Goal: Task Accomplishment & Management: Use online tool/utility

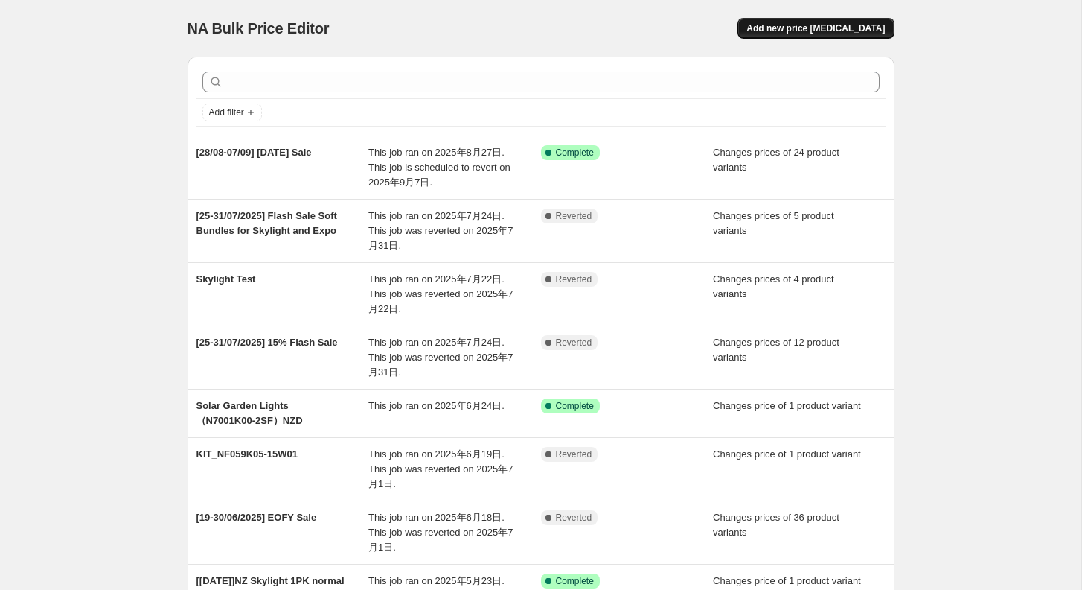
click at [817, 25] on span "Add new price [MEDICAL_DATA]" at bounding box center [816, 28] width 138 height 12
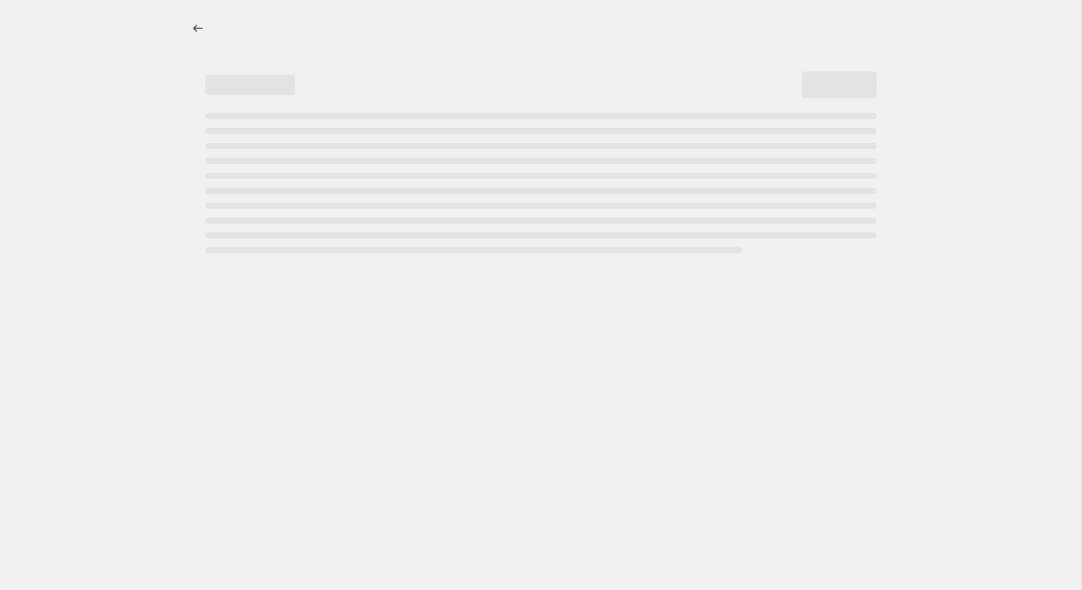
select select "percentage"
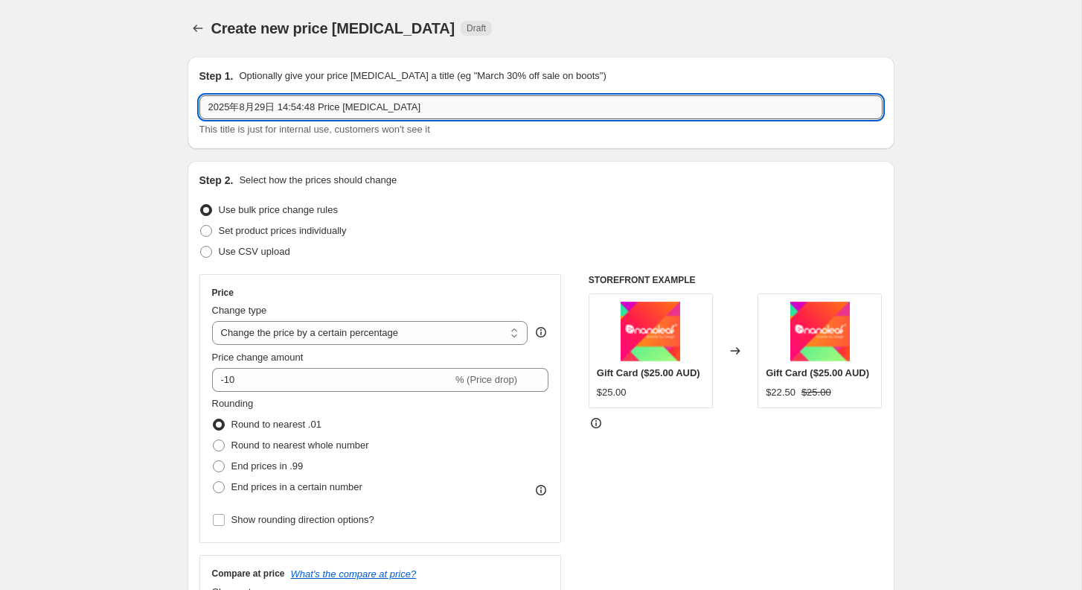
click at [310, 117] on input "2025年8月29日 14:54:48 Price [MEDICAL_DATA]" at bounding box center [541, 107] width 683 height 24
drag, startPoint x: 425, startPoint y: 105, endPoint x: 166, endPoint y: 105, distance: 259.1
type input "[[DATE]-[DATE]] NZ [DATE]"
click at [214, 229] on label "Set product prices individually" at bounding box center [273, 230] width 147 height 21
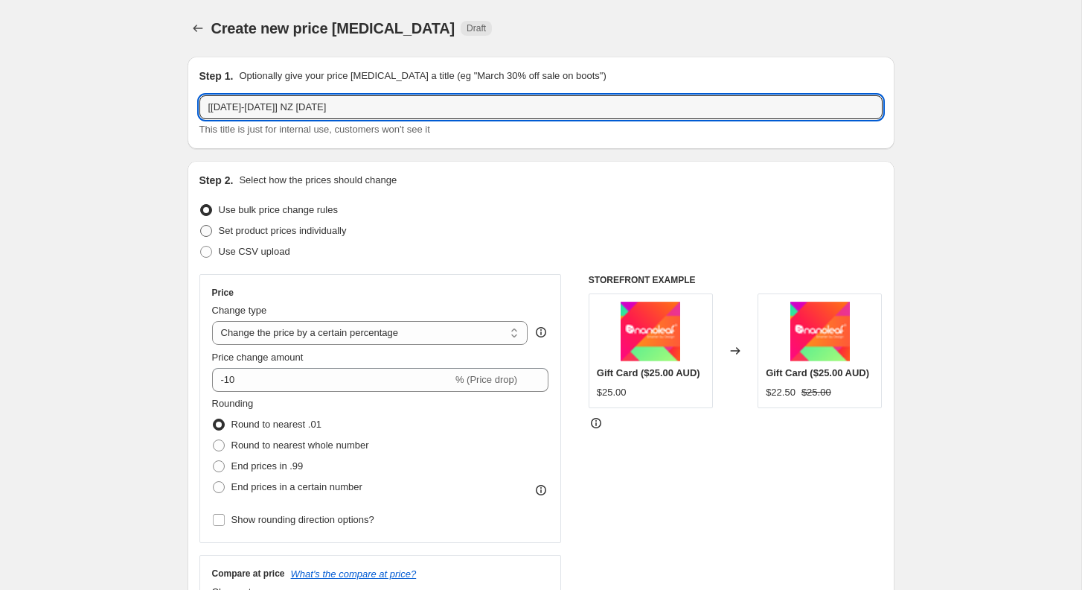
click at [201, 226] on input "Set product prices individually" at bounding box center [200, 225] width 1 height 1
radio input "true"
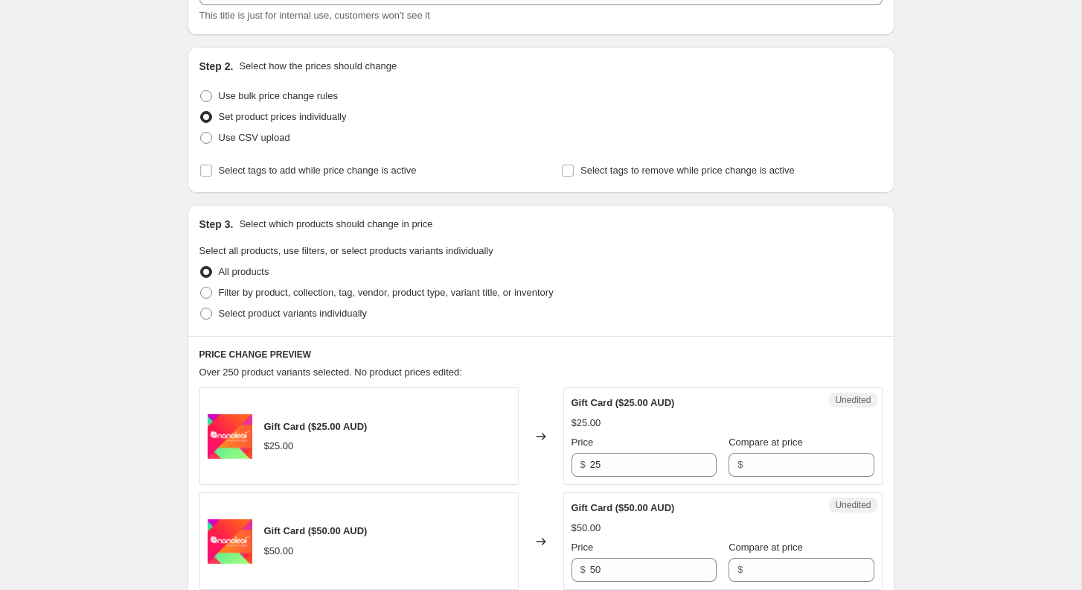
scroll to position [123, 0]
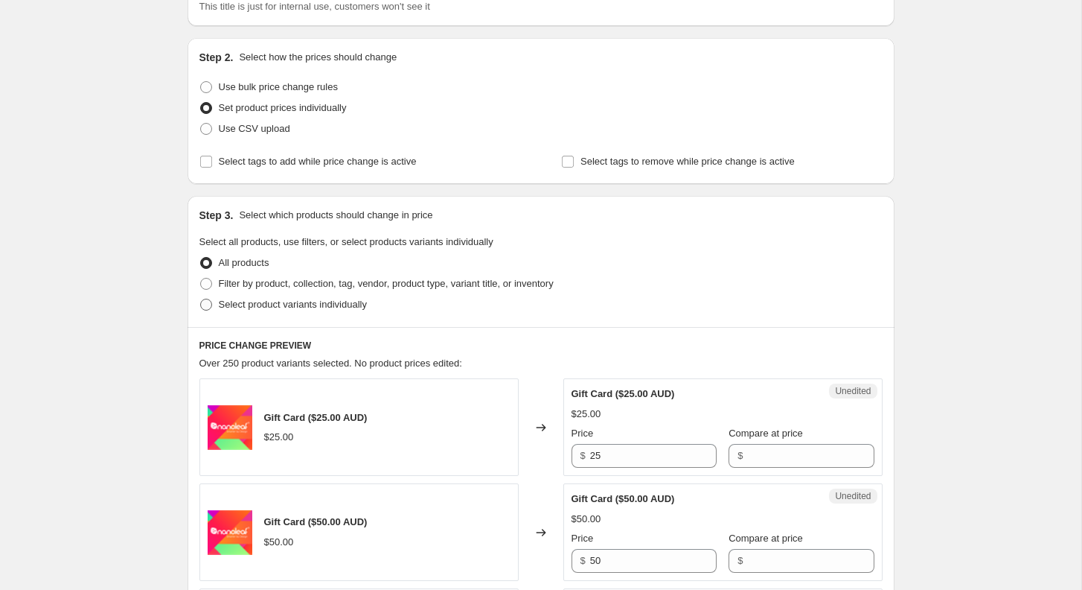
click at [214, 304] on label "Select product variants individually" at bounding box center [283, 304] width 167 height 21
click at [201, 299] on input "Select product variants individually" at bounding box center [200, 299] width 1 height 1
radio input "true"
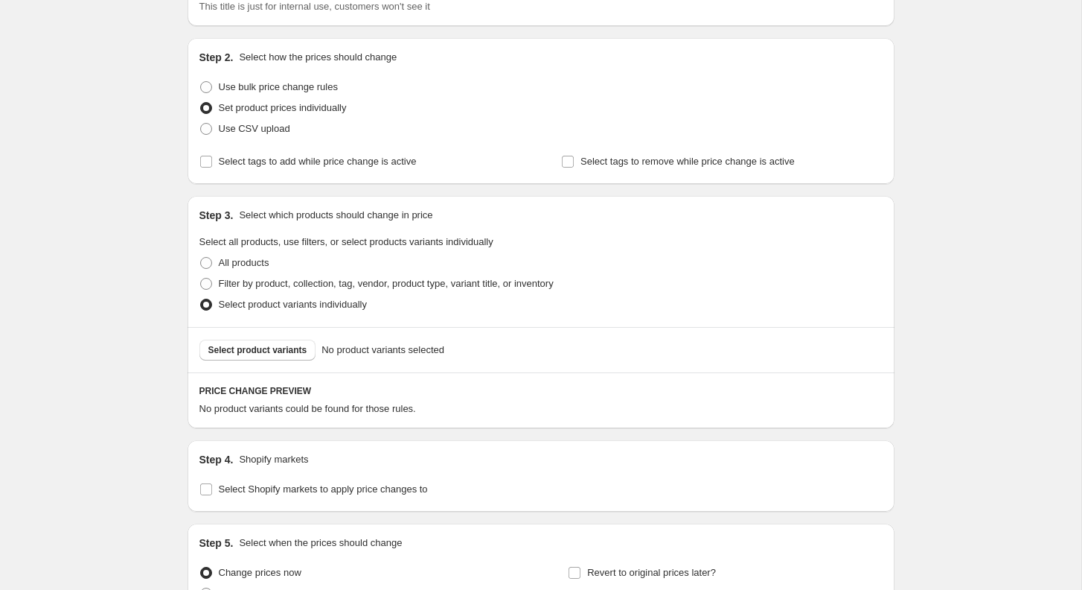
scroll to position [274, 0]
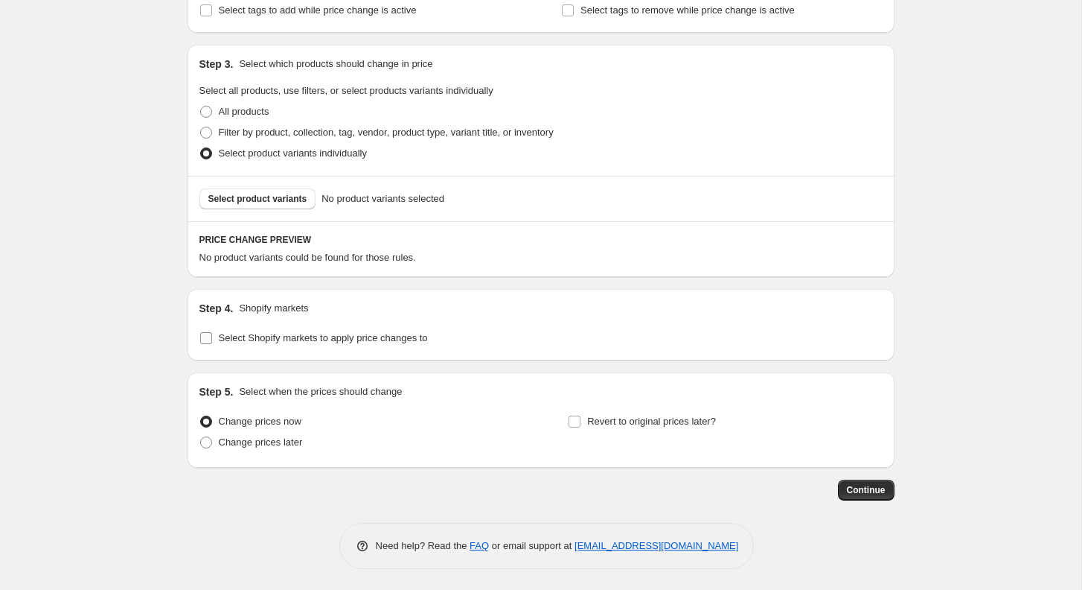
click at [208, 337] on input "Select Shopify markets to apply price changes to" at bounding box center [206, 338] width 12 height 12
checkbox input "true"
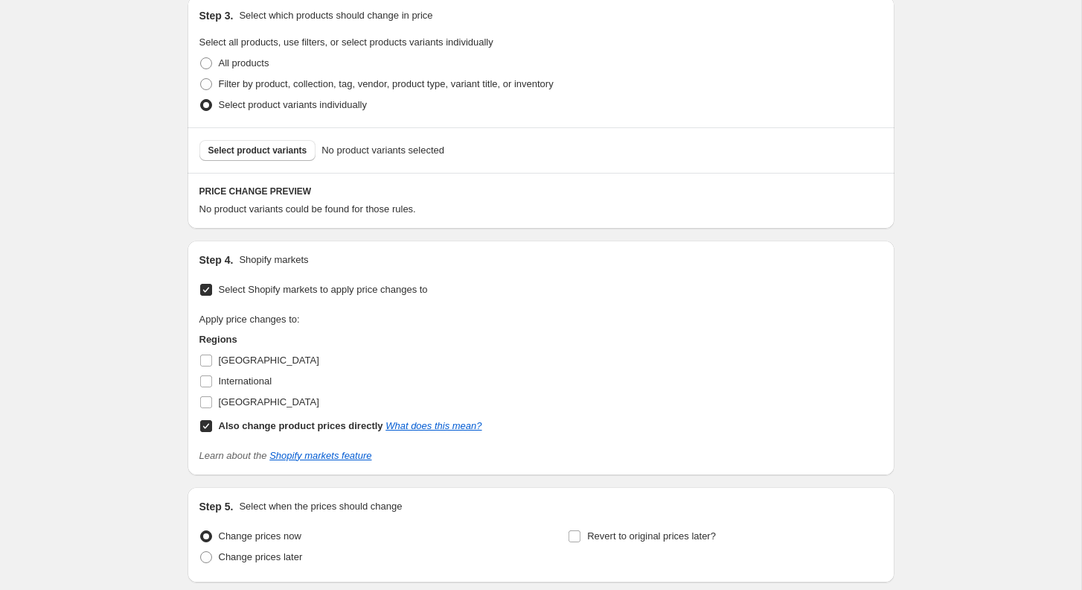
scroll to position [360, 0]
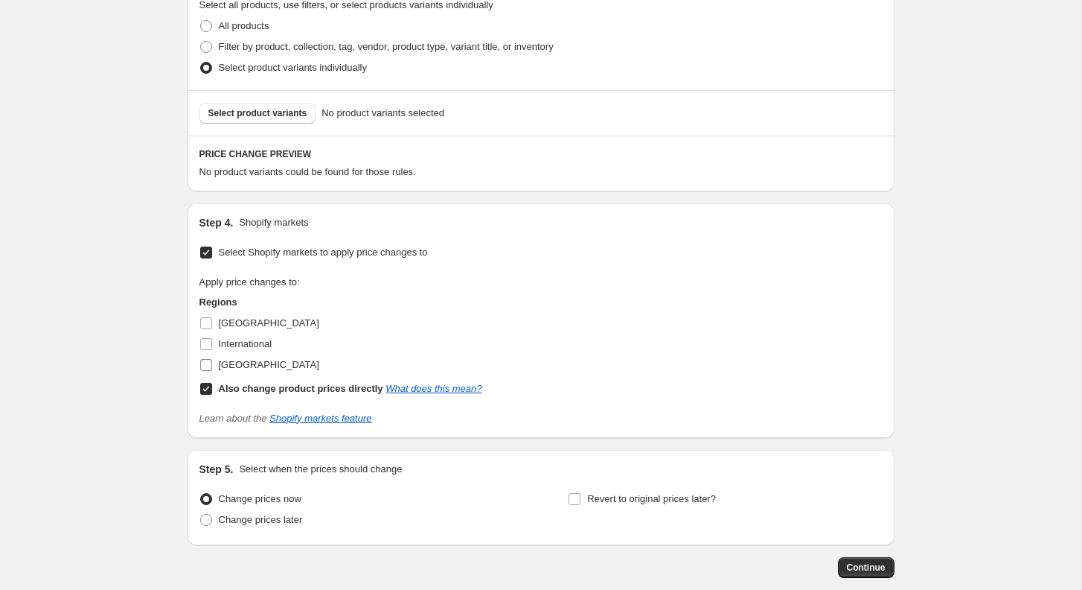
click at [240, 368] on span "[GEOGRAPHIC_DATA]" at bounding box center [269, 364] width 100 height 11
click at [212, 368] on input "[GEOGRAPHIC_DATA]" at bounding box center [206, 365] width 12 height 12
checkbox input "true"
click at [135, 331] on div "Create new price [MEDICAL_DATA]. This page is ready Create new price [MEDICAL_D…" at bounding box center [541, 154] width 1082 height 1028
click at [269, 115] on span "Select product variants" at bounding box center [257, 113] width 99 height 12
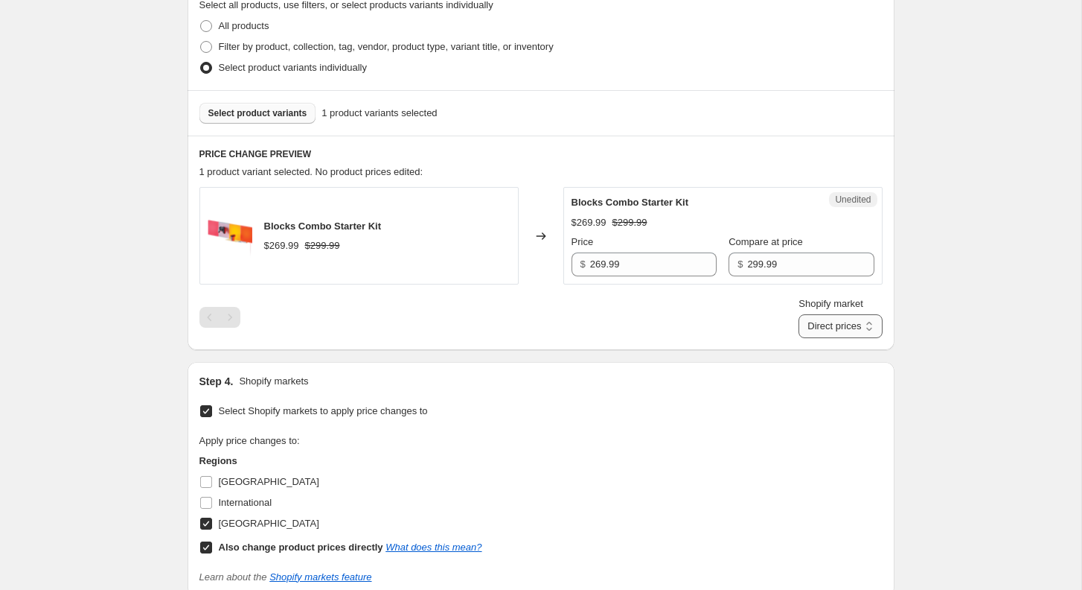
click at [839, 318] on select "Direct prices [GEOGRAPHIC_DATA]" at bounding box center [840, 326] width 83 height 24
select select "577568906"
click at [799, 338] on select "Direct prices [GEOGRAPHIC_DATA]" at bounding box center [840, 326] width 83 height 24
click at [961, 292] on div "Create new price [MEDICAL_DATA]. This page is ready Create new price [MEDICAL_D…" at bounding box center [541, 233] width 1082 height 1187
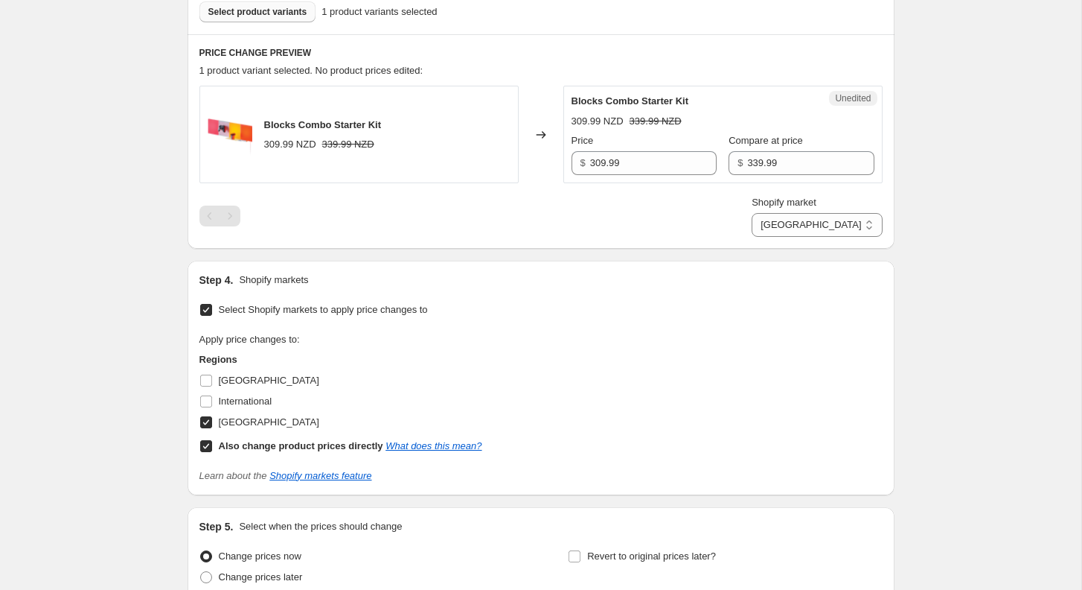
scroll to position [464, 0]
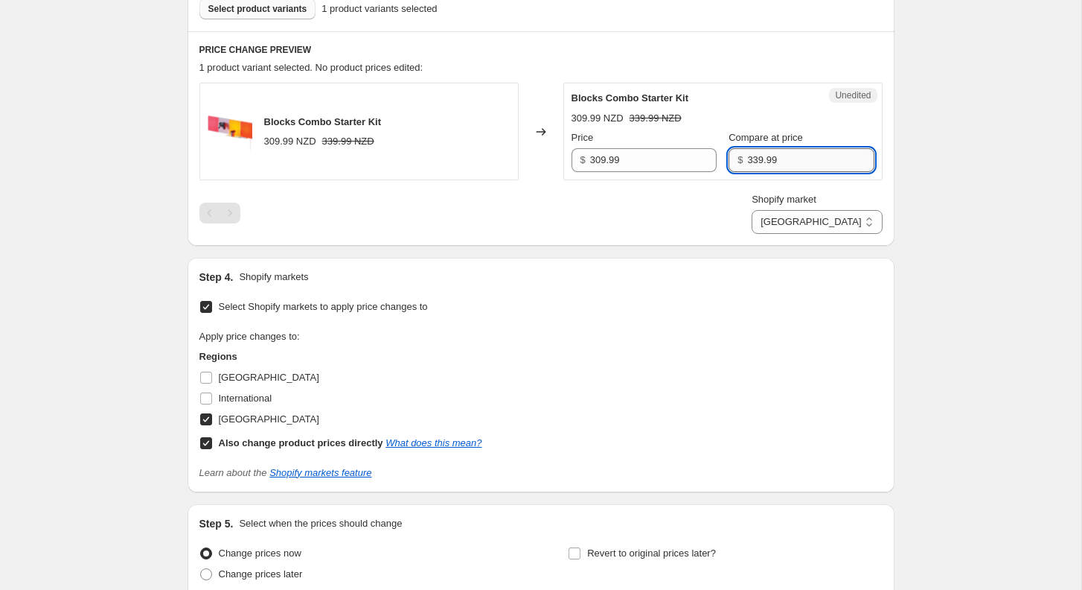
click at [759, 162] on input "339.99" at bounding box center [810, 160] width 127 height 24
paste input "0"
type input "309.99"
click at [1004, 160] on div "Create new price [MEDICAL_DATA]. This page is ready Create new price [MEDICAL_D…" at bounding box center [541, 129] width 1082 height 1187
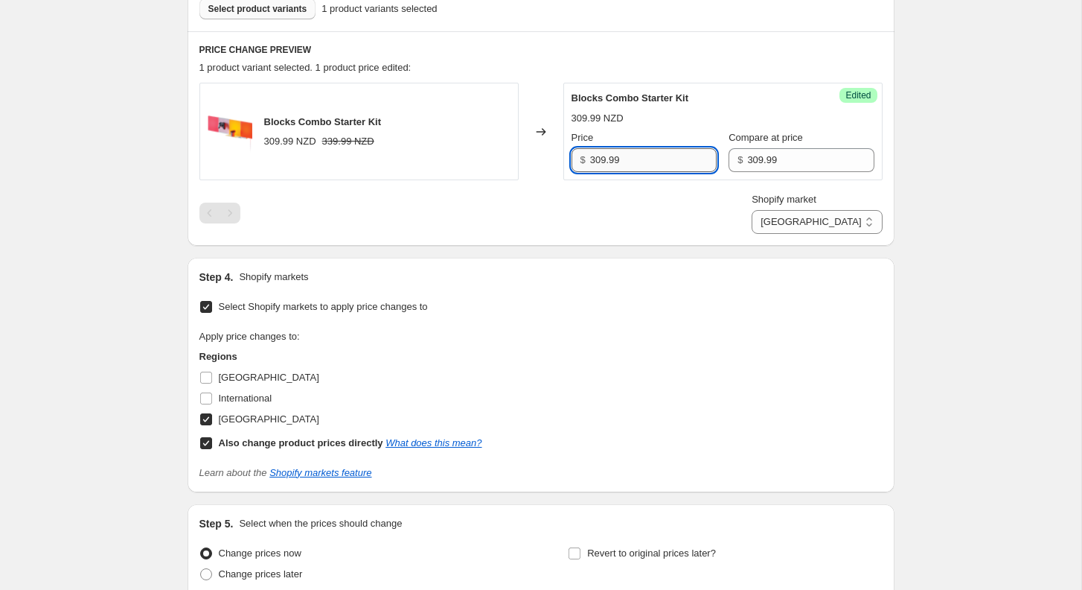
click at [665, 162] on input "309.99" at bounding box center [653, 160] width 127 height 24
paste input "216"
type input "216.99"
click at [906, 144] on div "Create new price [MEDICAL_DATA]. This page is ready Create new price [MEDICAL_D…" at bounding box center [541, 129] width 743 height 1187
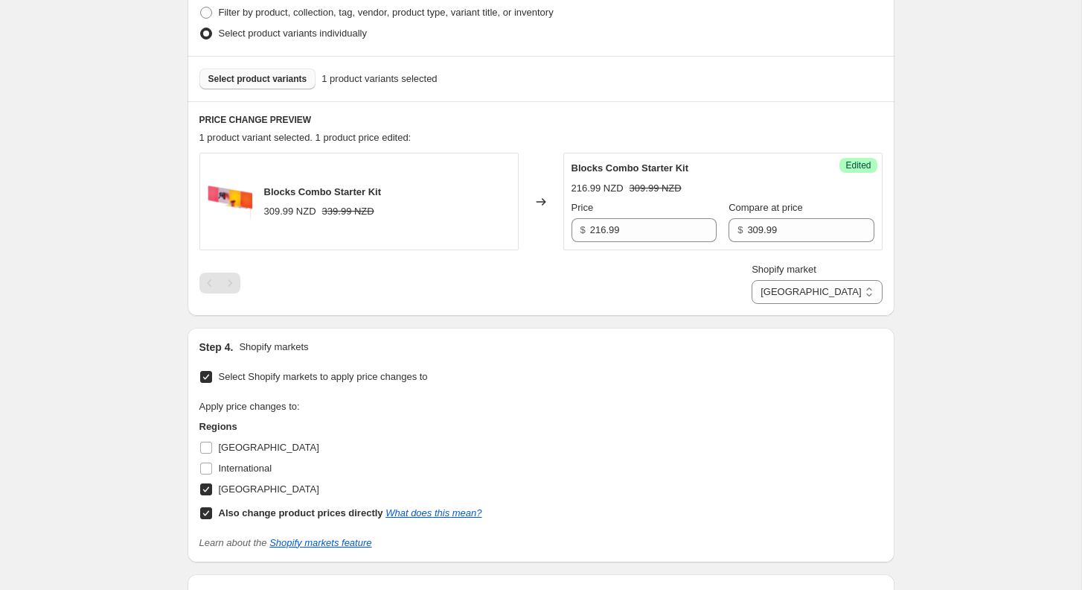
click at [289, 79] on span "Select product variants" at bounding box center [257, 79] width 99 height 12
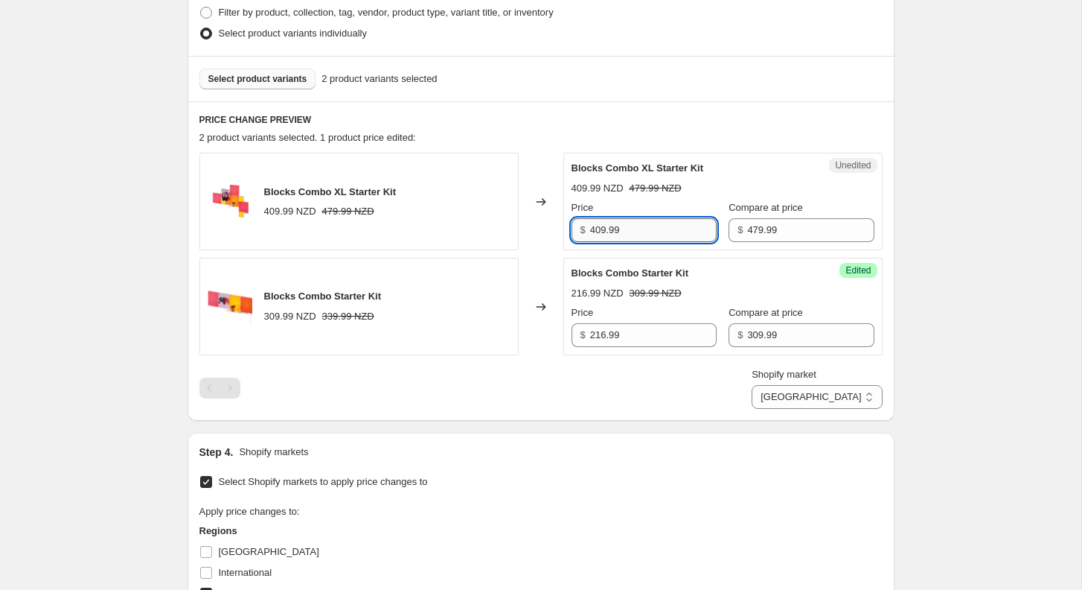
click at [631, 225] on input "409.99" at bounding box center [653, 230] width 127 height 24
type input "409.99"
click at [797, 227] on input "479.99" at bounding box center [810, 230] width 127 height 24
paste input "409.99"
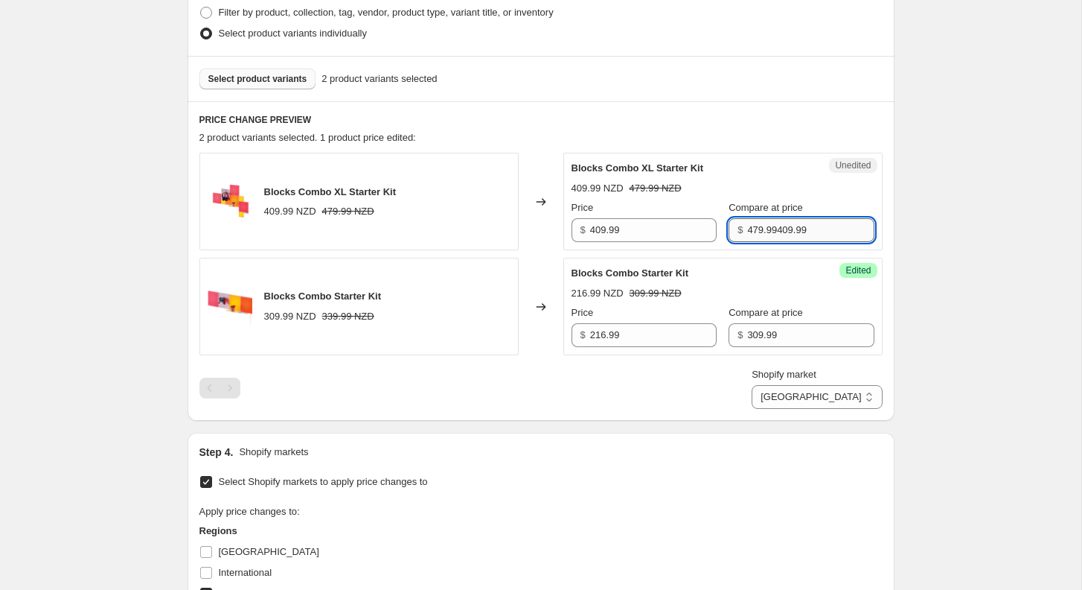
paste input "text"
type input "409.99"
click at [920, 211] on div "Create new price [MEDICAL_DATA]. This page is ready Create new price [MEDICAL_D…" at bounding box center [541, 251] width 1082 height 1291
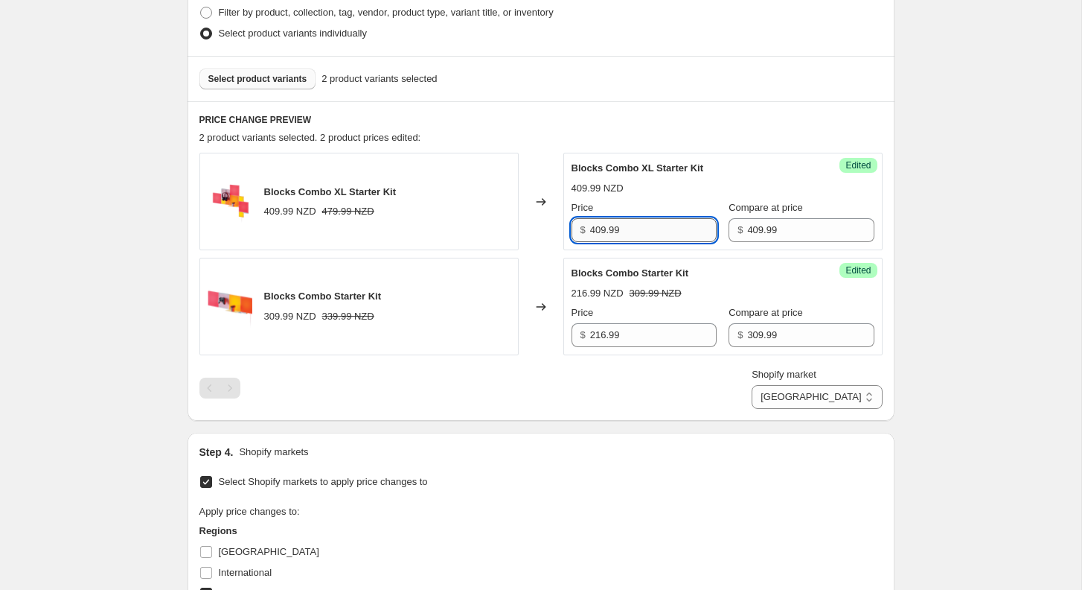
click at [615, 229] on input "409.99" at bounding box center [653, 230] width 127 height 24
paste input "286"
type input "286.99"
click at [873, 200] on div "Success Edited Blocks Combo XL Starter Kit 286.99 NZD 409.99 NZD Price $ 286.99…" at bounding box center [723, 202] width 319 height 98
click at [254, 77] on span "Select product variants" at bounding box center [257, 79] width 99 height 12
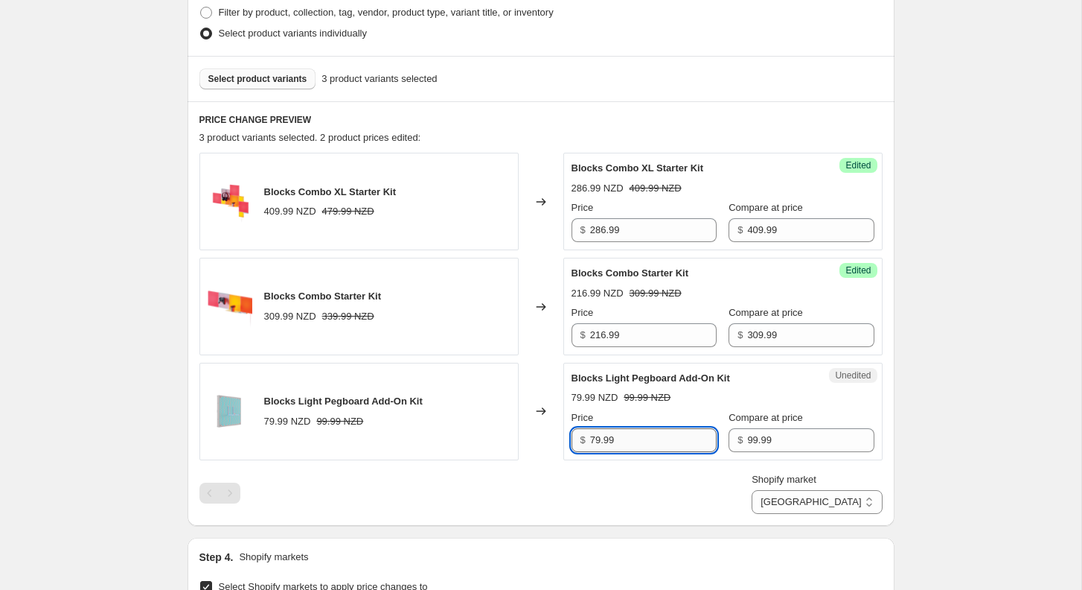
click at [643, 443] on input "79.99" at bounding box center [653, 440] width 127 height 24
type input "79.99"
click at [779, 444] on input "99.99" at bounding box center [810, 440] width 127 height 24
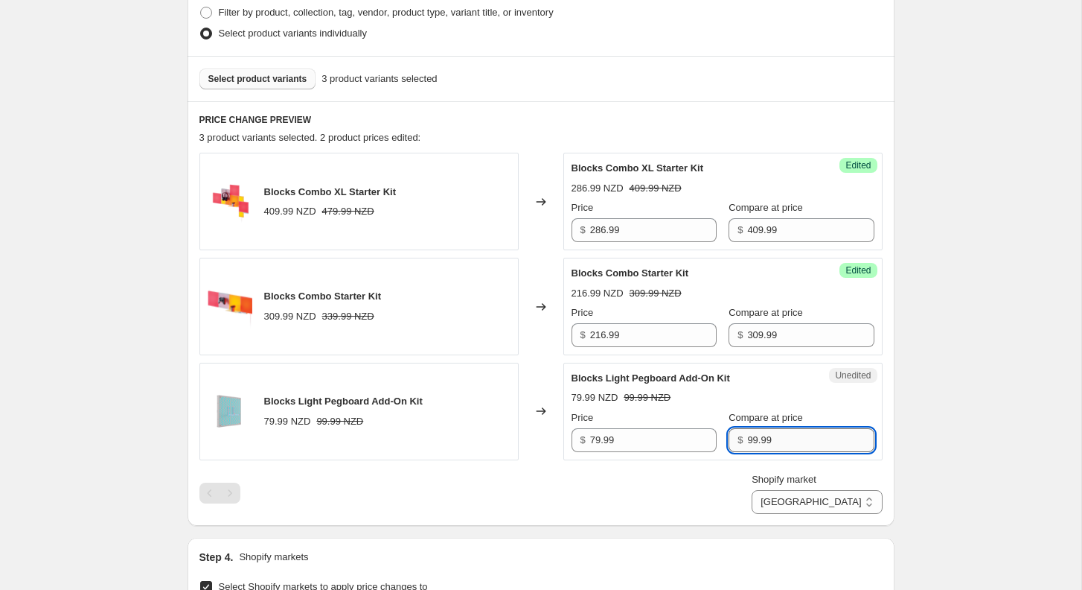
paste input "7"
type input "79.99"
click at [989, 366] on div "Create new price [MEDICAL_DATA]. This page is ready Create new price [MEDICAL_D…" at bounding box center [541, 304] width 1082 height 1396
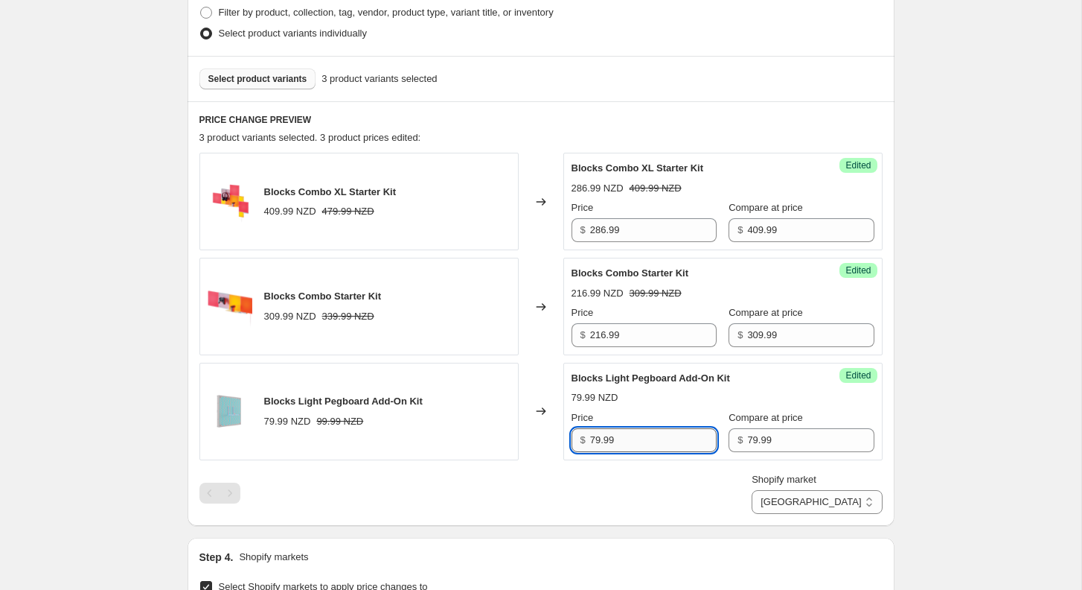
click at [691, 436] on input "79.99" at bounding box center [653, 440] width 127 height 24
paste input "55"
type input "55.99"
click at [889, 383] on div "PRICE CHANGE PREVIEW 3 product variants selected. 3 product prices edited: Bloc…" at bounding box center [541, 313] width 707 height 424
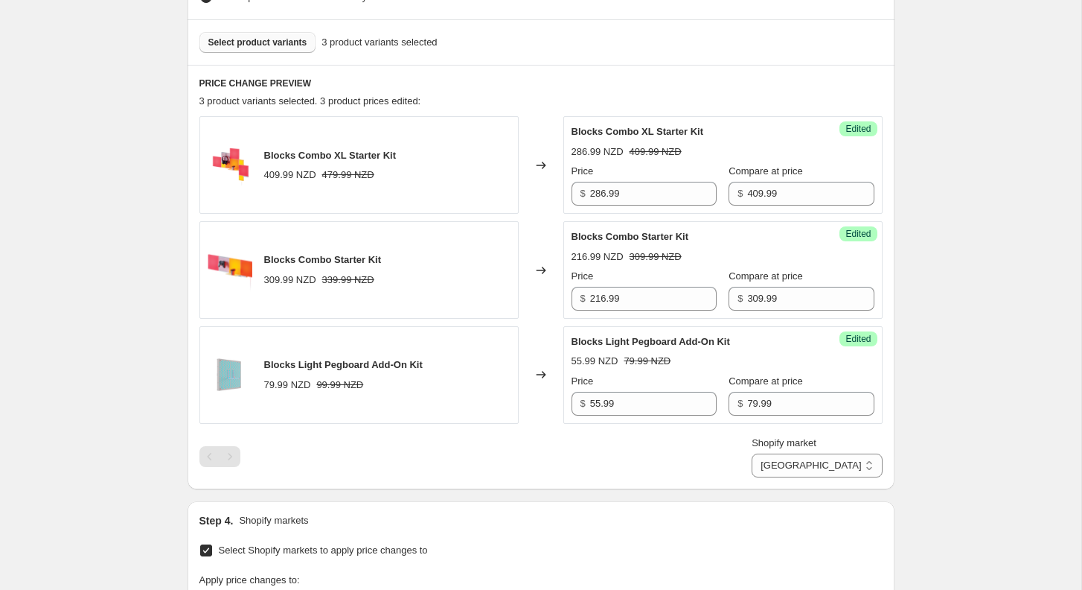
scroll to position [428, 0]
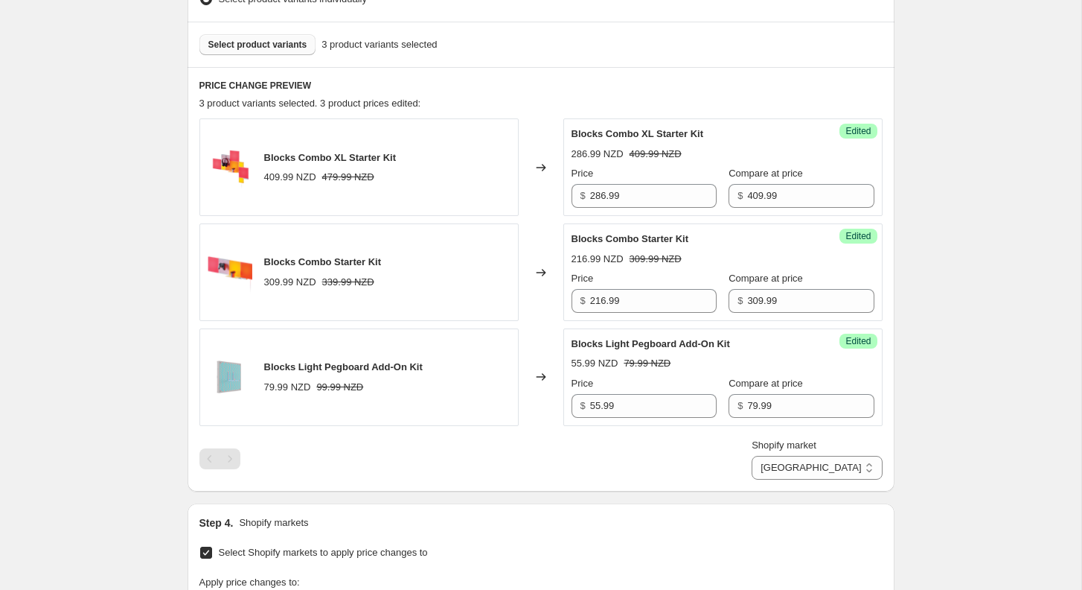
click at [283, 42] on span "Select product variants" at bounding box center [257, 45] width 99 height 12
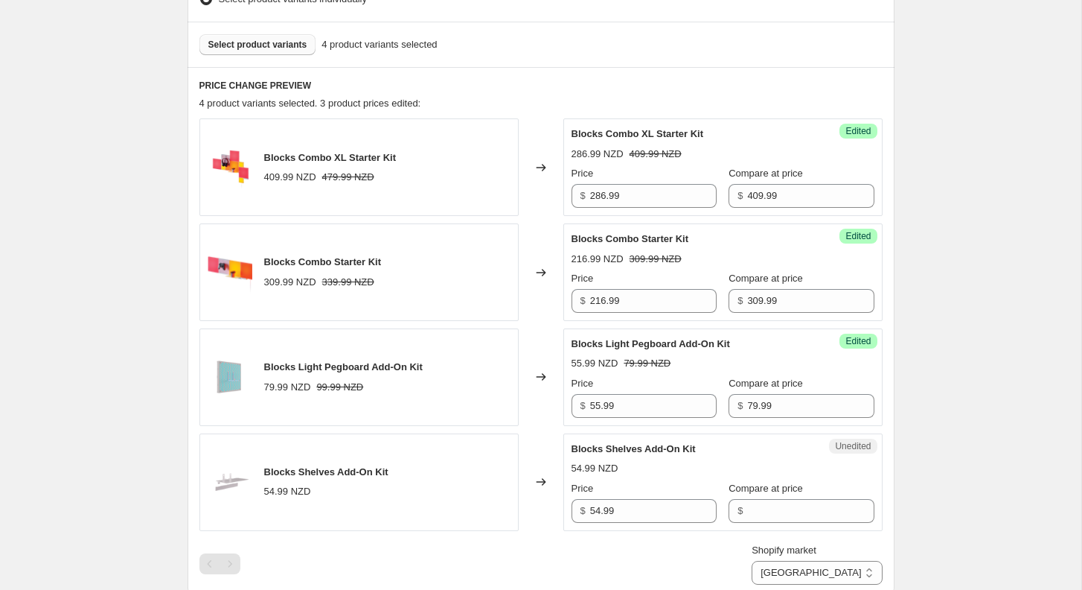
click at [663, 491] on div "Price" at bounding box center [644, 488] width 145 height 15
click at [750, 508] on input "Compare at price" at bounding box center [810, 511] width 127 height 24
paste input "59.99"
type input "59.99"
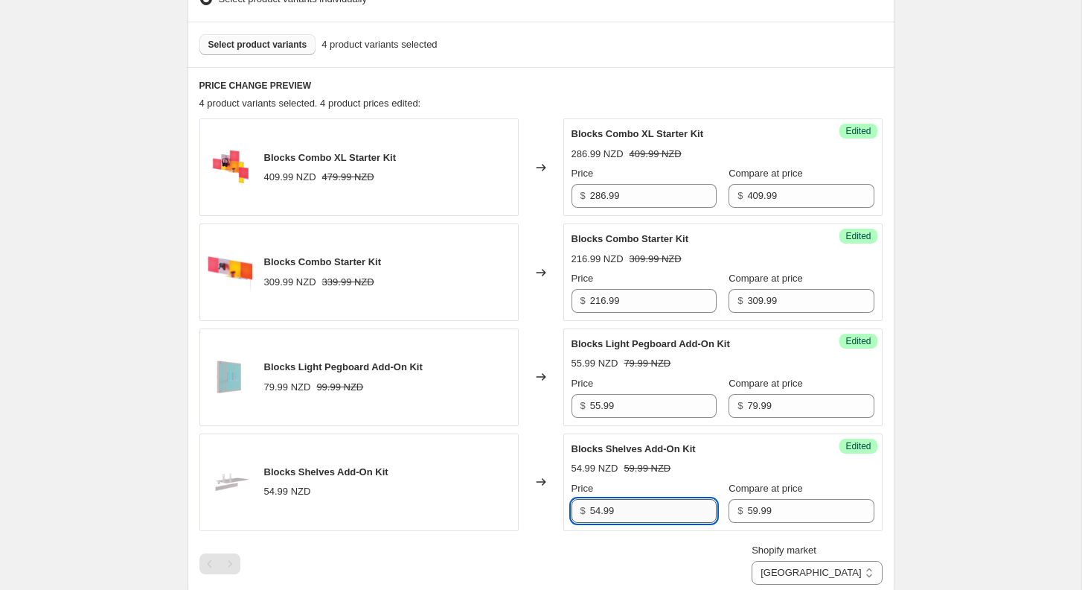
click at [645, 499] on input "54.99" at bounding box center [653, 511] width 127 height 24
paste input "41"
type input "41.99"
click at [948, 450] on div "Create new price [MEDICAL_DATA]. This page is ready Create new price [MEDICAL_D…" at bounding box center [541, 322] width 1082 height 1501
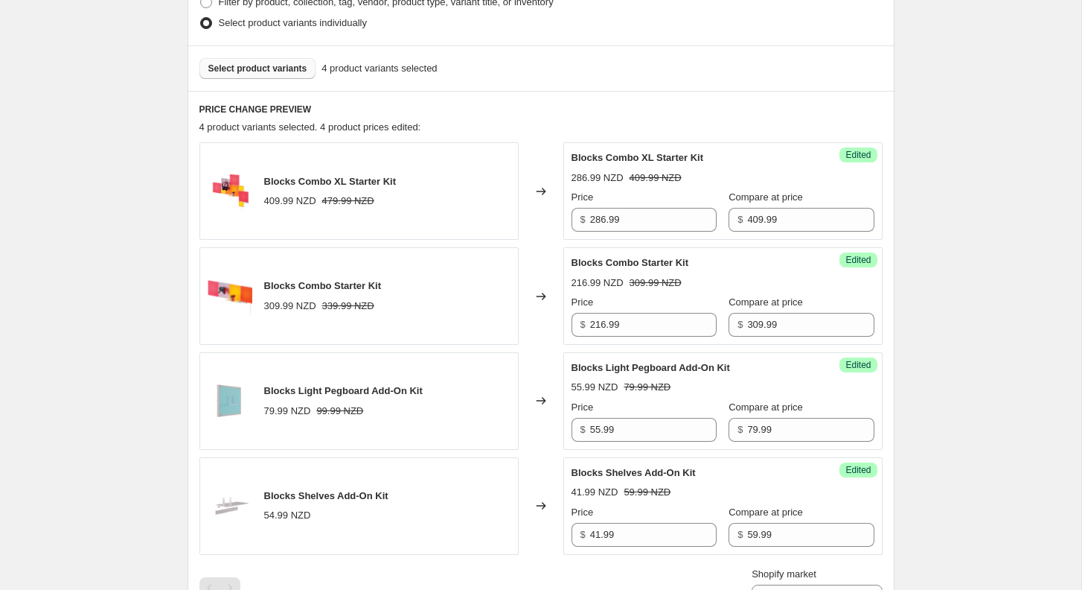
scroll to position [342, 0]
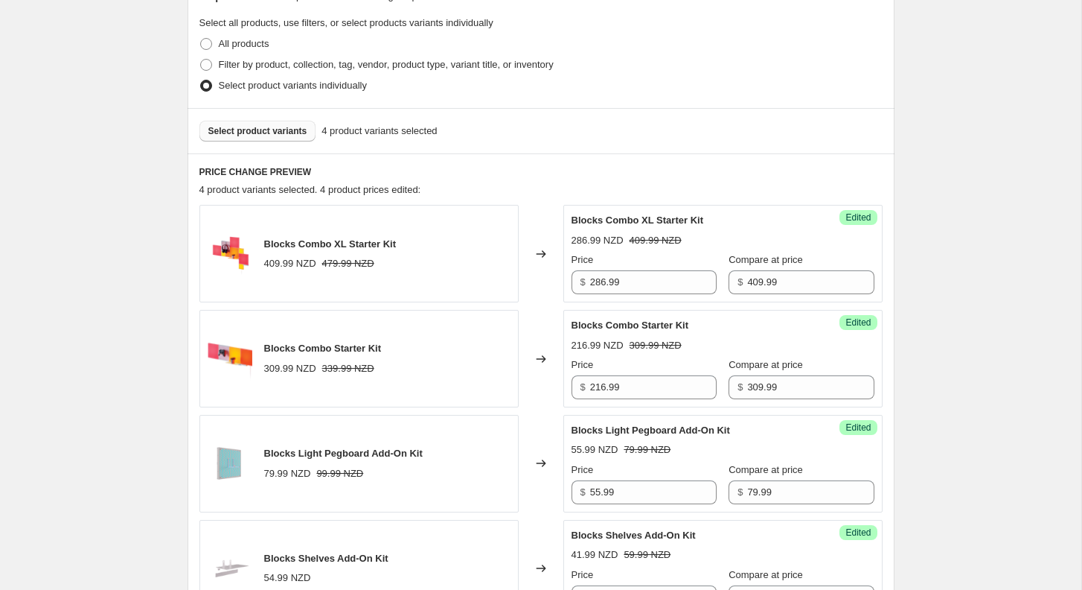
click at [289, 134] on span "Select product variants" at bounding box center [257, 131] width 99 height 12
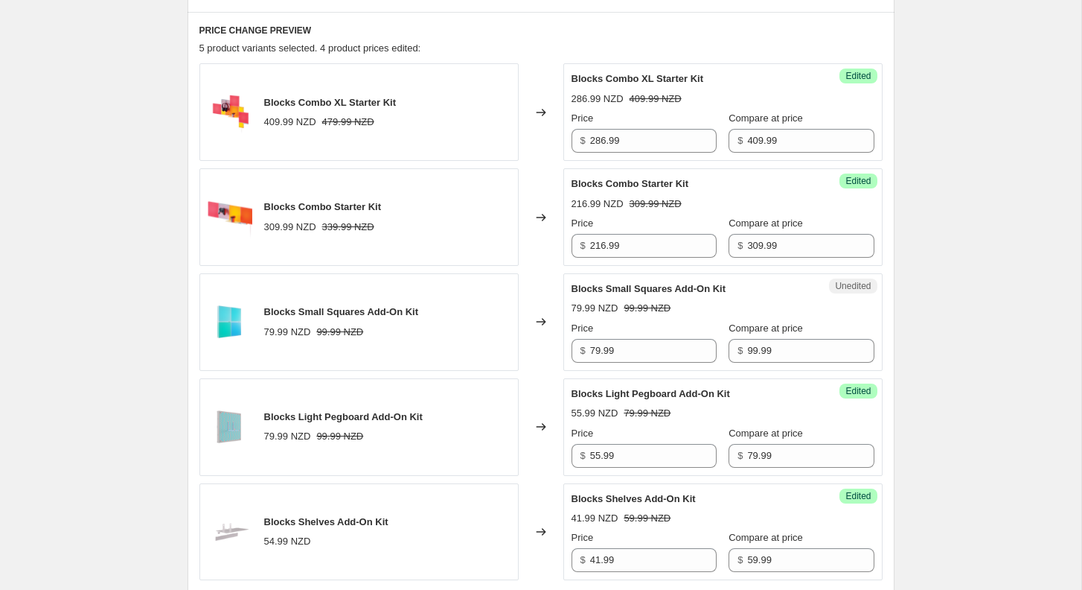
scroll to position [514, 0]
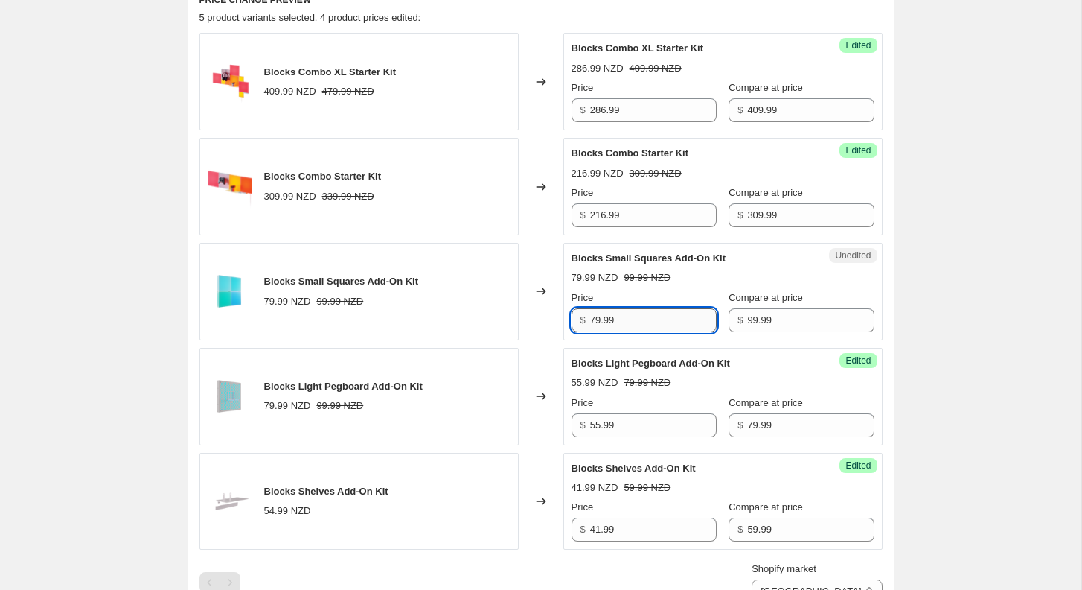
click at [626, 323] on input "79.99" at bounding box center [653, 320] width 127 height 24
type input "79.99"
click at [747, 314] on input "99.99" at bounding box center [810, 320] width 127 height 24
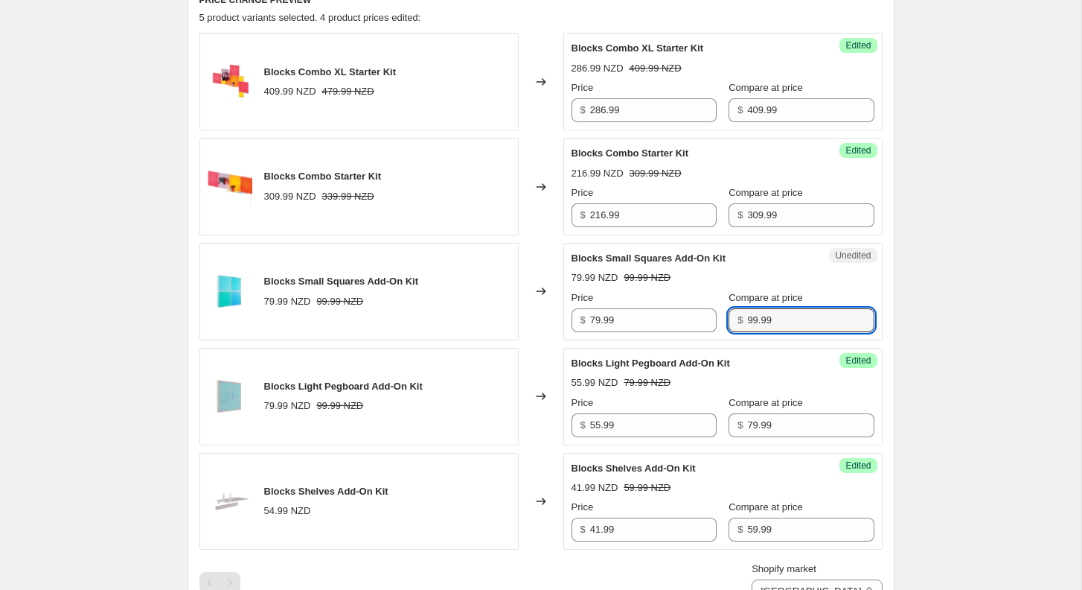
paste input "7"
type input "79.99"
click at [995, 292] on div "Create new price [MEDICAL_DATA]. This page is ready Create new price [MEDICAL_D…" at bounding box center [541, 289] width 1082 height 1606
click at [641, 331] on div "Success Edited Blocks Small Squares Add-On Kit 79.99 NZD Price $ 79.99 Compare …" at bounding box center [723, 292] width 319 height 98
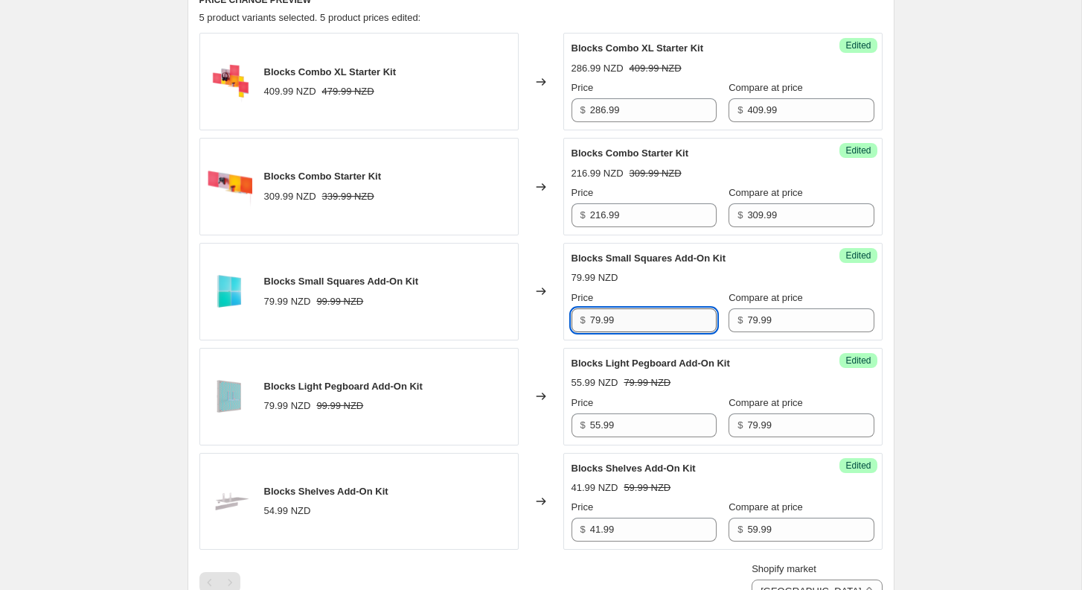
click at [641, 322] on input "79.99" at bounding box center [653, 320] width 127 height 24
paste input "55"
type input "55.99"
click at [945, 295] on div "Create new price [MEDICAL_DATA]. This page is ready Create new price [MEDICAL_D…" at bounding box center [541, 289] width 1082 height 1606
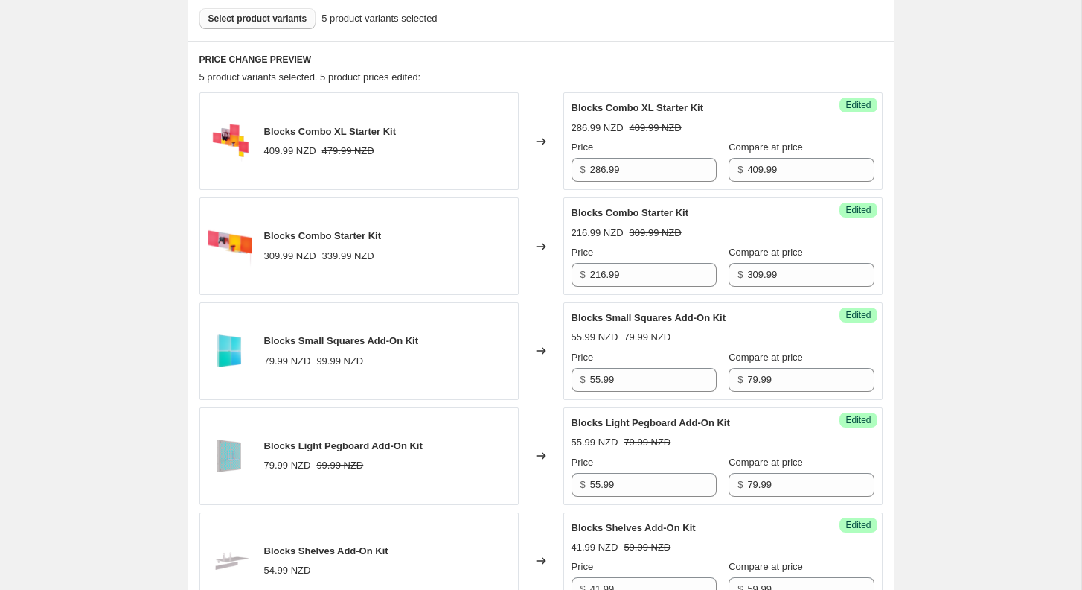
click at [240, 22] on span "Select product variants" at bounding box center [257, 19] width 99 height 12
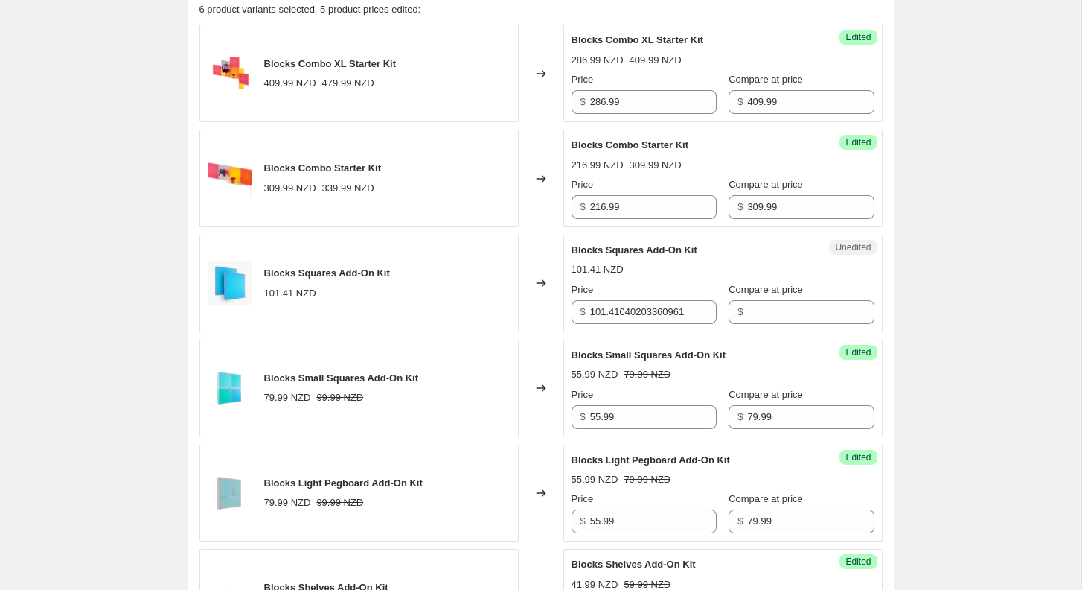
scroll to position [521, 0]
click at [770, 307] on input "Compare at price" at bounding box center [810, 313] width 127 height 24
paste input "99.99"
type input "99.99"
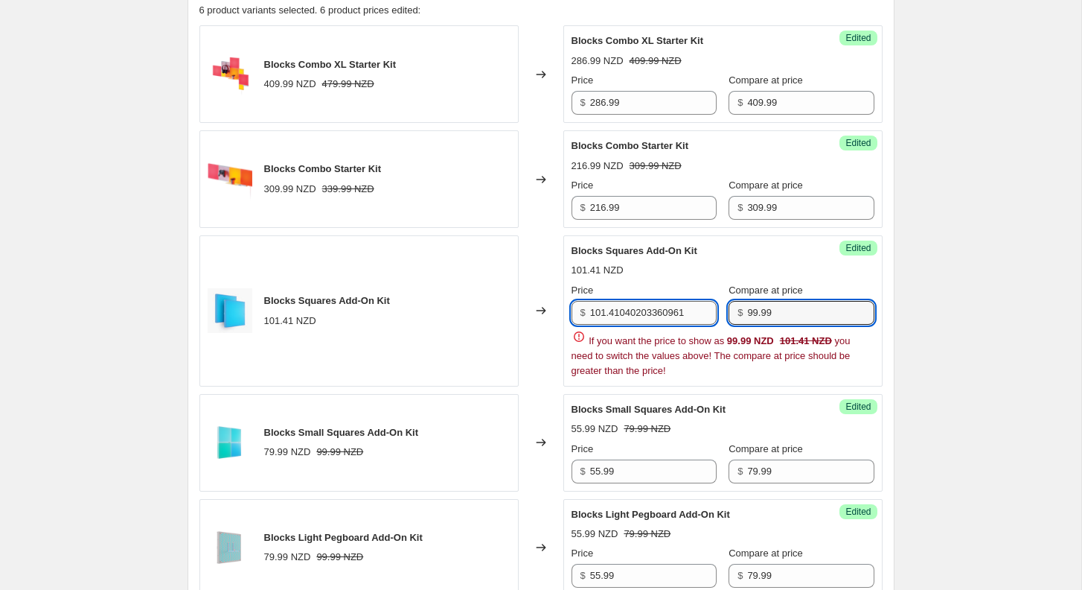
click at [674, 311] on input "101.41040203360961" at bounding box center [653, 313] width 127 height 24
paste input "69.99"
type input "69.99"
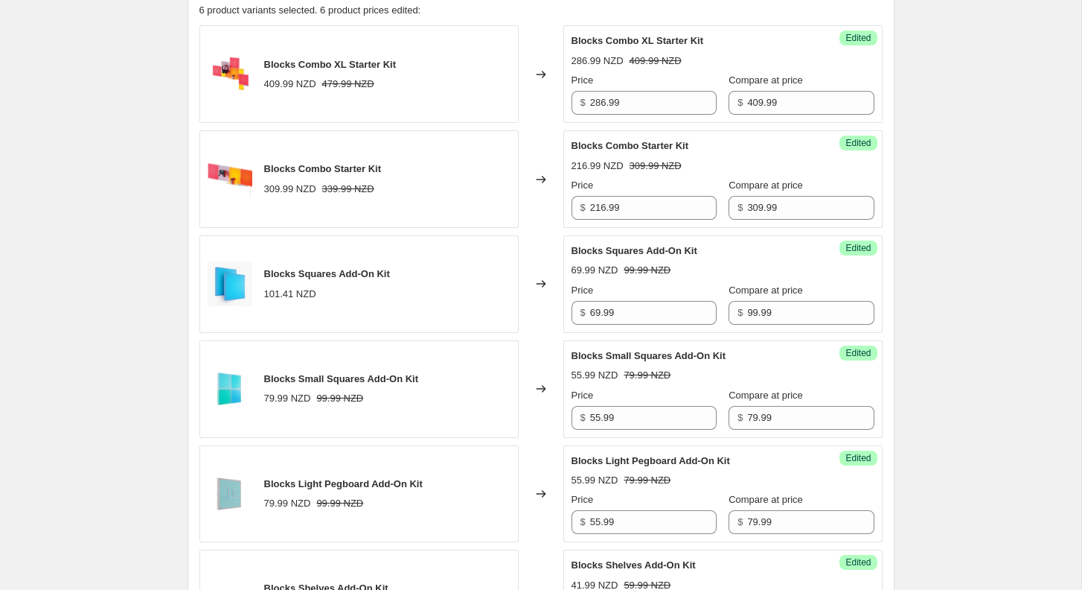
click at [913, 279] on div "Create new price [MEDICAL_DATA]. This page is ready Create new price [MEDICAL_D…" at bounding box center [541, 334] width 1082 height 1710
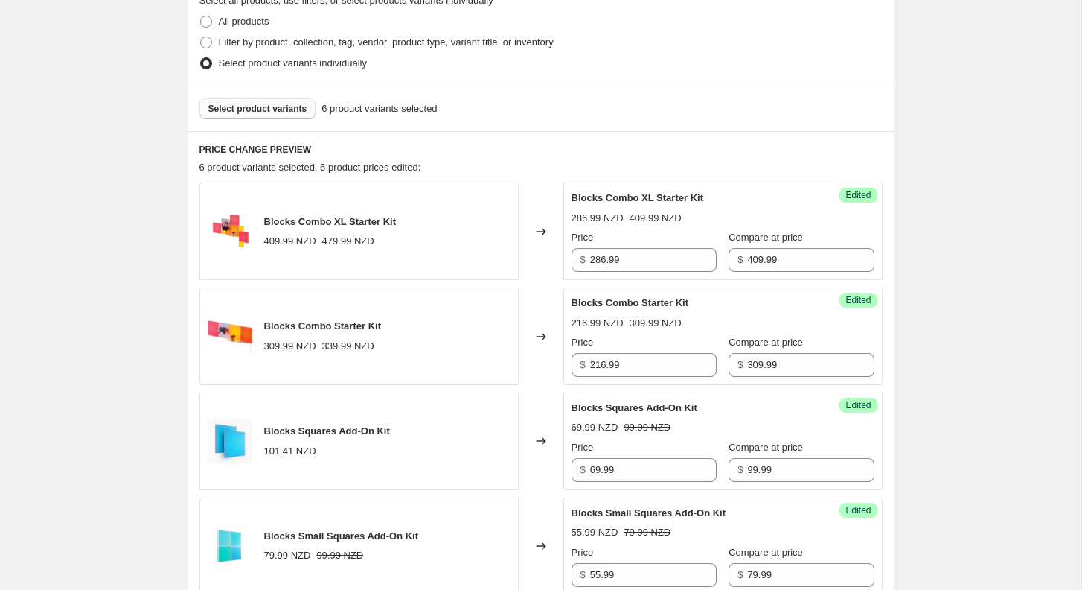
scroll to position [363, 0]
click at [258, 104] on span "Select product variants" at bounding box center [257, 109] width 99 height 12
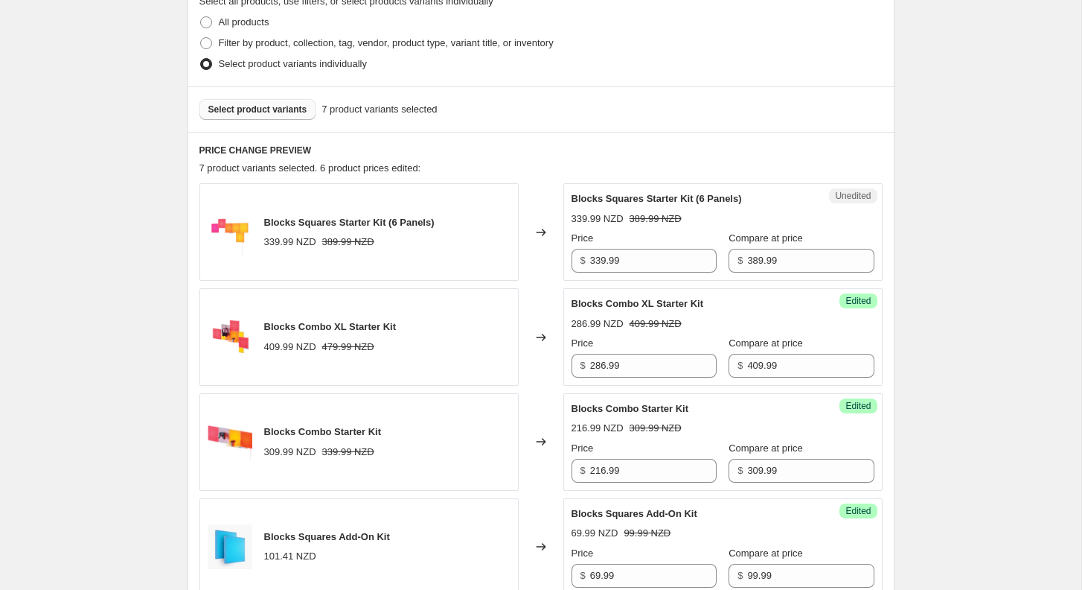
scroll to position [438, 0]
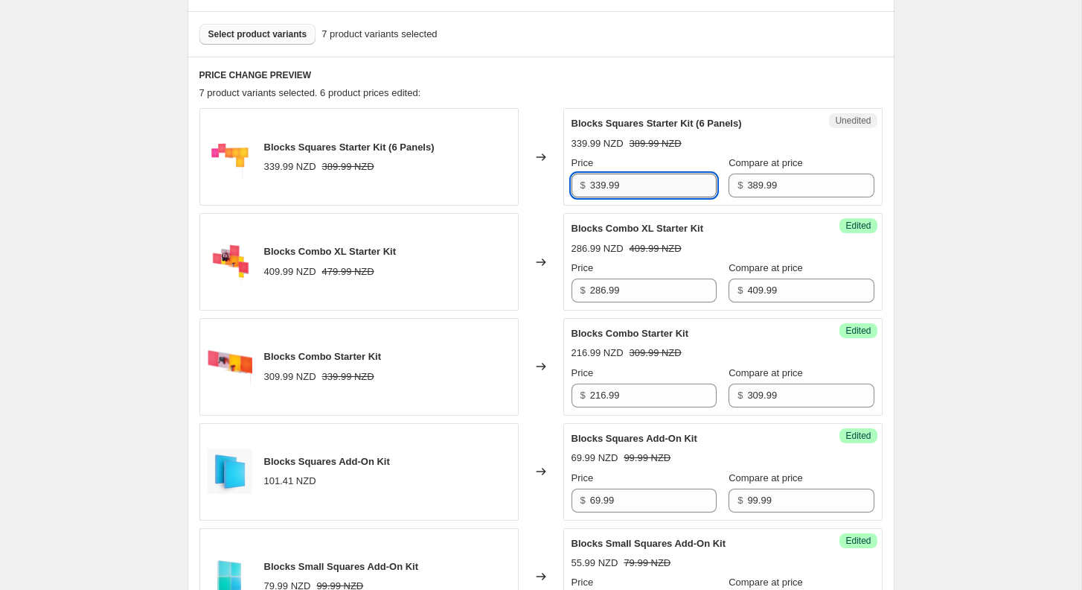
click at [654, 193] on input "339.99" at bounding box center [653, 185] width 127 height 24
type input "339.99"
click at [747, 190] on input "389.99" at bounding box center [810, 185] width 127 height 24
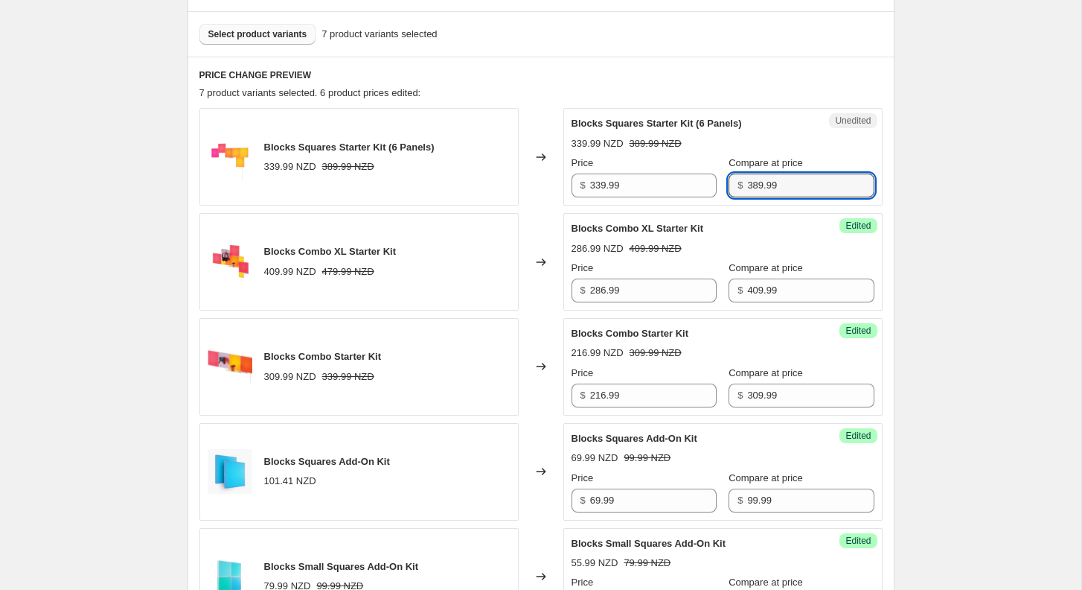
paste input "3"
type input "339.99"
click at [995, 167] on div "Create new price [MEDICAL_DATA]. This page is ready Create new price [MEDICAL_D…" at bounding box center [541, 469] width 1082 height 1815
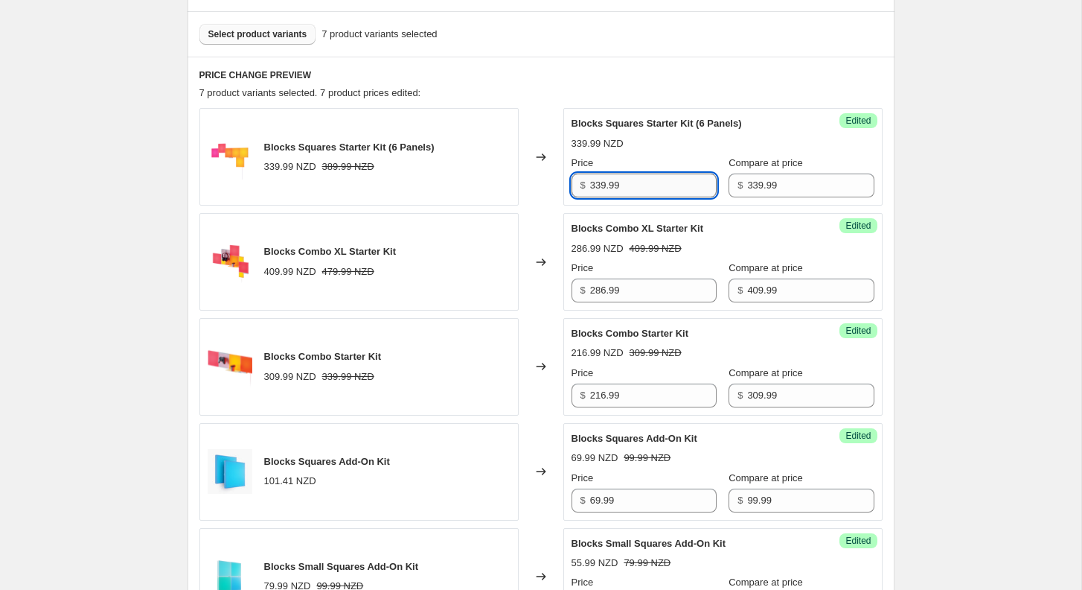
click at [663, 186] on input "339.99" at bounding box center [653, 185] width 127 height 24
paste input "237"
type input "237.99"
click at [934, 180] on div "Create new price [MEDICAL_DATA]. This page is ready Create new price [MEDICAL_D…" at bounding box center [541, 469] width 1082 height 1815
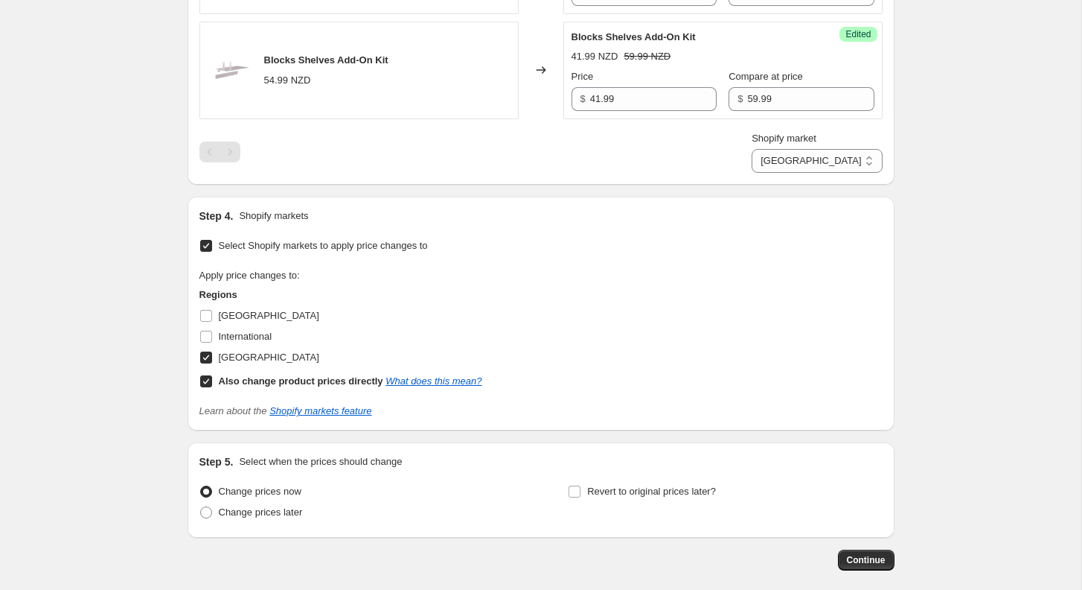
scroll to position [1219, 0]
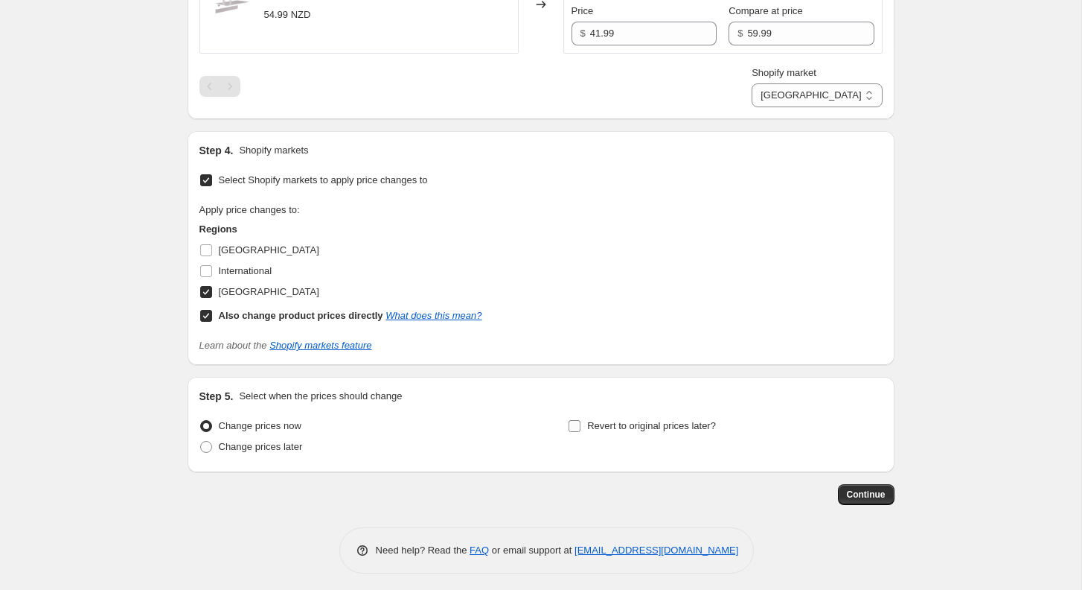
click at [584, 421] on label "Revert to original prices later?" at bounding box center [642, 425] width 148 height 21
click at [581, 421] on input "Revert to original prices later?" at bounding box center [575, 426] width 12 height 12
checkbox input "true"
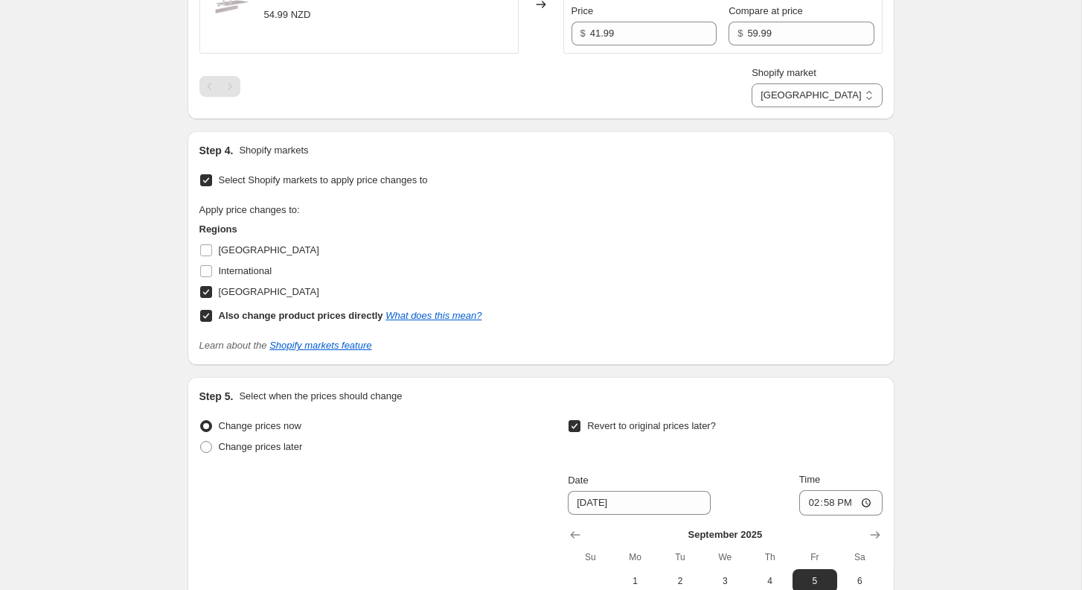
scroll to position [1474, 0]
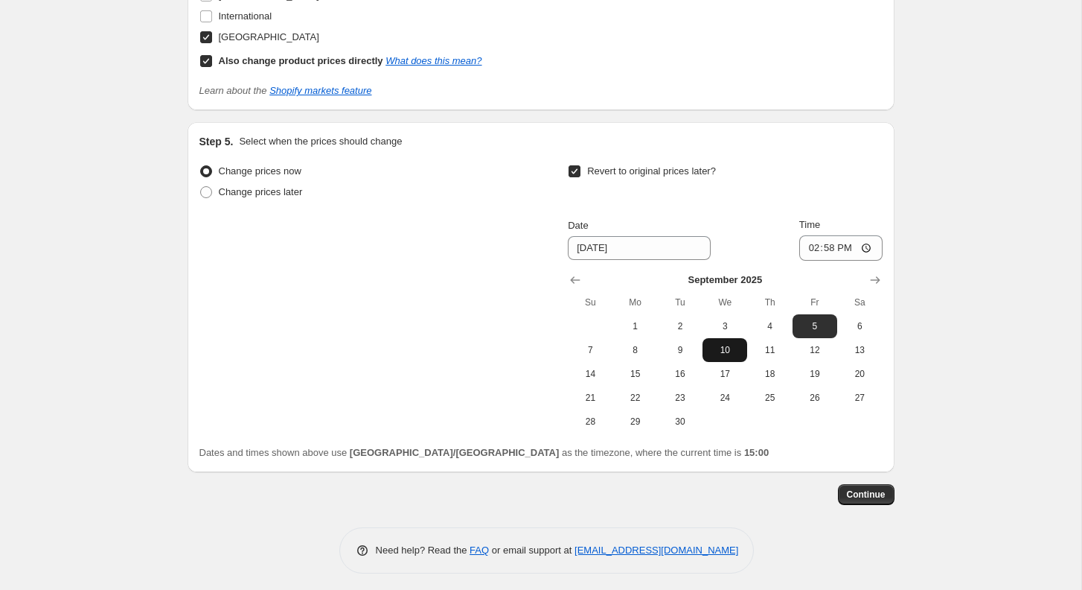
click at [730, 344] on span "10" at bounding box center [725, 350] width 33 height 12
type input "[DATE]"
click at [824, 245] on input "14:58" at bounding box center [841, 247] width 83 height 25
type input "20:00"
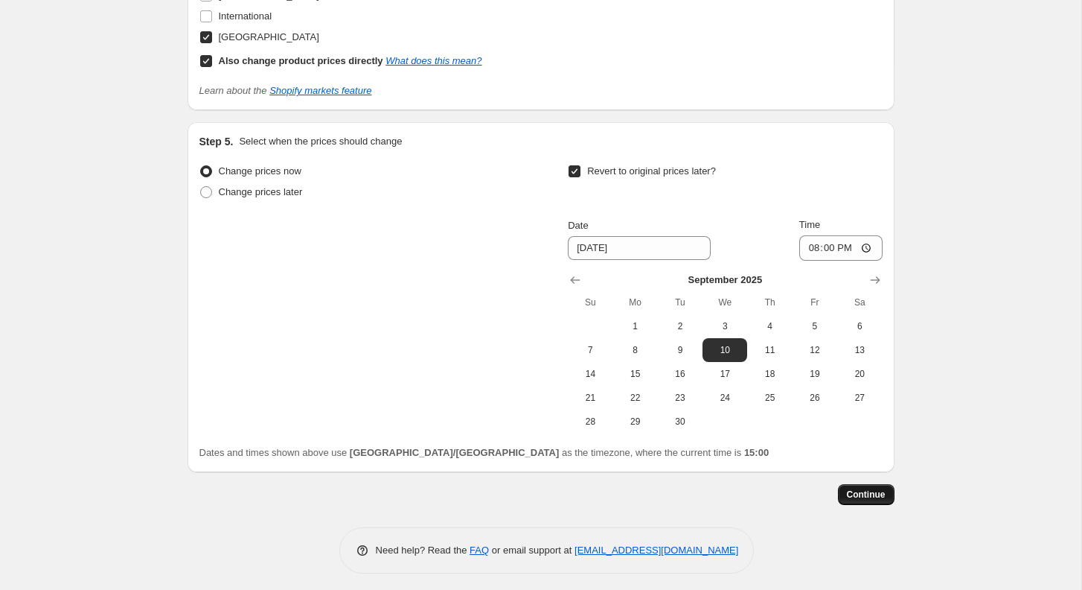
click at [878, 488] on span "Continue" at bounding box center [866, 494] width 39 height 12
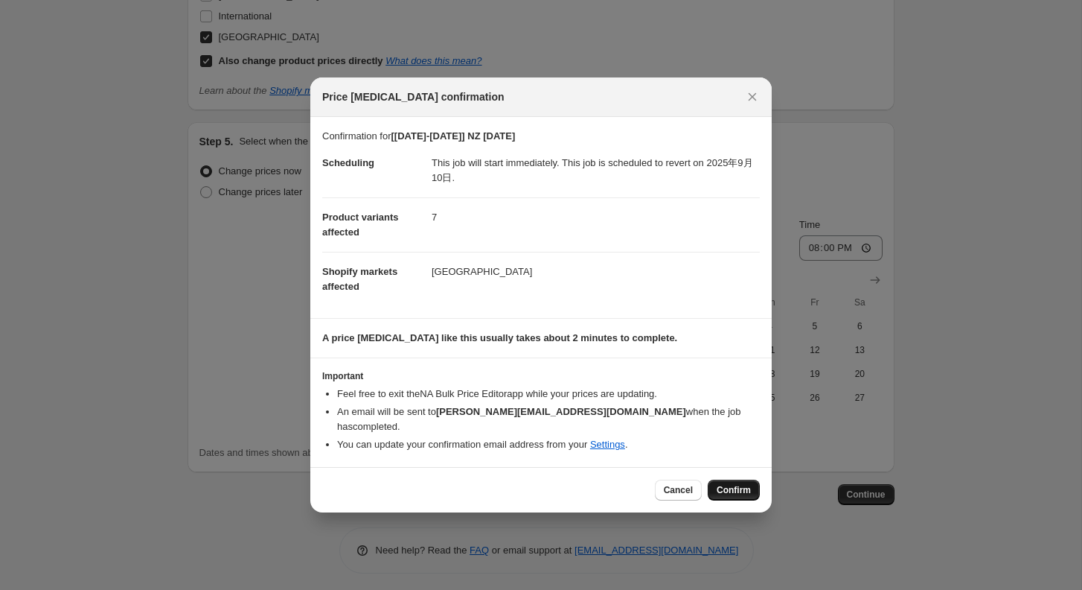
click at [736, 484] on span "Confirm" at bounding box center [734, 490] width 34 height 12
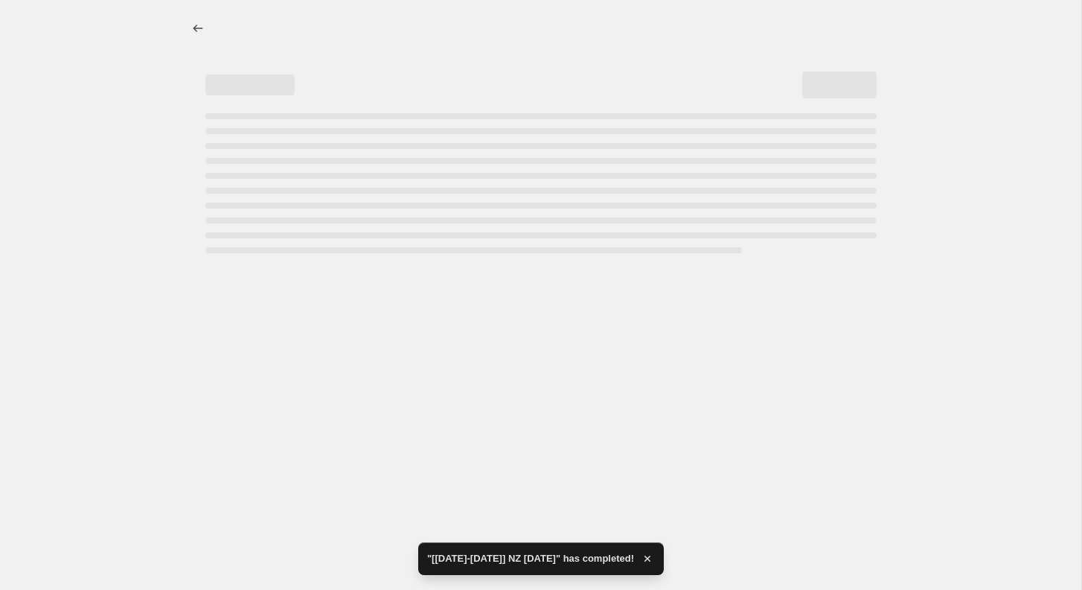
select select "577568906"
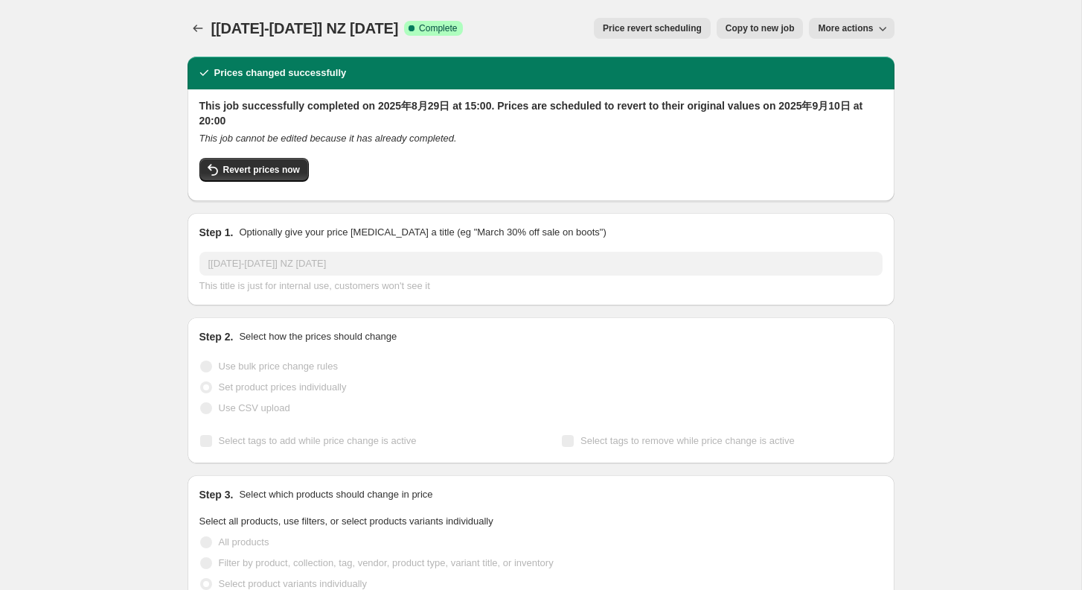
drag, startPoint x: 585, startPoint y: 3, endPoint x: 712, endPoint y: 44, distance: 133.7
click at [712, 44] on div "[[DATE]-[DATE]] NZ [DATE]. This page is ready [[DATE]-[DATE]] NZ [DATE] Success…" at bounding box center [541, 28] width 707 height 57
click at [654, 27] on span "Price revert scheduling" at bounding box center [652, 28] width 99 height 12
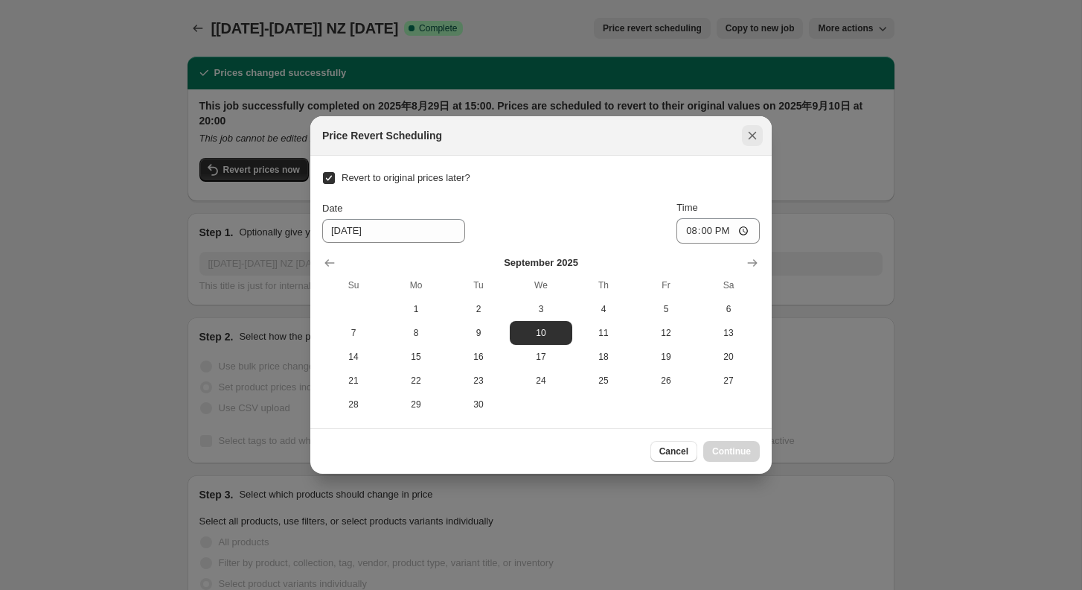
click at [752, 132] on icon "Close" at bounding box center [752, 135] width 15 height 15
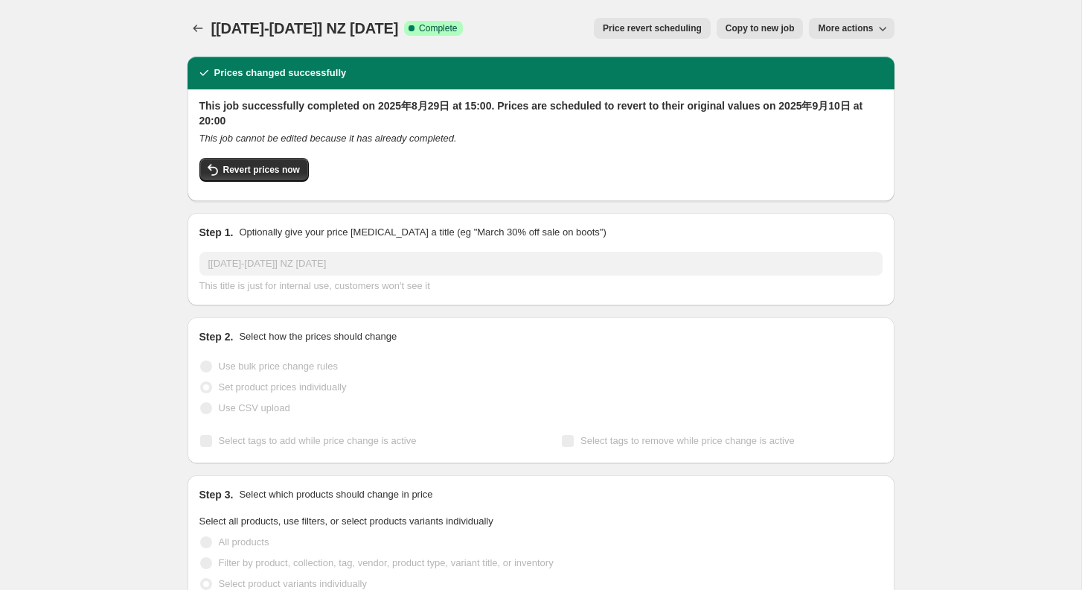
click at [768, 30] on span "Copy to new job" at bounding box center [760, 28] width 69 height 12
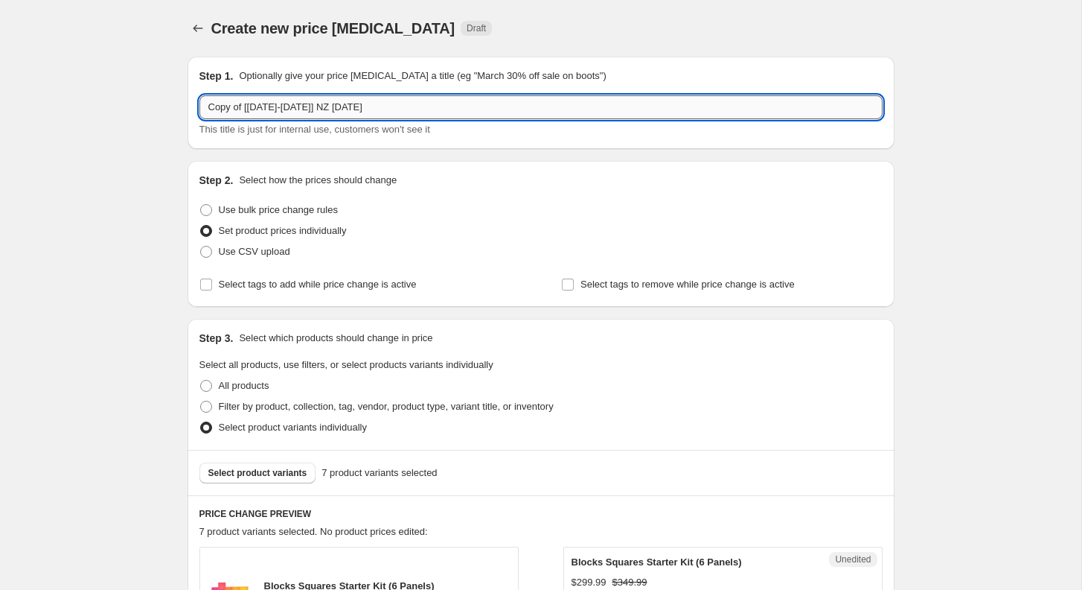
click at [458, 98] on input "Copy of [[DATE]-[DATE]] NZ [DATE]" at bounding box center [541, 107] width 683 height 24
click at [416, 119] on div "Copy of [[DATE]-[DATE]] NZ [DATE] This title is just for internal use, customer…" at bounding box center [541, 116] width 683 height 42
click at [422, 99] on input "Copy of [[DATE]-[DATE]] NZ [DATE]" at bounding box center [541, 107] width 683 height 24
drag, startPoint x: 245, startPoint y: 106, endPoint x: 165, endPoint y: 106, distance: 80.4
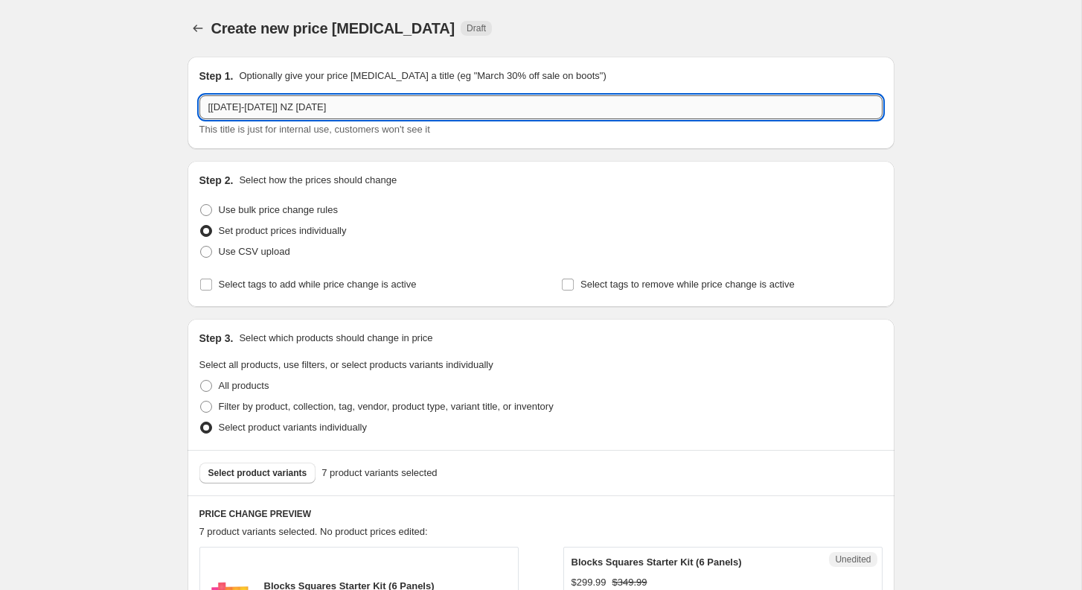
click at [432, 109] on input "[[DATE]-[DATE]] NZ [DATE]" at bounding box center [541, 107] width 683 height 24
type input "[[DATE]-[DATE]] NZ [DATE]"
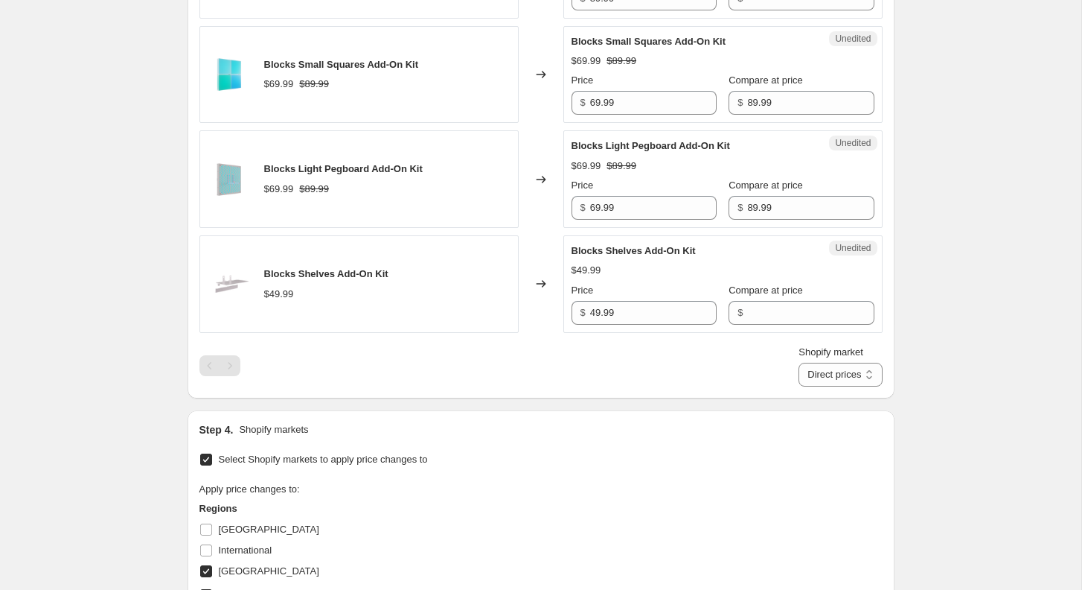
scroll to position [1219, 0]
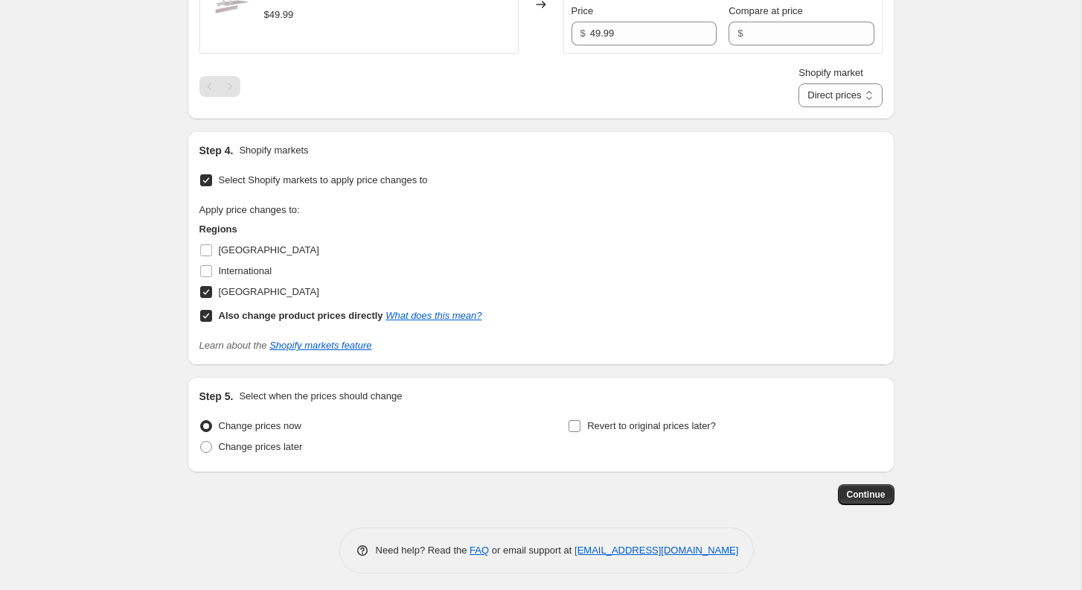
click at [574, 420] on input "Revert to original prices later?" at bounding box center [575, 426] width 12 height 12
checkbox input "true"
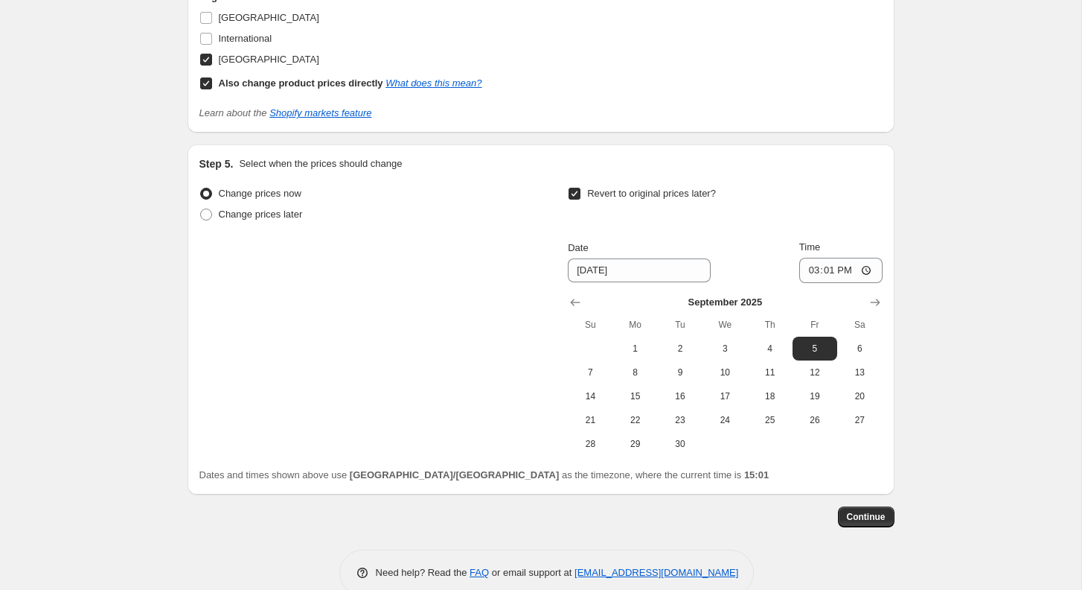
scroll to position [1474, 0]
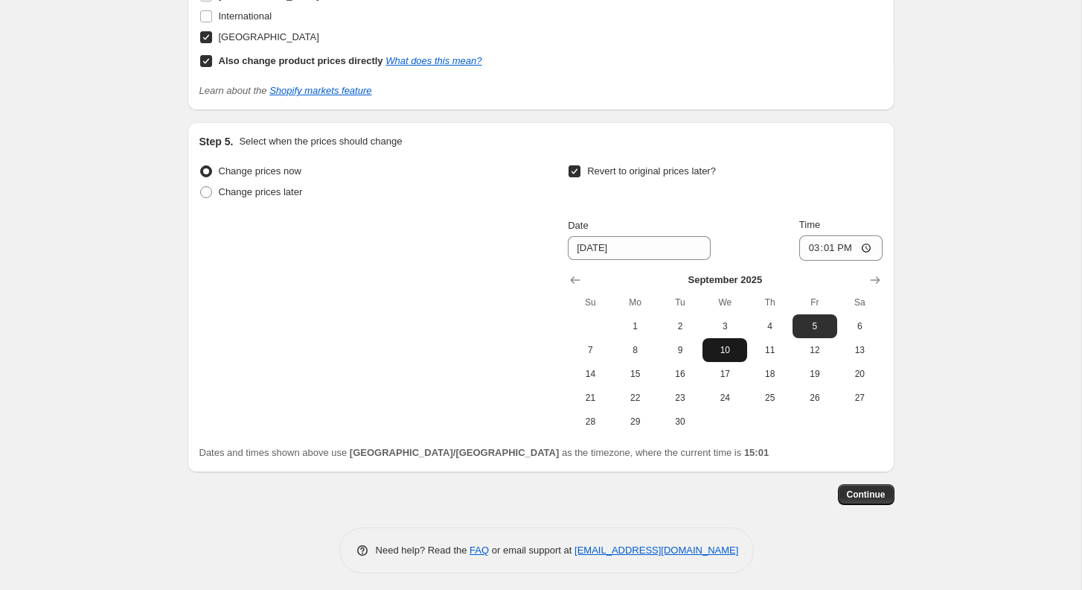
click at [735, 344] on span "10" at bounding box center [725, 350] width 33 height 12
type input "[DATE]"
click at [832, 238] on input "15:01" at bounding box center [841, 247] width 83 height 25
type input "20:00"
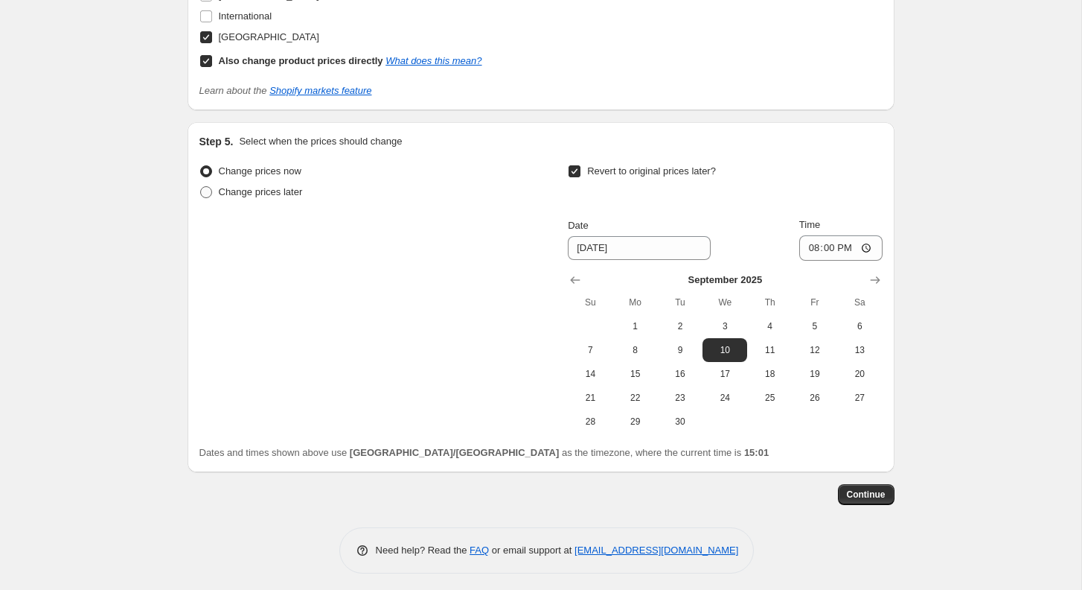
click at [261, 185] on span "Change prices later" at bounding box center [261, 192] width 84 height 15
click at [201, 186] on input "Change prices later" at bounding box center [200, 186] width 1 height 1
radio input "true"
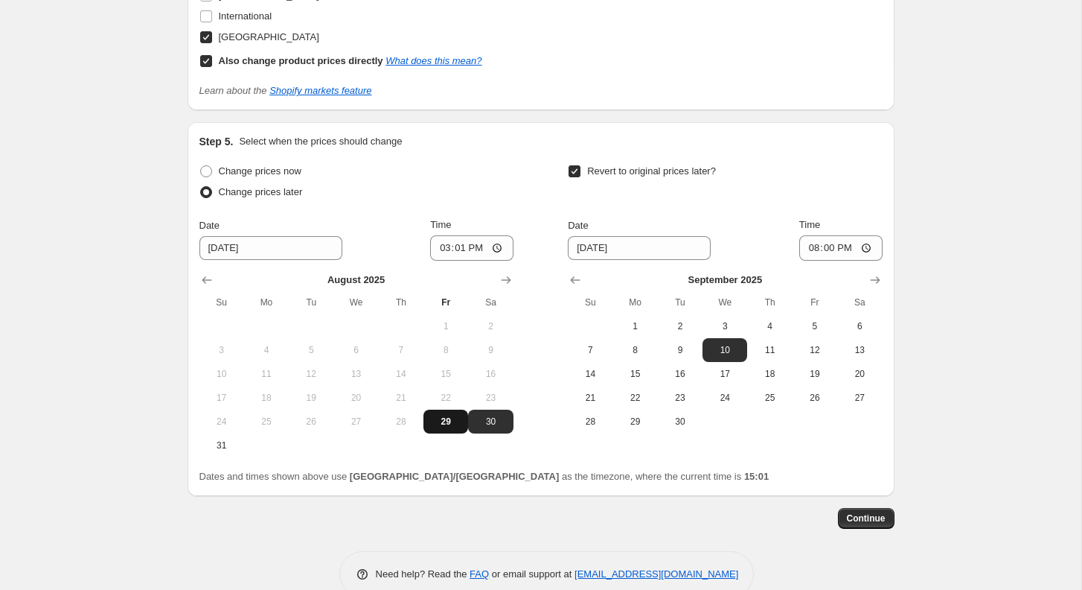
click at [444, 415] on span "29" at bounding box center [446, 421] width 33 height 12
type input "[DATE]"
click at [461, 242] on input "15:01" at bounding box center [471, 247] width 83 height 25
type input "20:00"
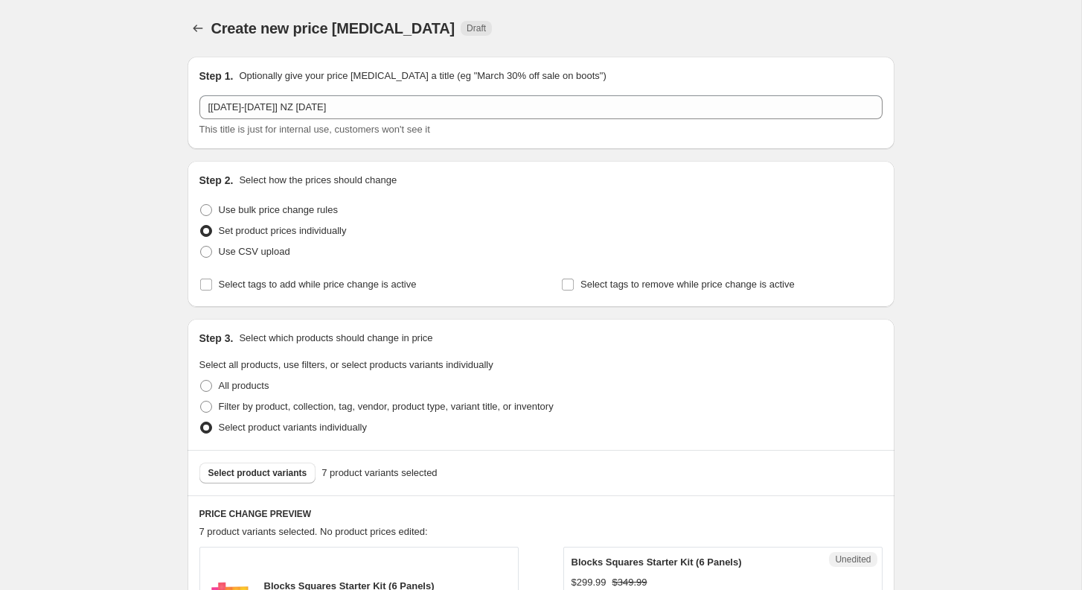
scroll to position [13, 0]
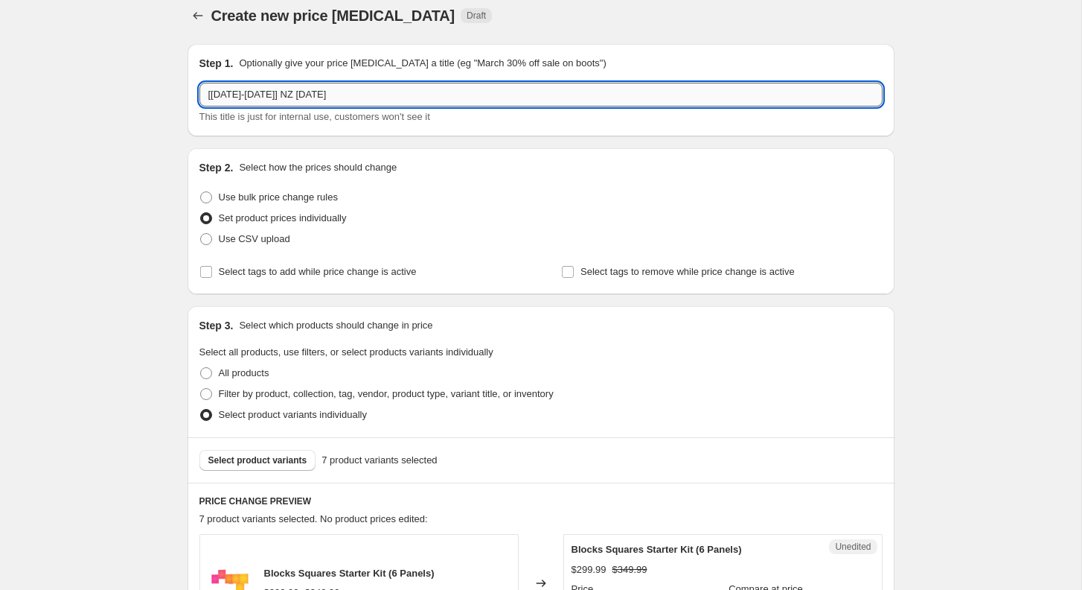
click at [403, 92] on input "[[DATE]-[DATE]] NZ [DATE]" at bounding box center [541, 95] width 683 height 24
type input "[[DATE]-[DATE]] NZ [DATE] 1"
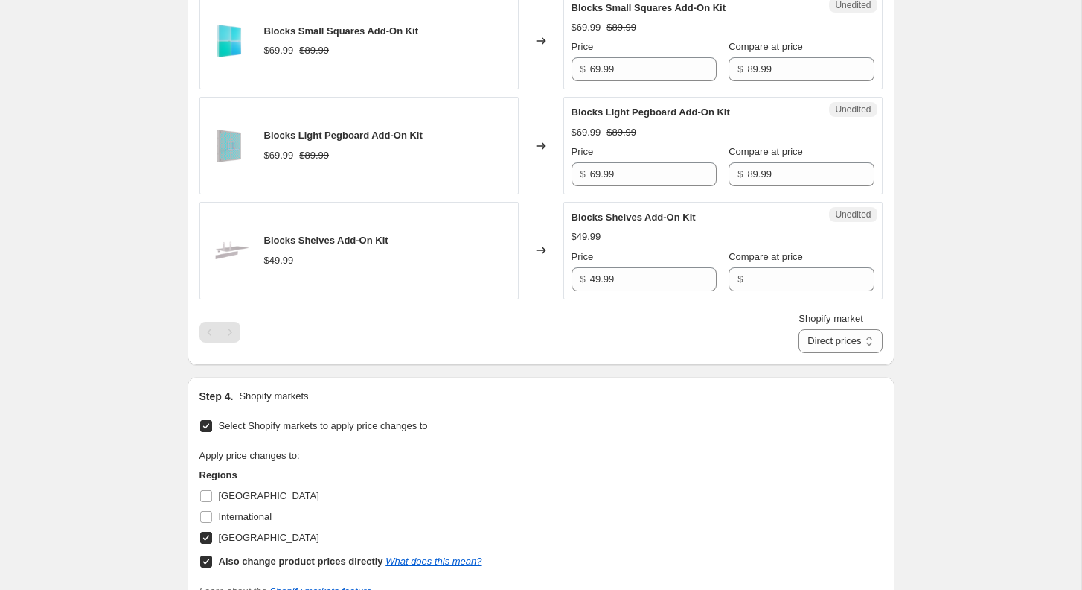
scroll to position [1498, 0]
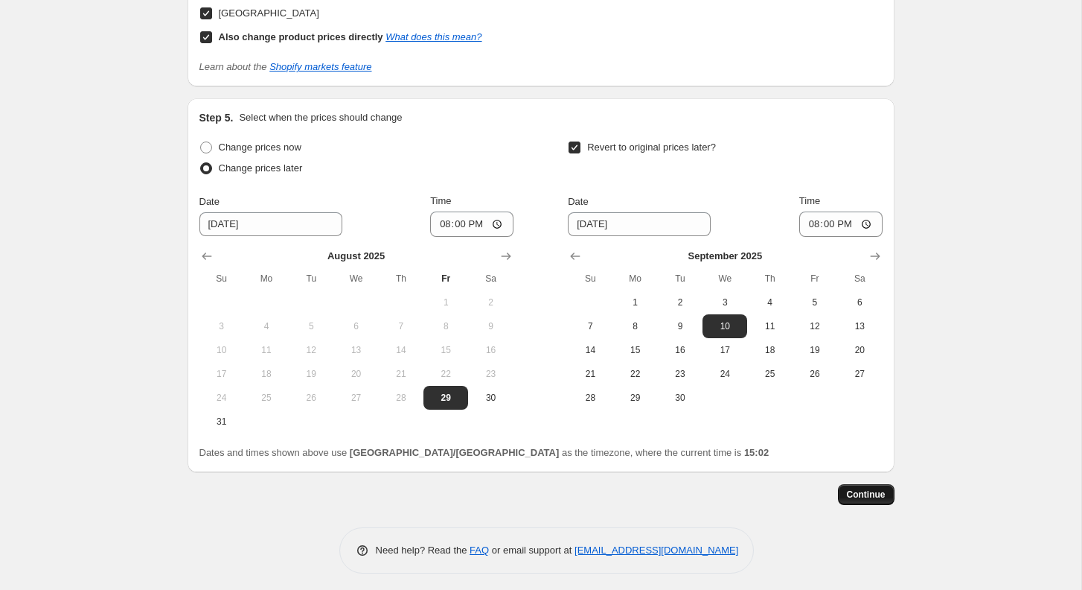
click at [869, 490] on span "Continue" at bounding box center [866, 494] width 39 height 12
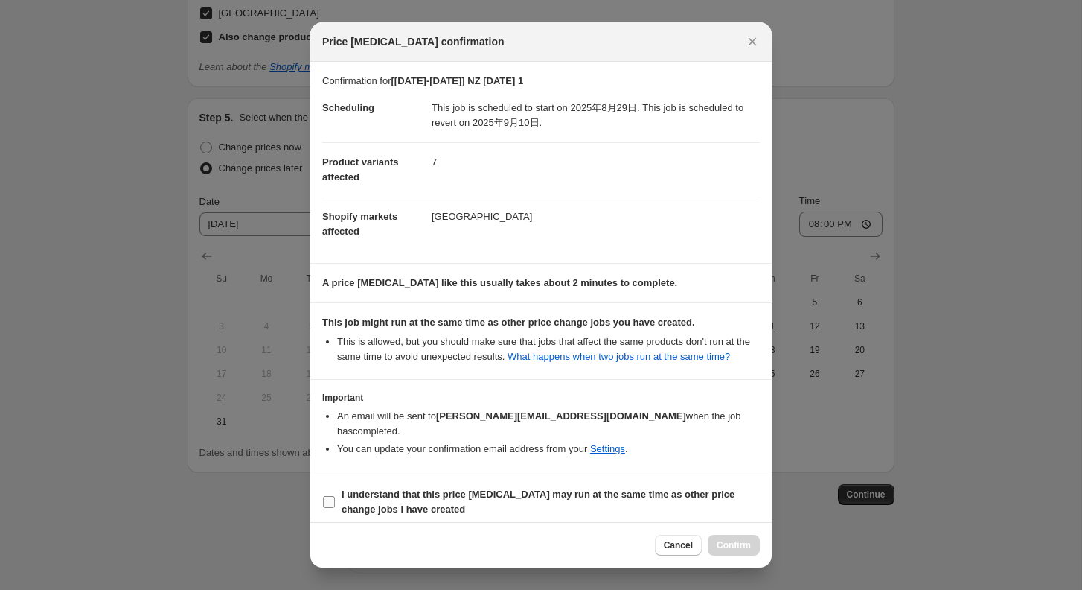
click at [336, 500] on label "I understand that this price [MEDICAL_DATA] may run at the same time as other p…" at bounding box center [541, 502] width 438 height 36
click at [335, 500] on input "I understand that this price [MEDICAL_DATA] may run at the same time as other p…" at bounding box center [329, 502] width 12 height 12
checkbox input "true"
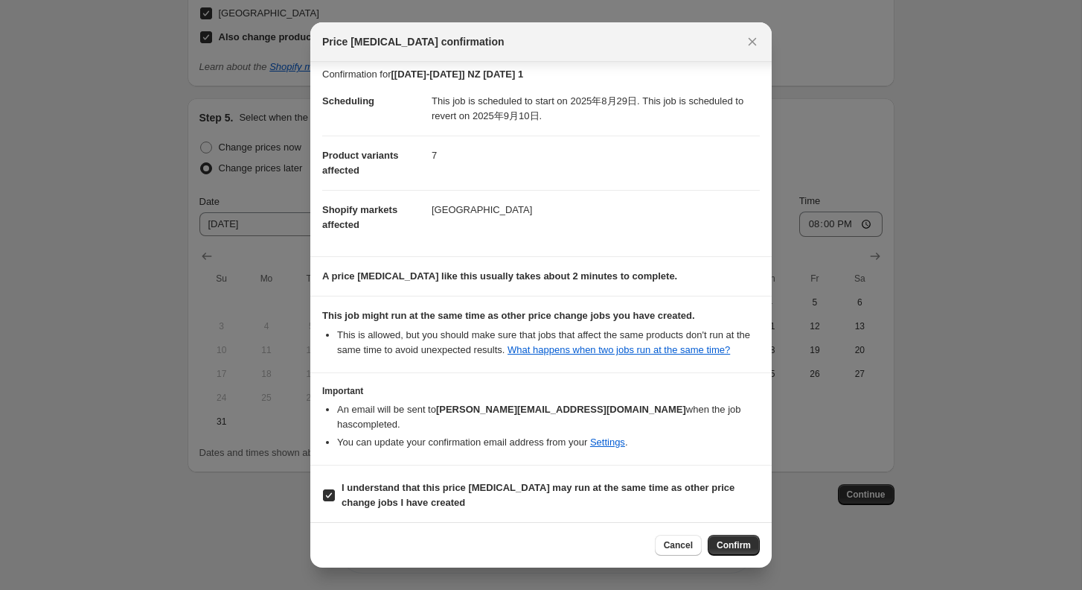
scroll to position [0, 0]
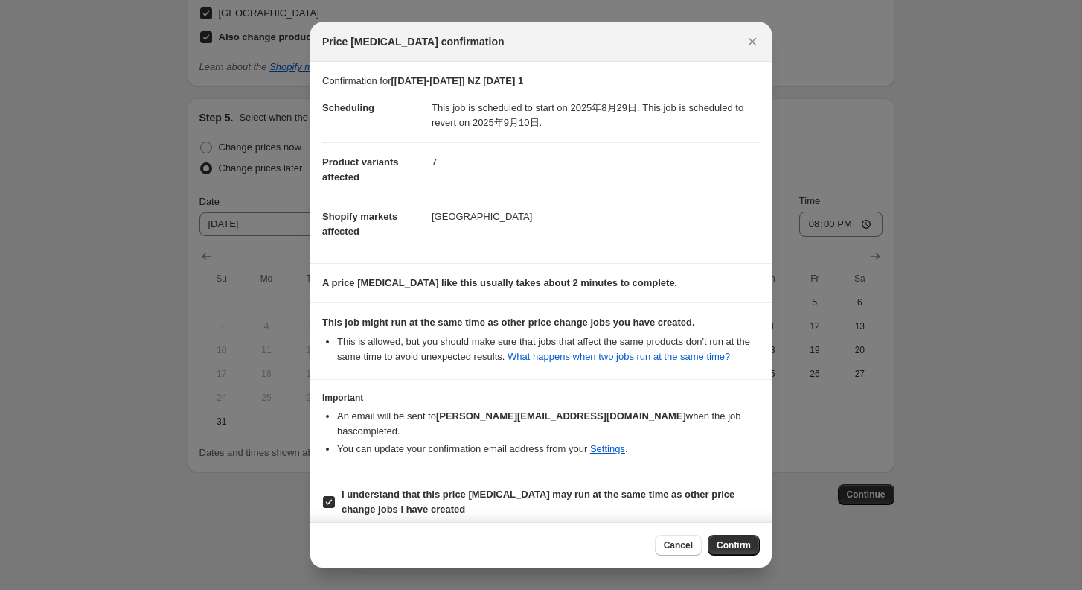
click at [746, 546] on span "Confirm" at bounding box center [734, 545] width 34 height 12
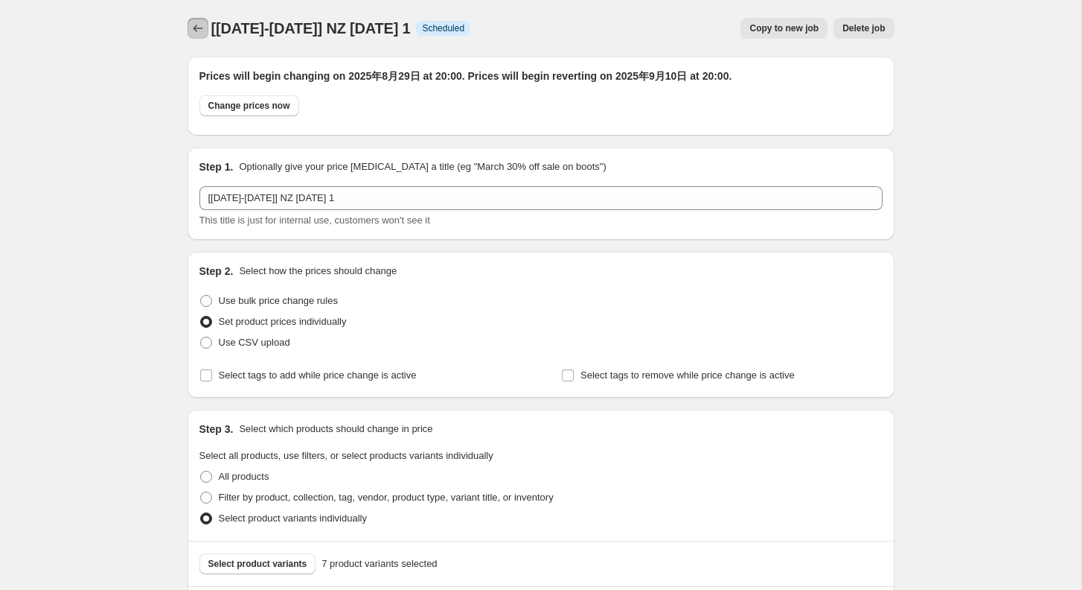
click at [193, 30] on icon "Price change jobs" at bounding box center [198, 28] width 15 height 15
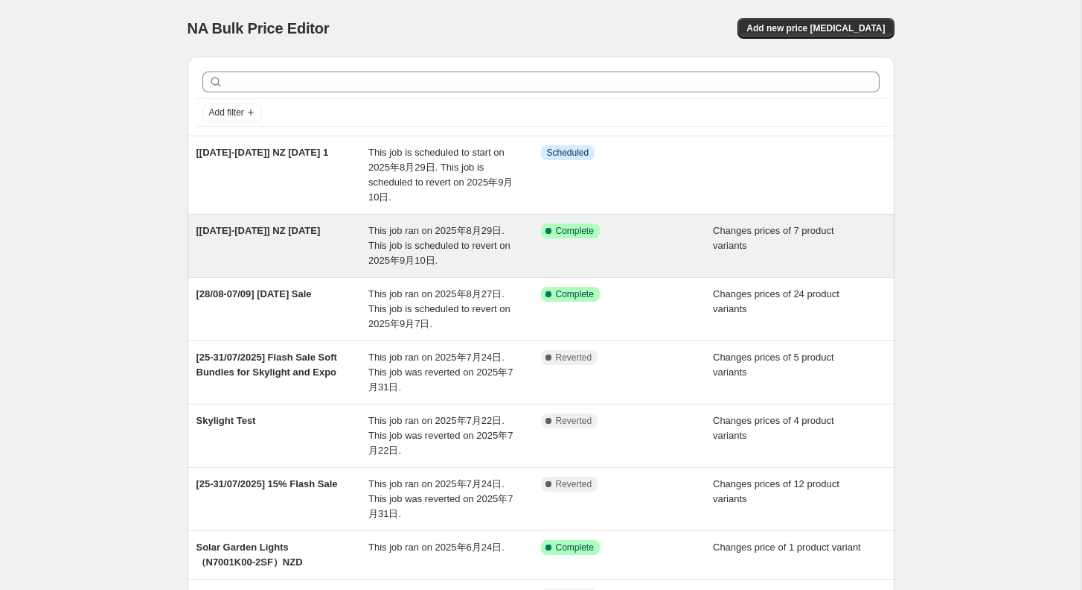
click at [480, 254] on div "This job ran on 2025年8月29日. This job is scheduled to revert on 2025年9月10日." at bounding box center [454, 245] width 173 height 45
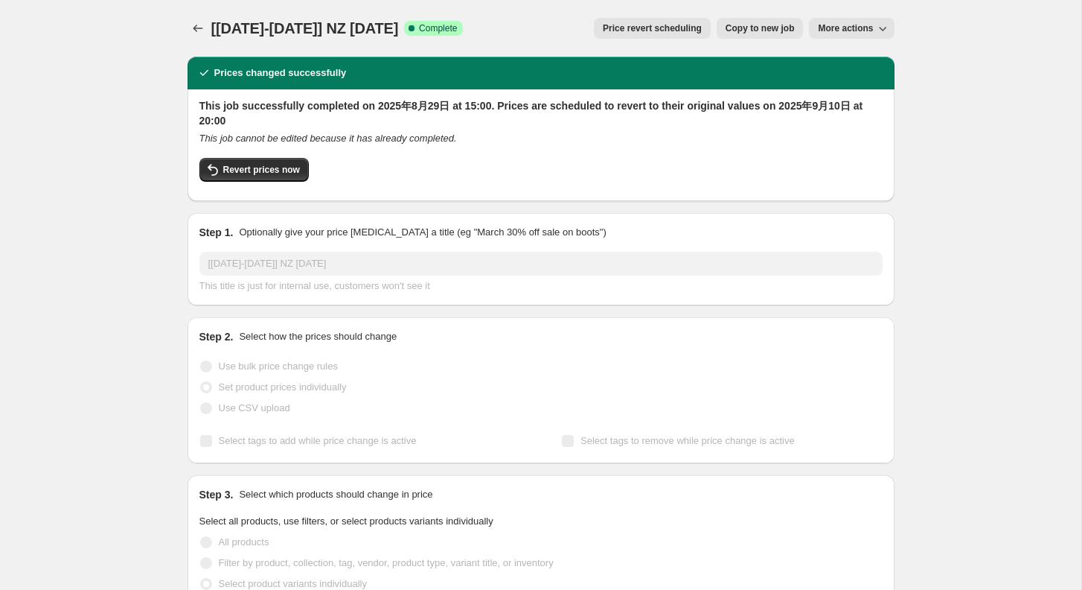
click at [883, 30] on icon "button" at bounding box center [882, 28] width 15 height 15
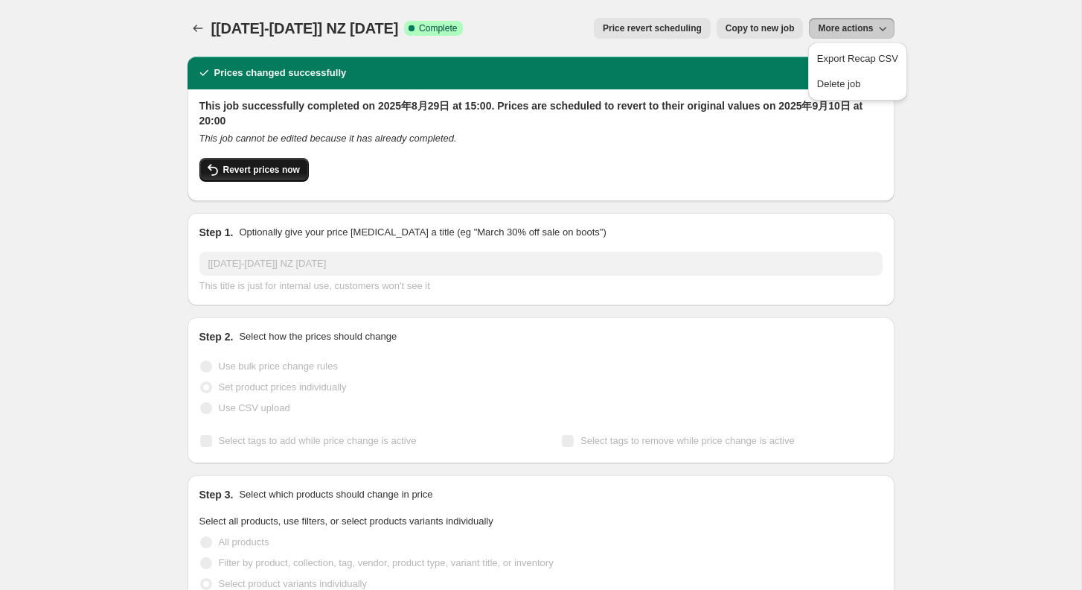
click at [255, 172] on span "Revert prices now" at bounding box center [261, 170] width 77 height 12
checkbox input "false"
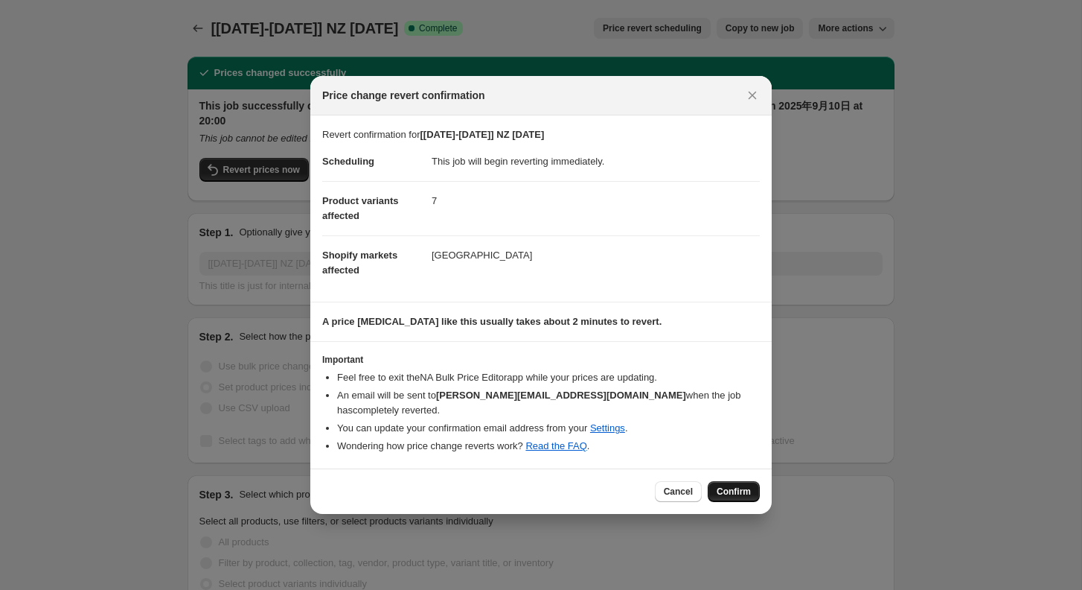
click at [736, 485] on span "Confirm" at bounding box center [734, 491] width 34 height 12
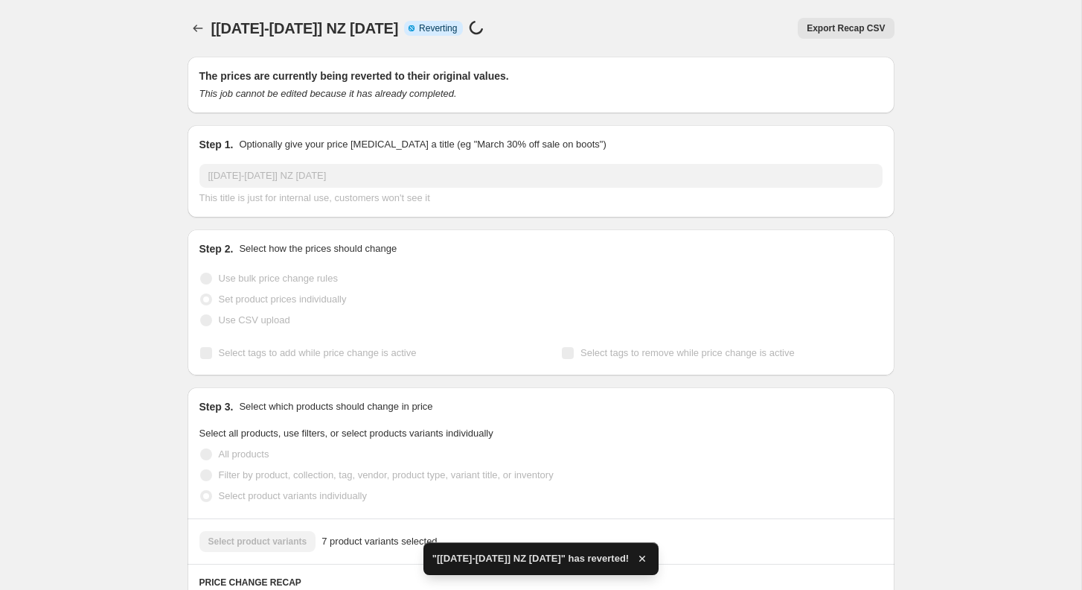
checkbox input "true"
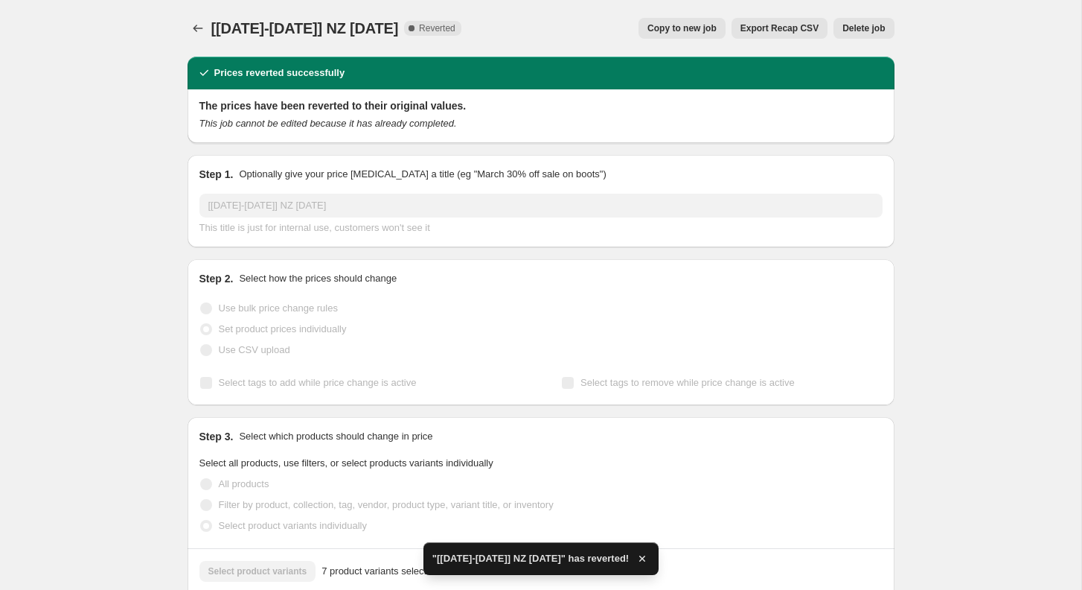
click at [854, 27] on span "Delete job" at bounding box center [864, 28] width 42 height 12
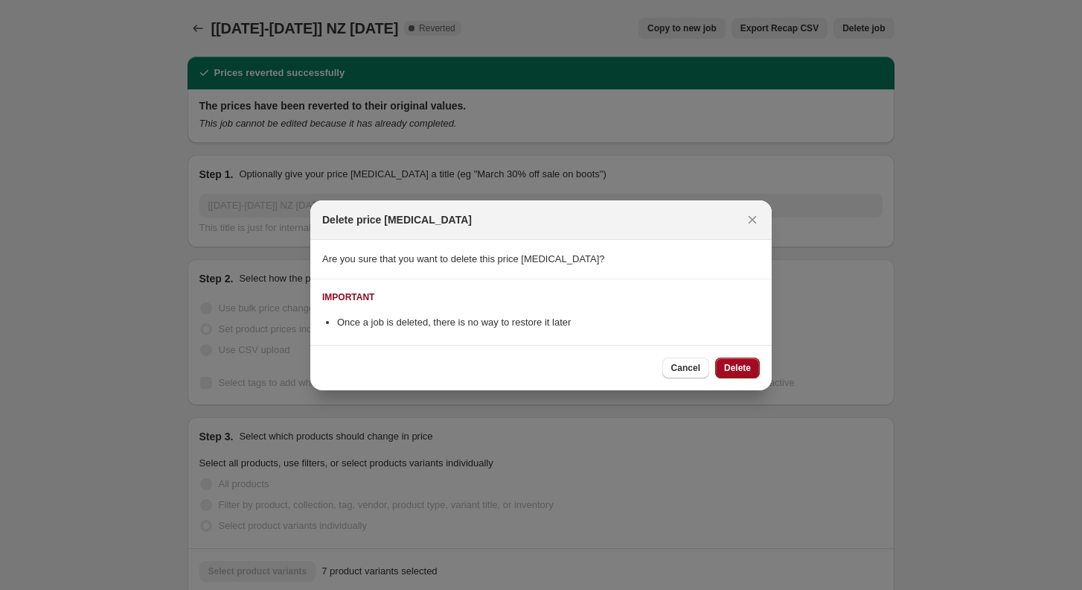
click at [736, 366] on span "Delete" at bounding box center [737, 368] width 27 height 12
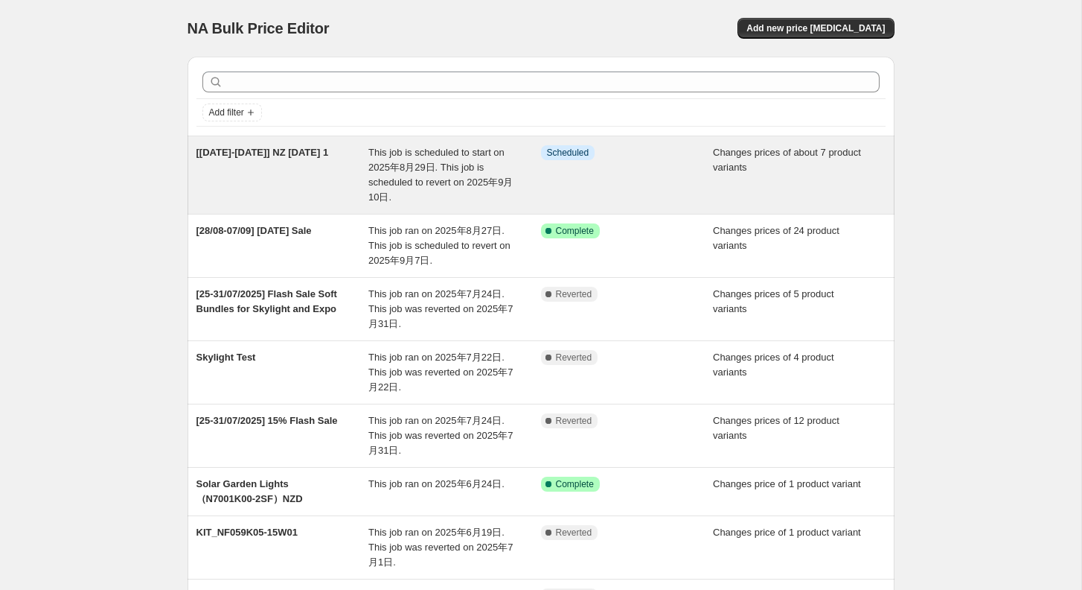
click at [397, 173] on div "This job is scheduled to start on 2025年8月29日. This job is scheduled to revert o…" at bounding box center [454, 175] width 173 height 60
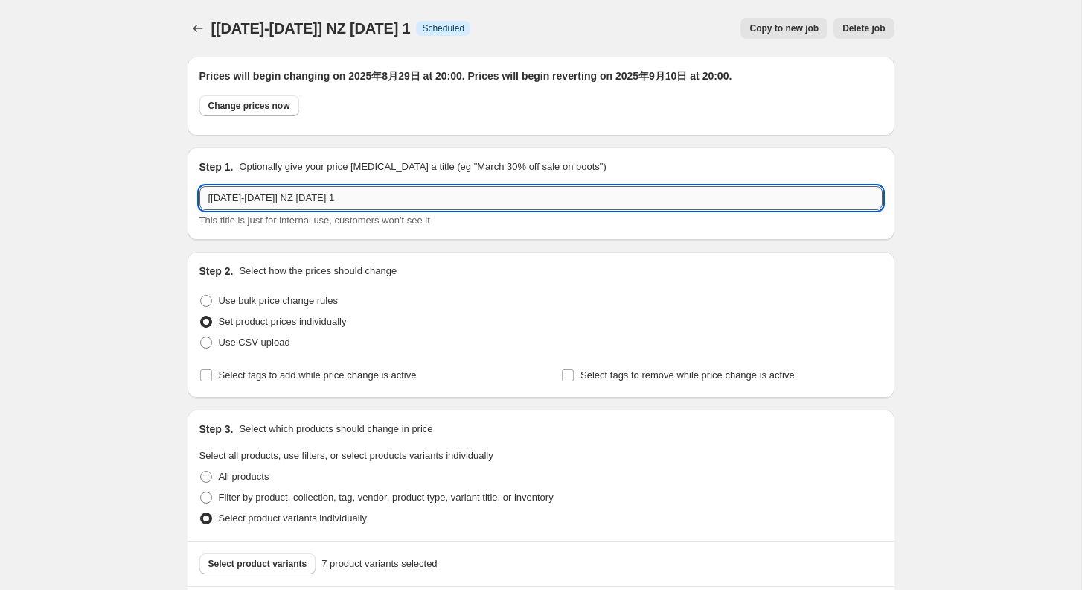
click at [487, 196] on input "[[DATE]-[DATE]] NZ [DATE] 1" at bounding box center [541, 198] width 683 height 24
type input "[[DATE]-[DATE]] NZ [DATE]"
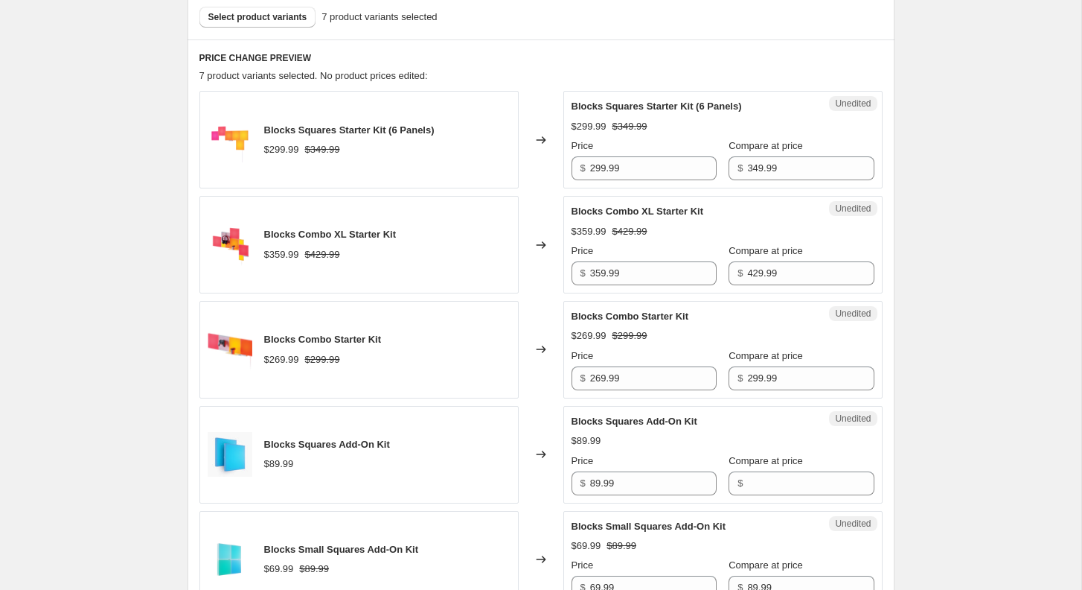
scroll to position [455, 0]
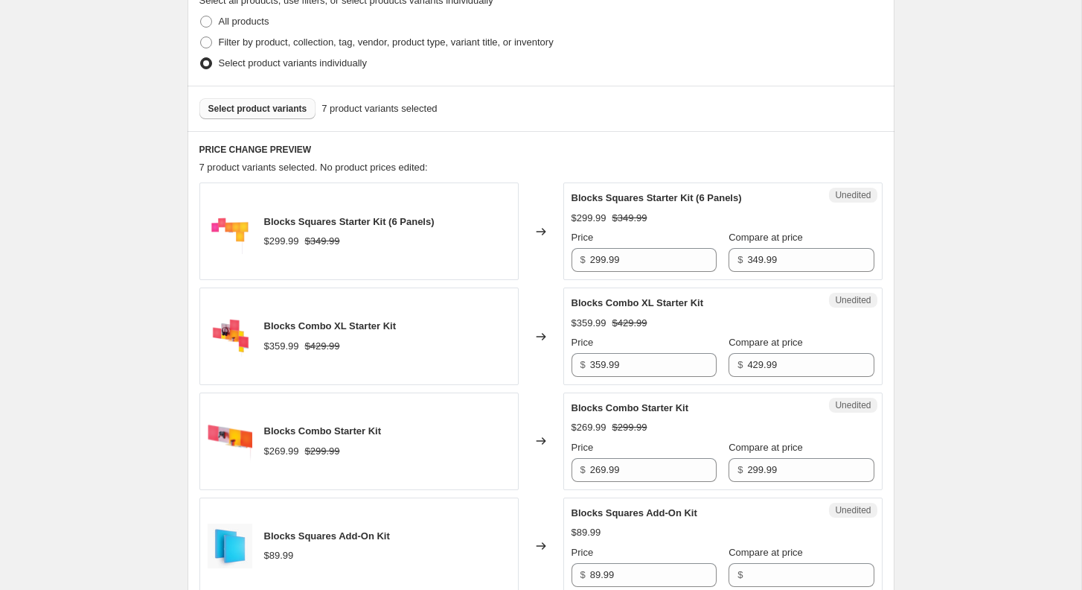
click at [254, 108] on span "Select product variants" at bounding box center [257, 109] width 99 height 12
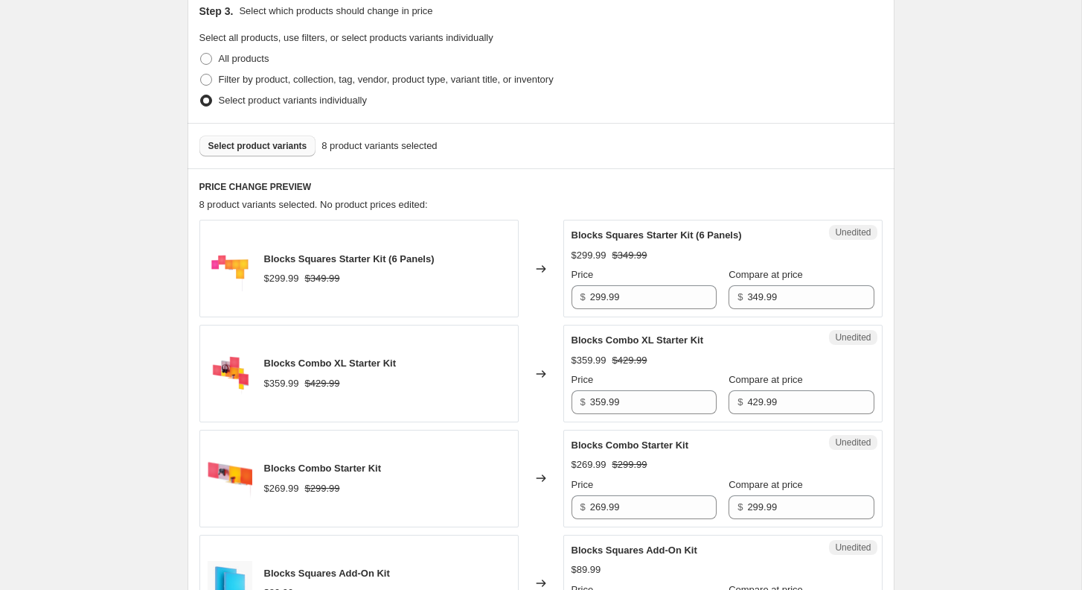
scroll to position [395, 0]
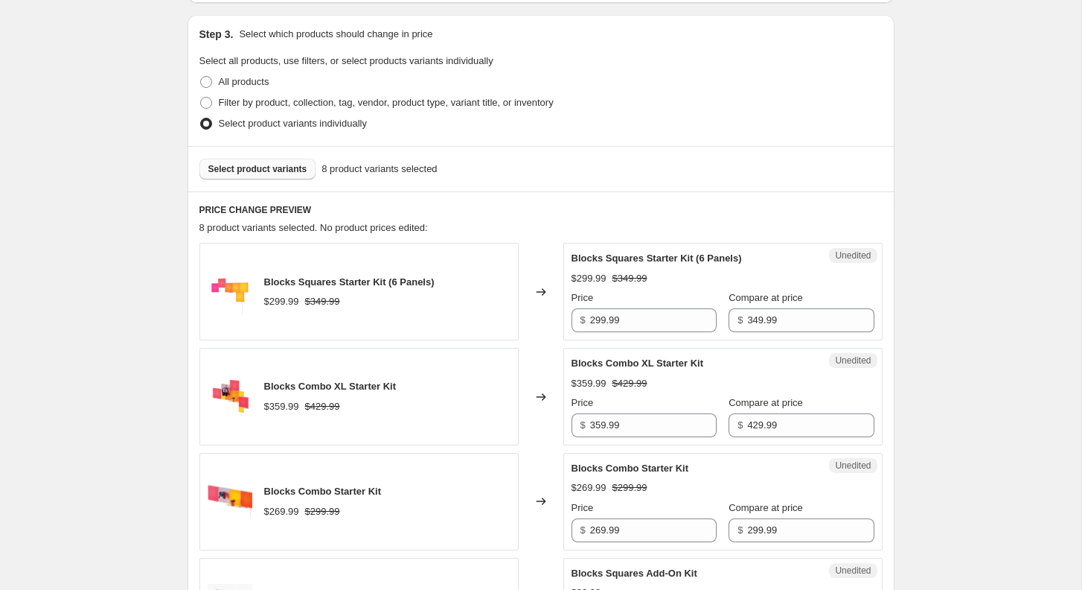
click at [285, 172] on span "Select product variants" at bounding box center [257, 169] width 99 height 12
click at [294, 163] on span "Select product variants" at bounding box center [257, 169] width 99 height 12
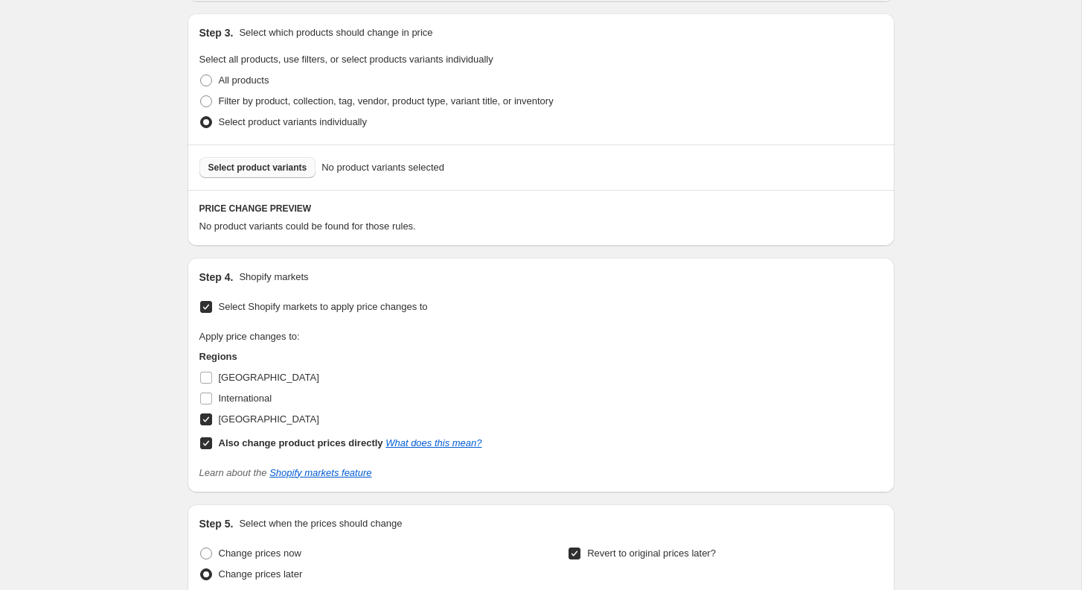
scroll to position [391, 0]
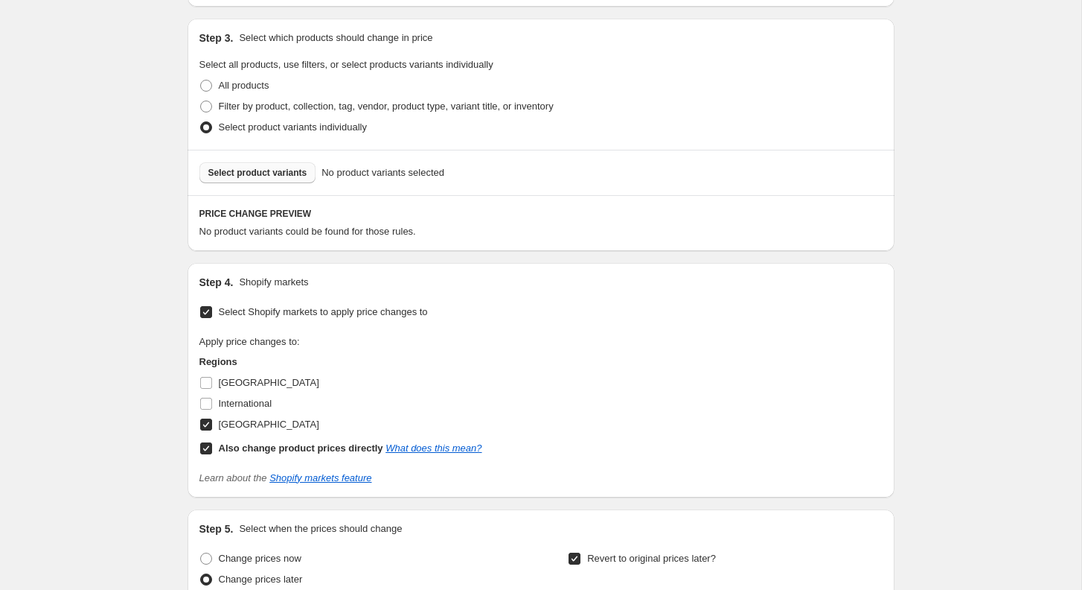
click at [254, 172] on span "Select product variants" at bounding box center [257, 173] width 99 height 12
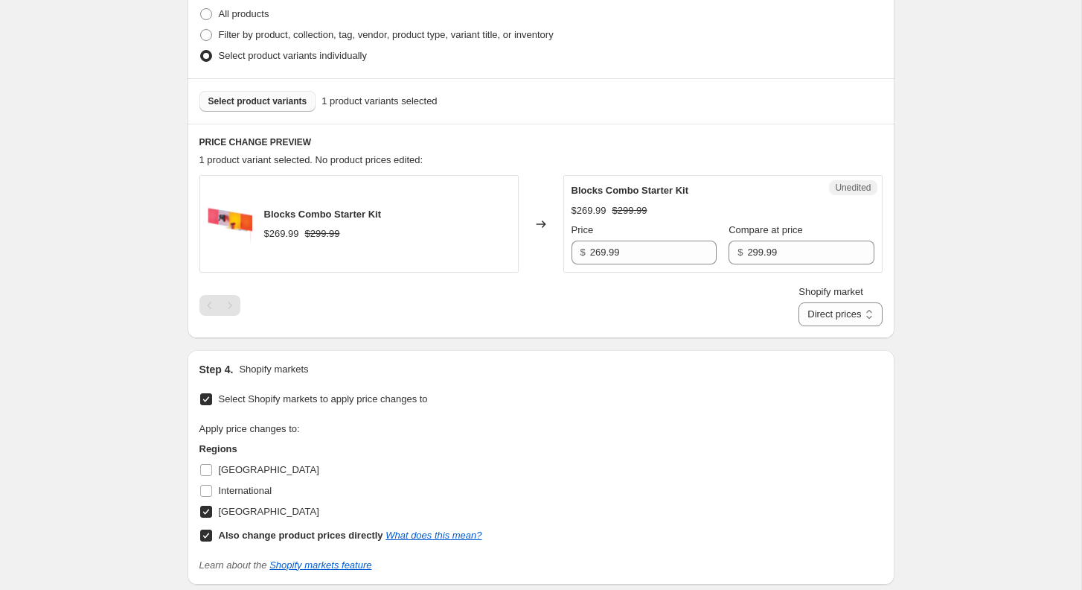
scroll to position [490, 0]
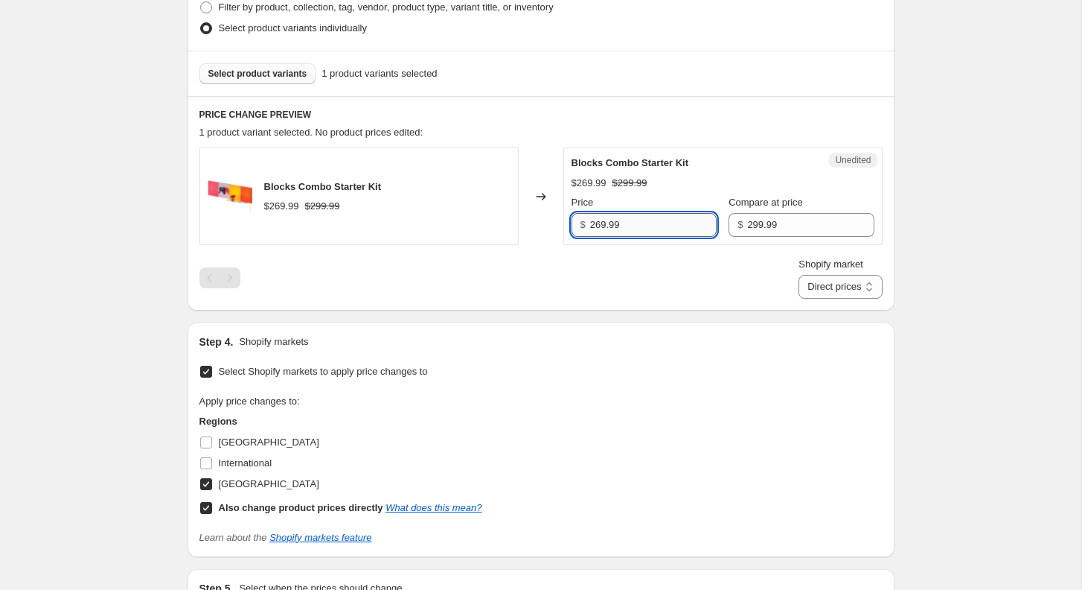
click at [646, 232] on input "269.99" at bounding box center [653, 225] width 127 height 24
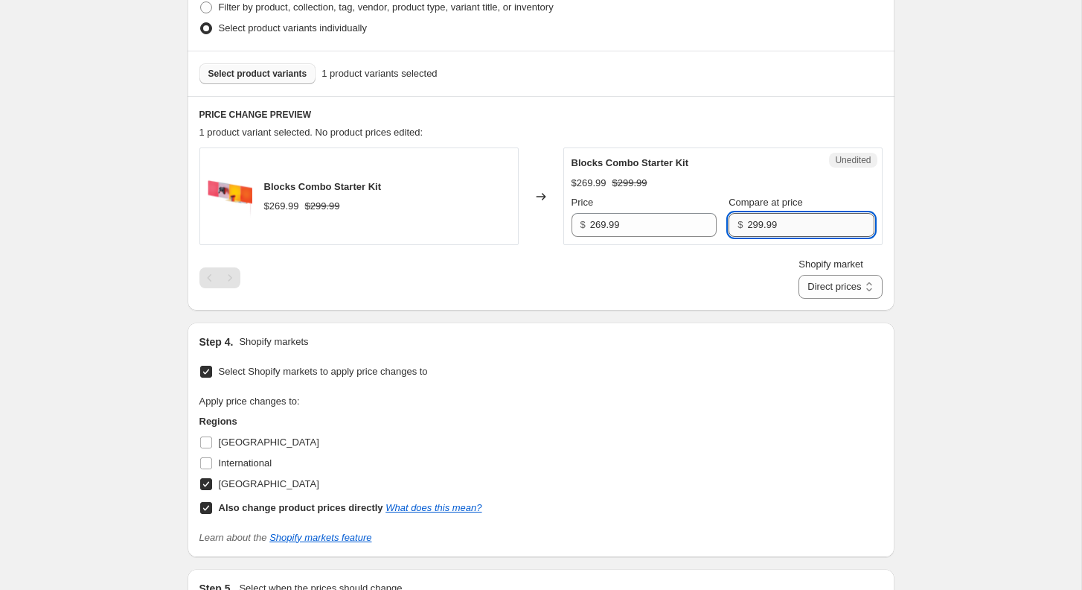
click at [774, 229] on input "299.99" at bounding box center [810, 225] width 127 height 24
click at [849, 291] on select "Direct prices [GEOGRAPHIC_DATA]" at bounding box center [840, 287] width 83 height 24
select select "577568906"
click at [799, 299] on select "Direct prices [GEOGRAPHIC_DATA]" at bounding box center [840, 287] width 83 height 24
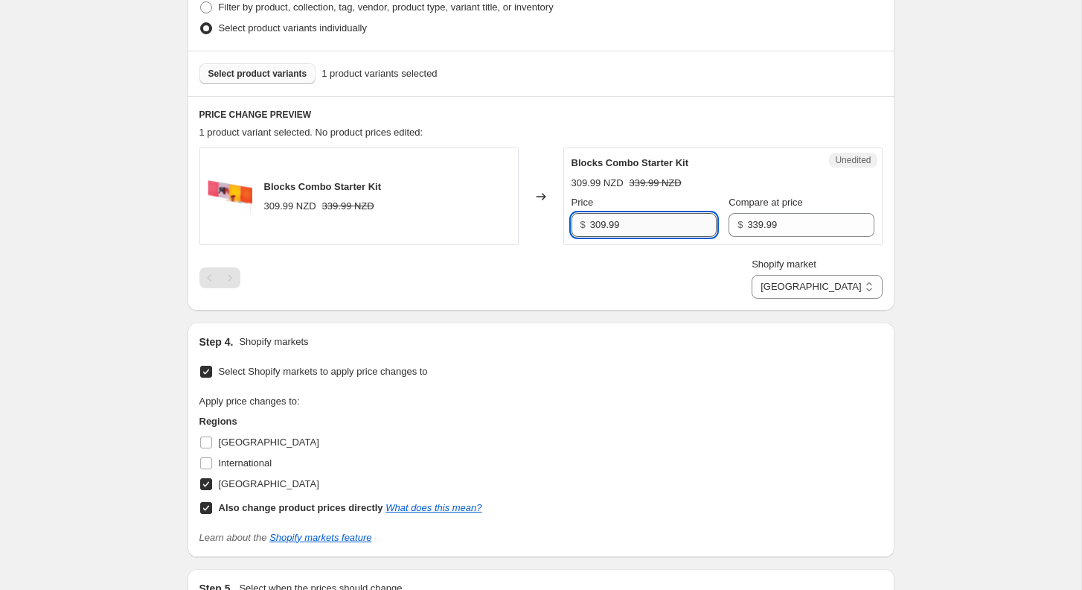
click at [613, 223] on input "309.99" at bounding box center [653, 225] width 127 height 24
type input "309.99"
click at [775, 226] on input "339.99" at bounding box center [810, 225] width 127 height 24
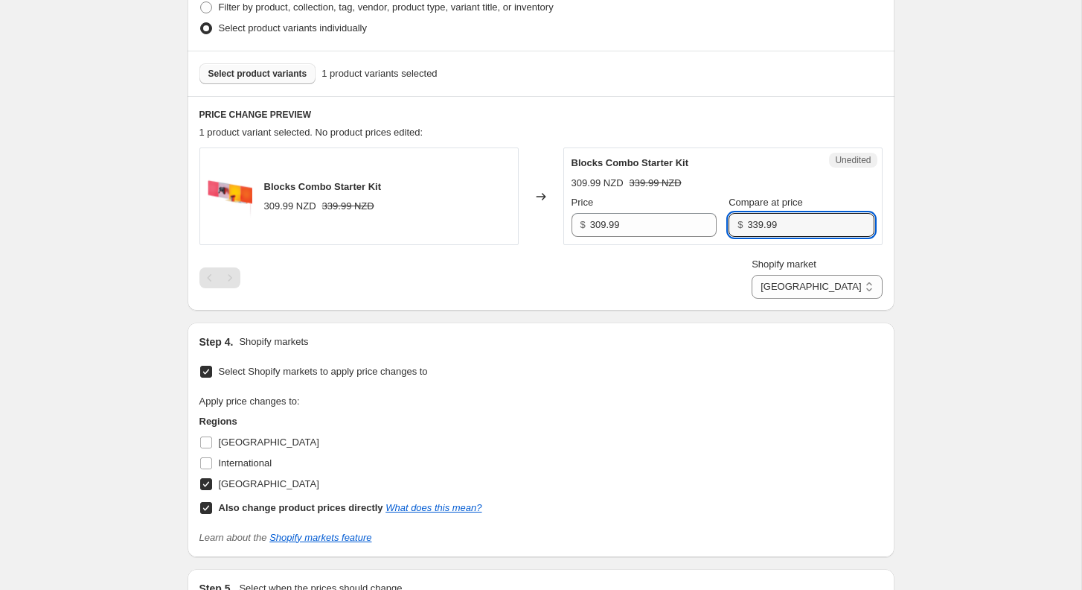
paste input "0"
type input "309.99"
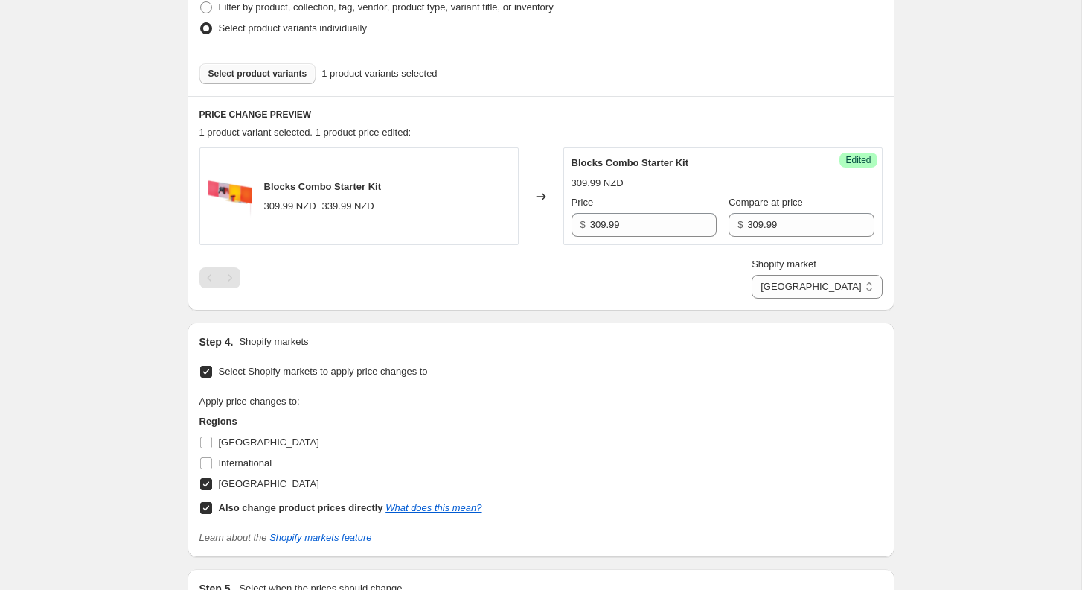
click at [927, 203] on div "[[DATE]-[DATE]] NZ [DATE] 1. This page is ready [[DATE]-[DATE]] NZ [DATE] 1 Inf…" at bounding box center [541, 288] width 1082 height 1556
click at [644, 222] on input "309.99" at bounding box center [653, 225] width 127 height 24
paste input "216"
type input "216.99"
click at [1008, 227] on div "[[DATE]-[DATE]] NZ [DATE] 1. This page is ready [[DATE]-[DATE]] NZ [DATE] 1 Inf…" at bounding box center [541, 288] width 1082 height 1556
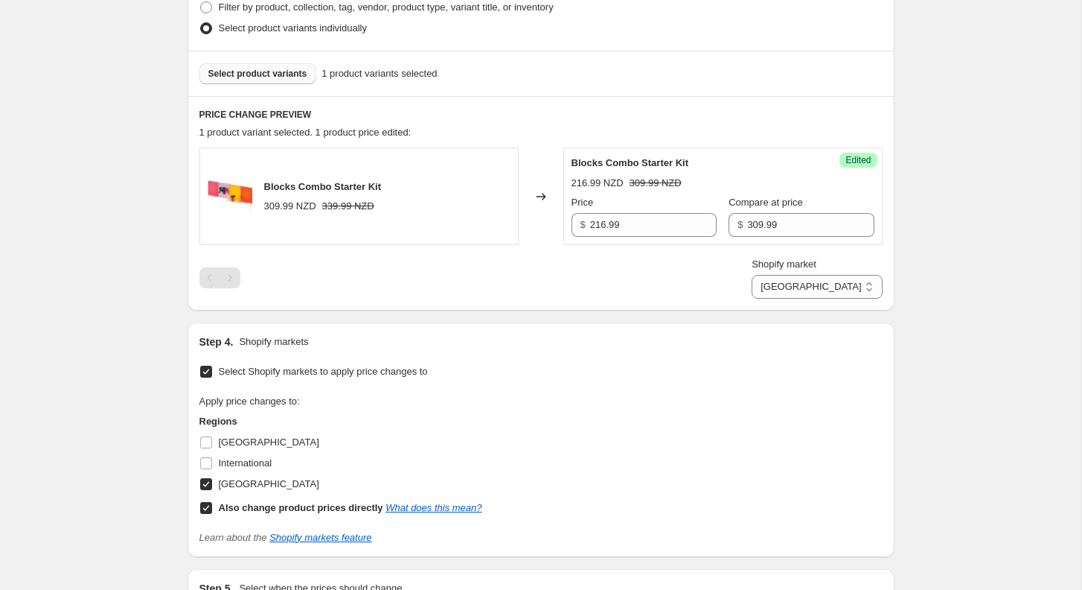
click at [262, 71] on span "Select product variants" at bounding box center [257, 74] width 99 height 12
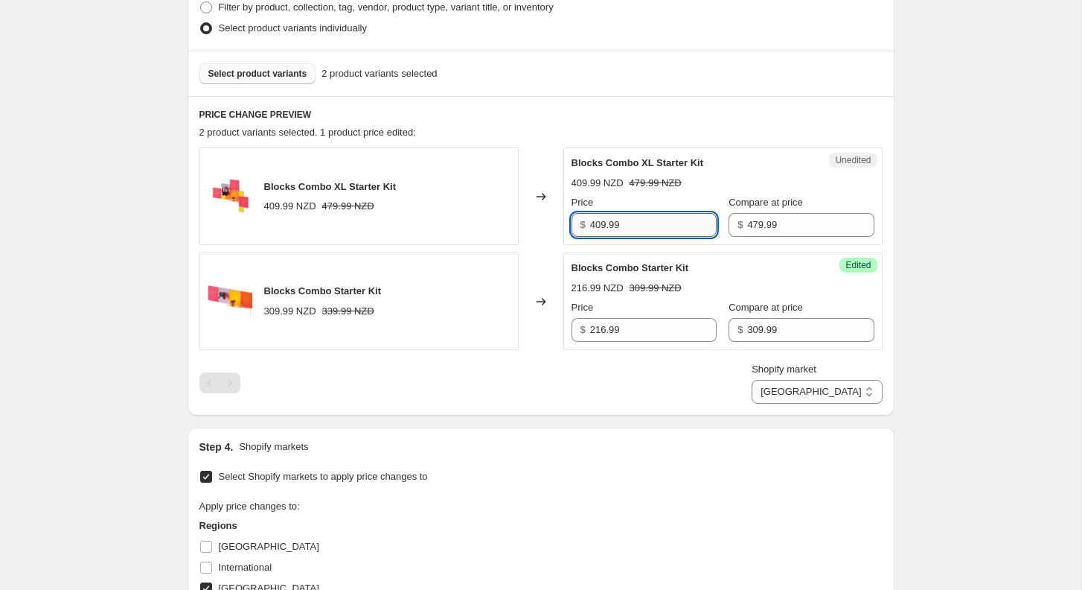
click at [637, 228] on input "409.99" at bounding box center [653, 225] width 127 height 24
type input "409.99"
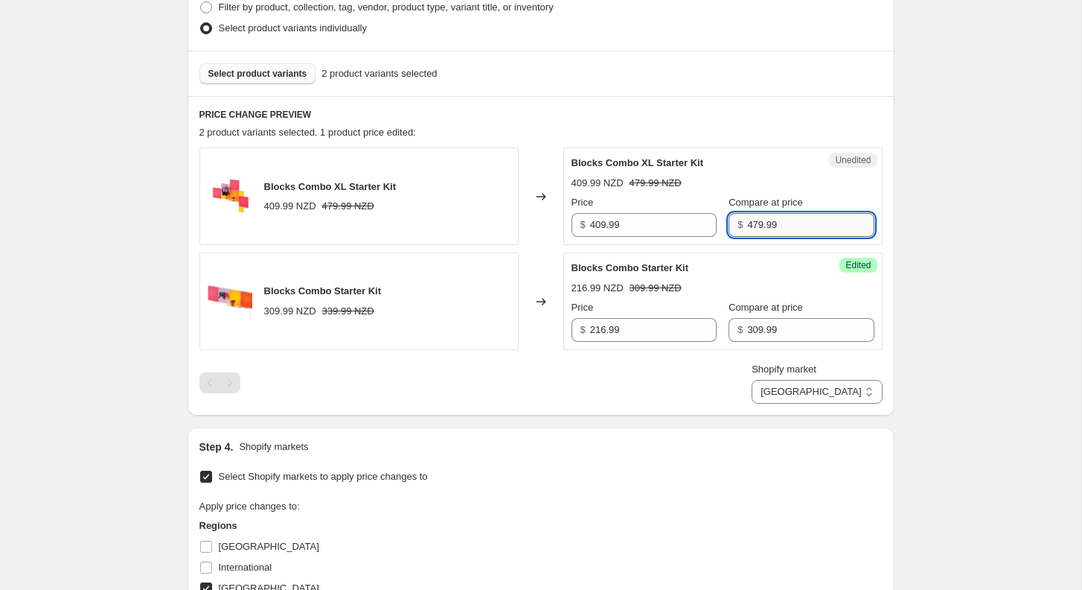
click at [757, 220] on input "479.99" at bounding box center [810, 225] width 127 height 24
paste input "0"
type input "409.99"
click at [646, 224] on input "409.99" at bounding box center [653, 225] width 127 height 24
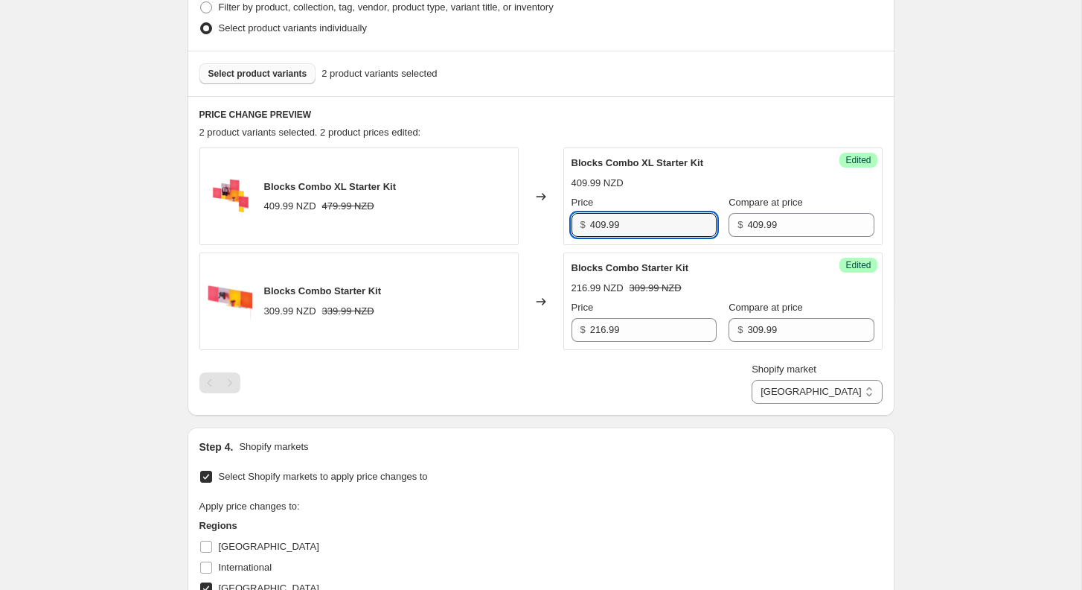
paste input "286"
type input "286.99"
click at [931, 212] on div "[[DATE]-[DATE]] NZ [DATE] 1. This page is ready [[DATE]-[DATE]] NZ [DATE] 1 Inf…" at bounding box center [541, 340] width 1082 height 1660
click at [277, 74] on span "Select product variants" at bounding box center [257, 74] width 99 height 12
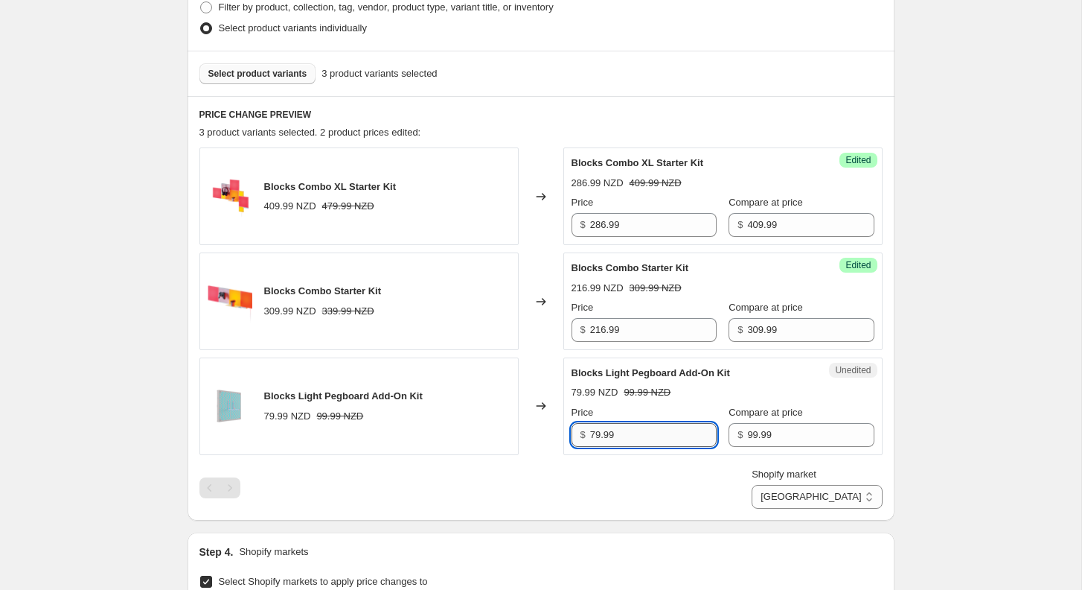
click at [637, 433] on input "79.99" at bounding box center [653, 435] width 127 height 24
type input "79.99"
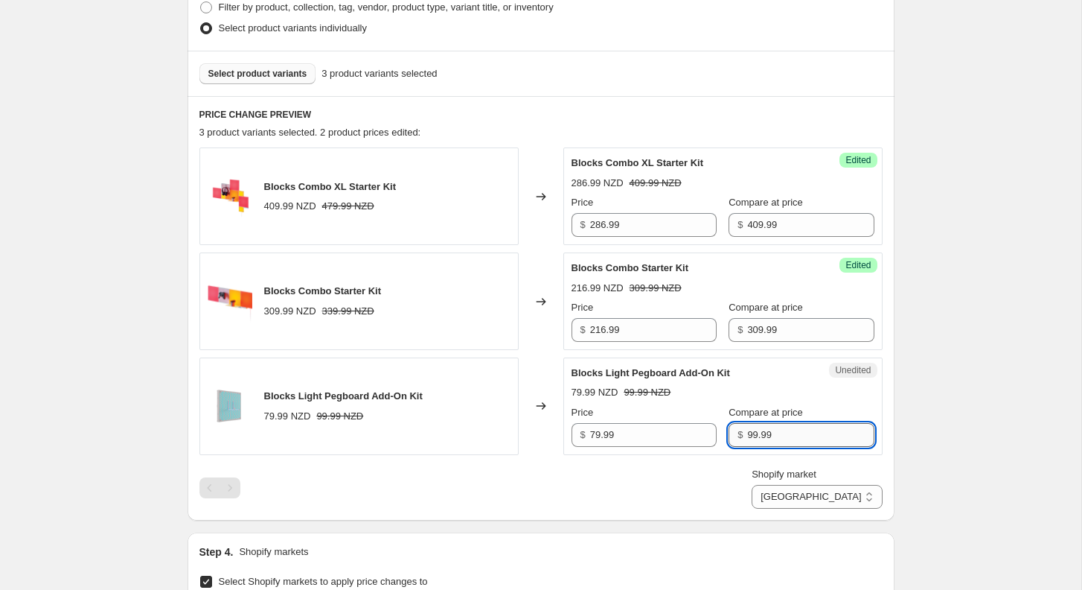
click at [748, 432] on input "99.99" at bounding box center [810, 435] width 127 height 24
paste input "7"
type input "79.99"
click at [919, 393] on div "[[DATE]-[DATE]] NZ [DATE] 1. This page is ready [[DATE]-[DATE]] NZ [DATE] 1 Inf…" at bounding box center [541, 392] width 1082 height 1765
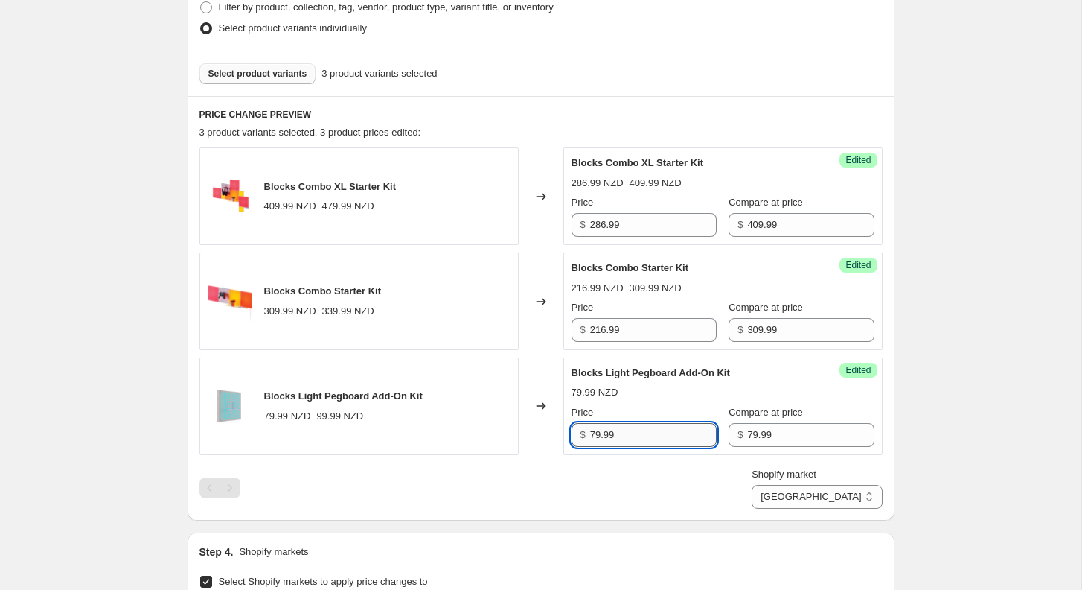
click at [636, 430] on input "79.99" at bounding box center [653, 435] width 127 height 24
paste input "55"
type input "55.99"
click at [949, 359] on div "[[DATE]-[DATE]] NZ [DATE] 1. This page is ready [[DATE]-[DATE]] NZ [DATE] 1 Inf…" at bounding box center [541, 392] width 1082 height 1765
click at [257, 77] on span "Select product variants" at bounding box center [257, 74] width 99 height 12
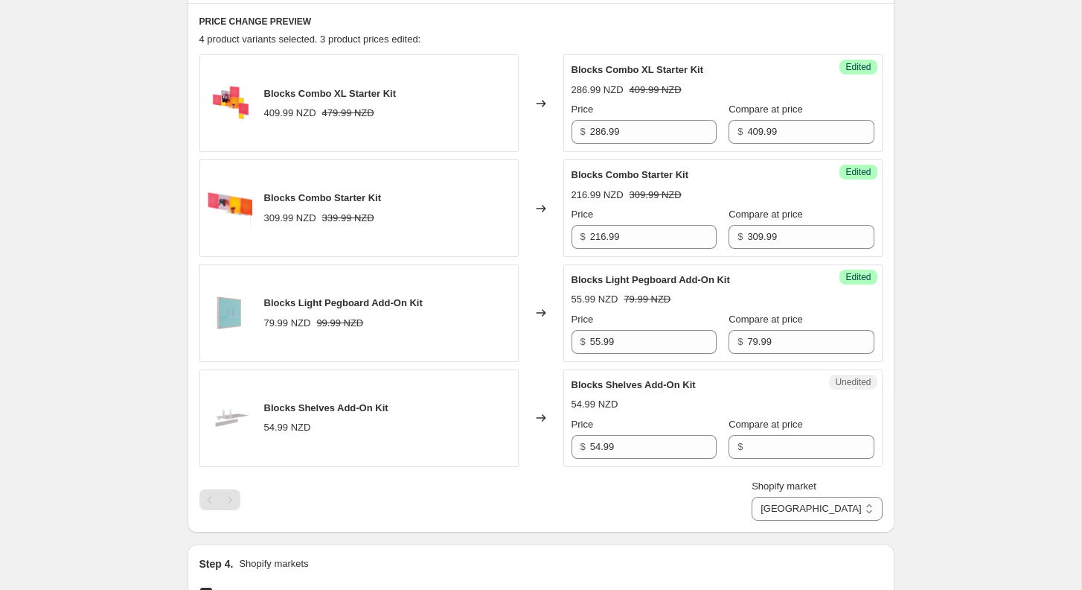
scroll to position [608, 0]
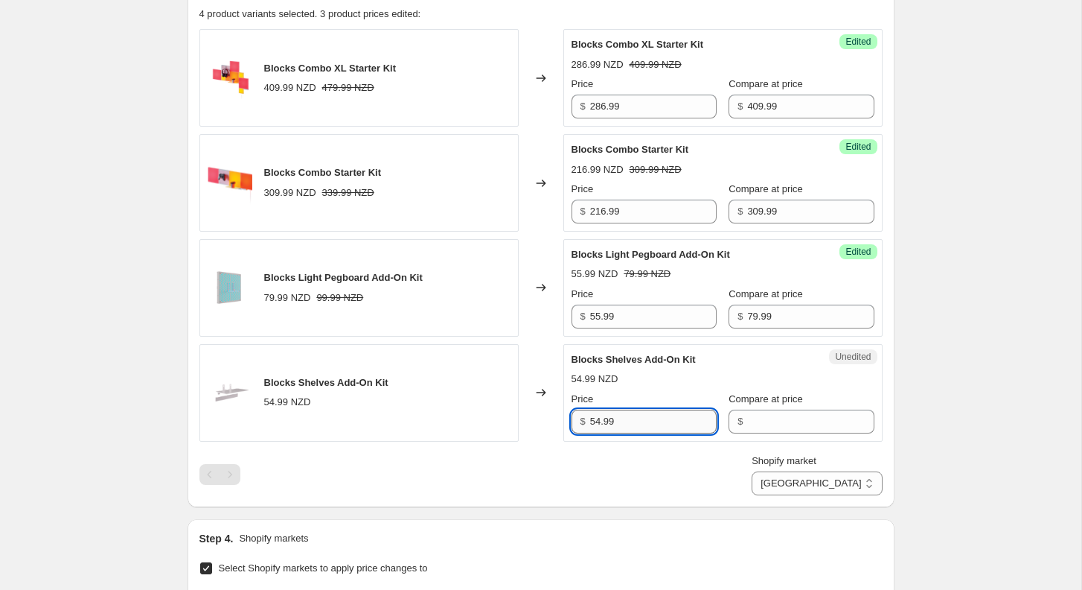
click at [658, 412] on input "54.99" at bounding box center [653, 421] width 127 height 24
click at [773, 433] on div "Unedited Blocks Shelves Add-On Kit 54.99 NZD Price $ 54.99 Compare at price $" at bounding box center [723, 393] width 319 height 98
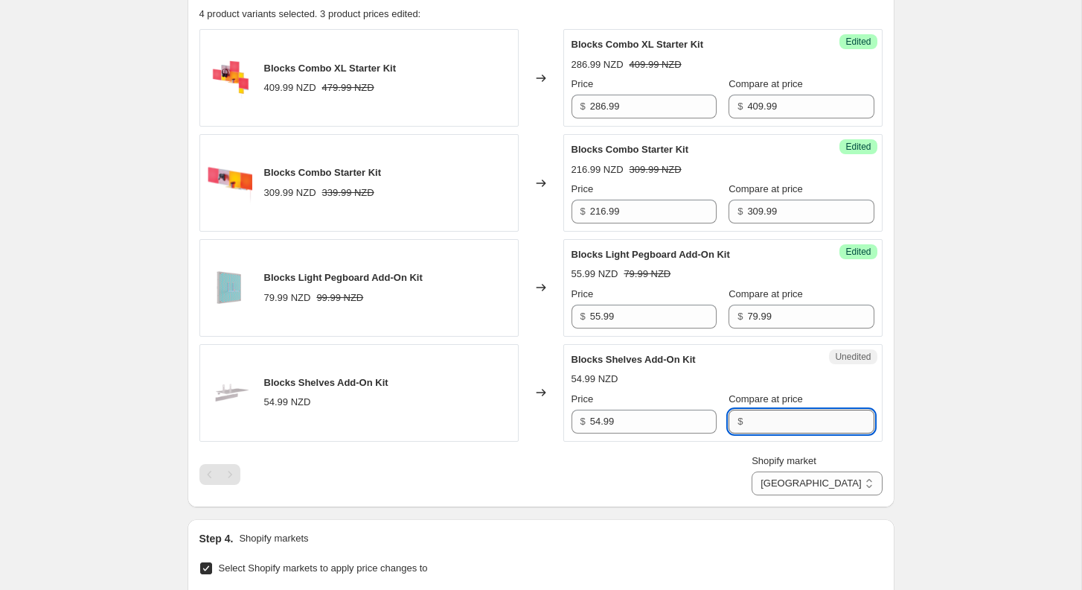
click at [773, 418] on input "Compare at price" at bounding box center [810, 421] width 127 height 24
paste input "59.99"
type input "59.99"
click at [651, 419] on input "54.99" at bounding box center [653, 421] width 127 height 24
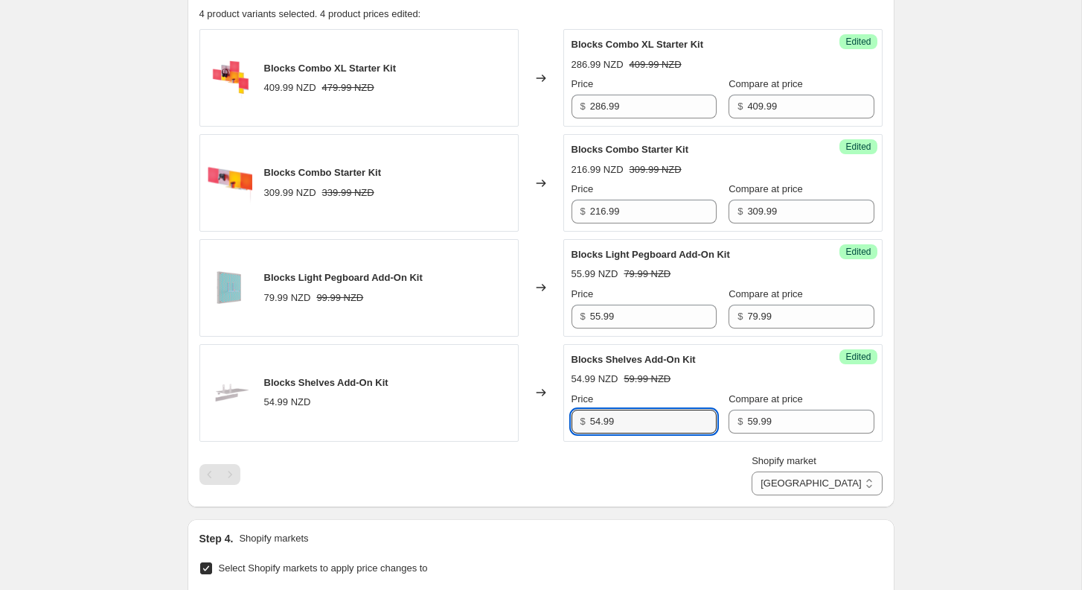
paste input "41"
type input "41.99"
click at [915, 334] on div "[[DATE]-[DATE]] NZ [DATE] 1. This page is ready [[DATE]-[DATE]] NZ [DATE] 1 Inf…" at bounding box center [541, 327] width 1082 height 1870
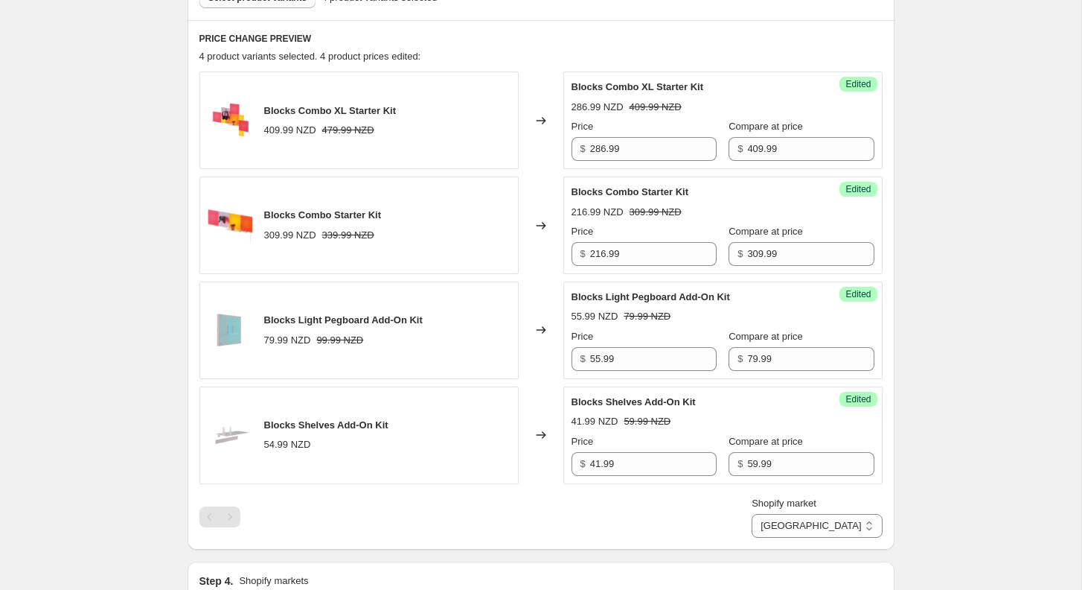
scroll to position [559, 0]
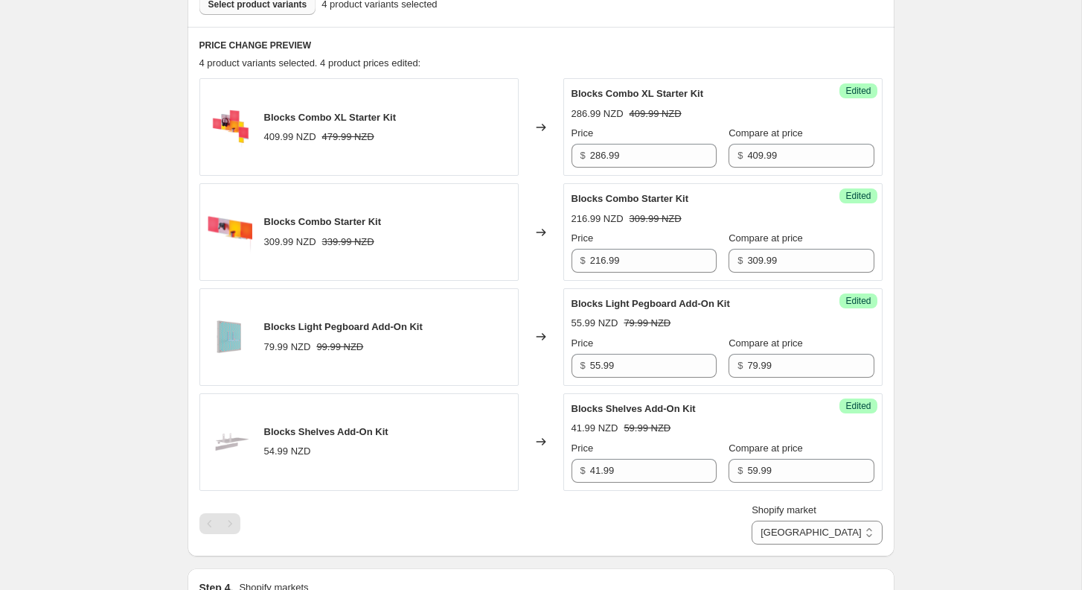
click at [250, 12] on button "Select product variants" at bounding box center [258, 4] width 117 height 21
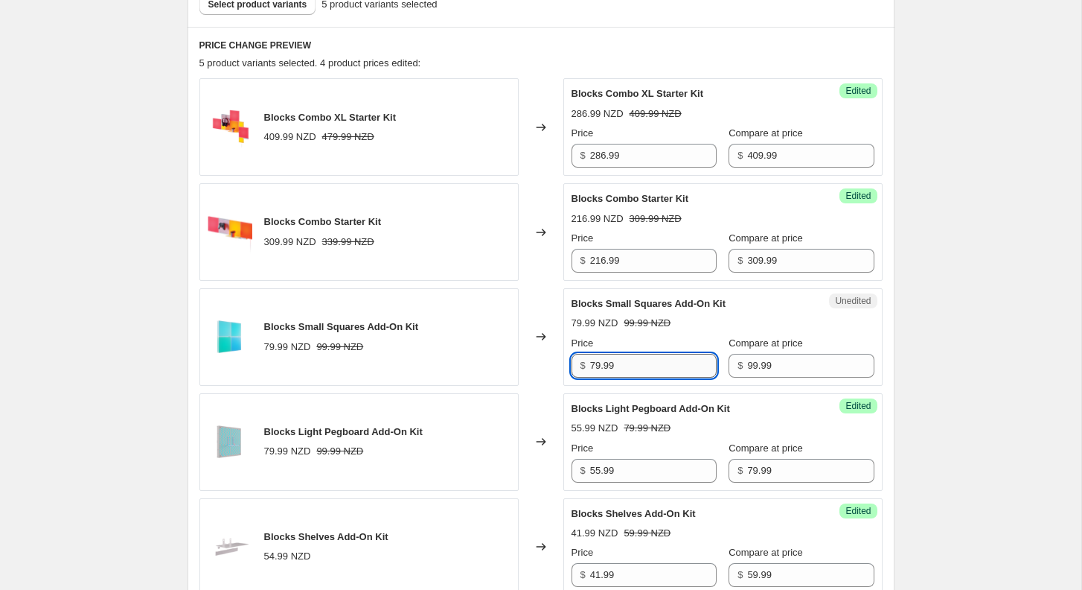
click at [613, 363] on input "79.99" at bounding box center [653, 366] width 127 height 24
type input "79.99"
click at [765, 357] on input "99.99" at bounding box center [810, 366] width 127 height 24
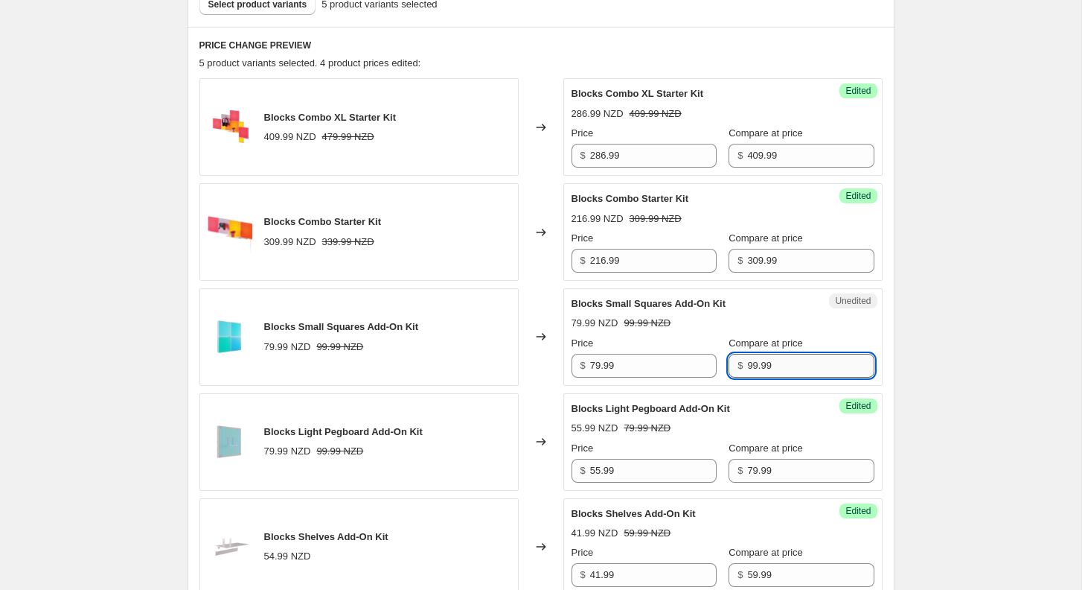
paste input "7"
type input "79.99"
click at [648, 360] on input "79.99" at bounding box center [653, 366] width 127 height 24
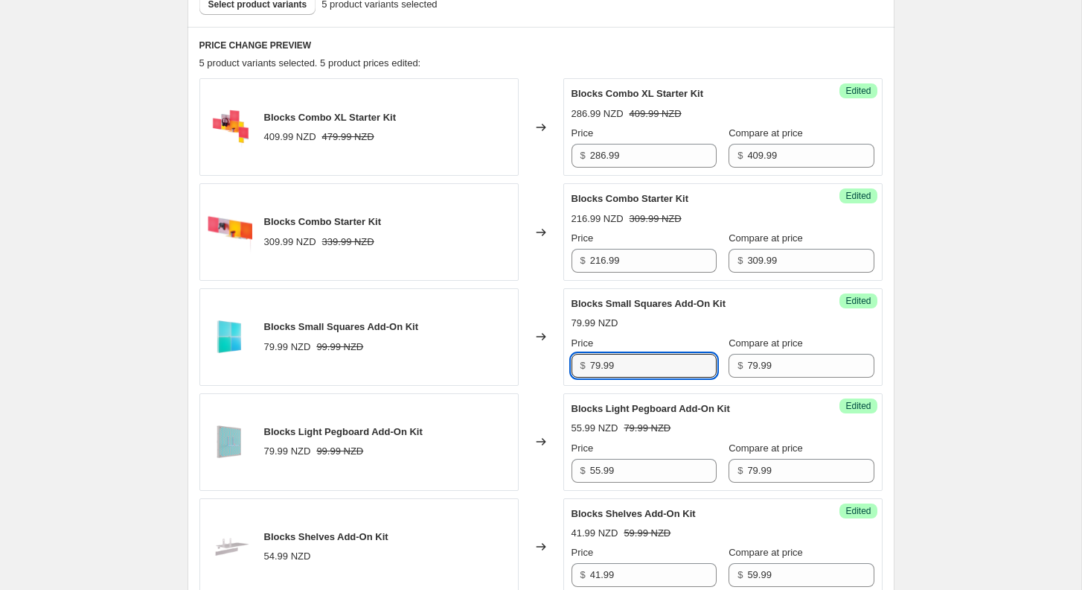
paste input "55"
type input "55.99"
click at [928, 340] on div "[[DATE]-[DATE]] NZ [DATE] 1. This page is ready [[DATE]-[DATE]] NZ [DATE] 1 Inf…" at bounding box center [541, 428] width 1082 height 1975
click at [283, 5] on span "Select product variants" at bounding box center [257, 5] width 99 height 12
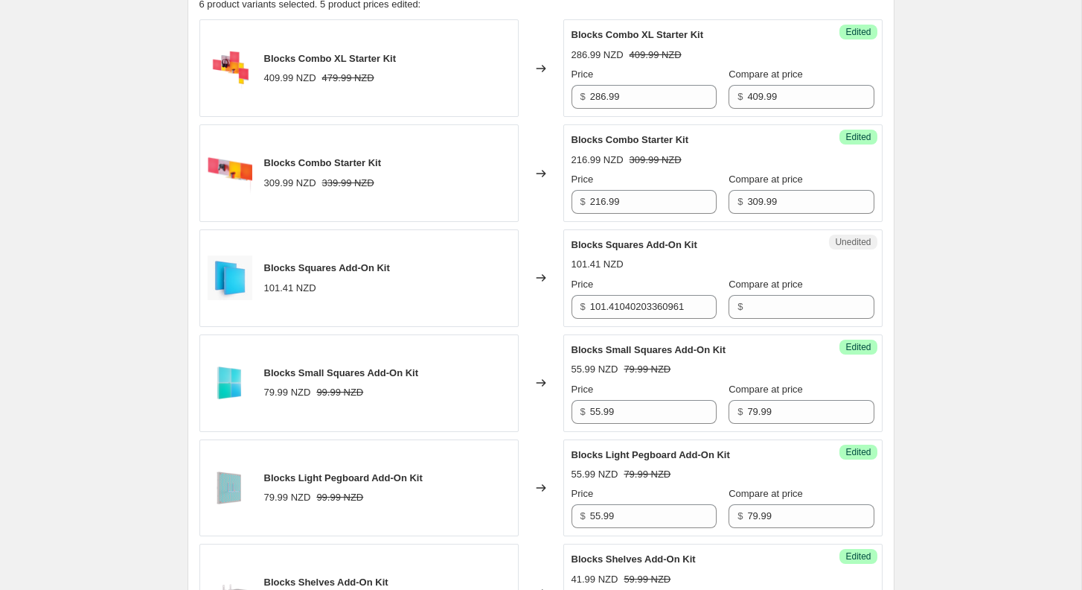
scroll to position [609, 0]
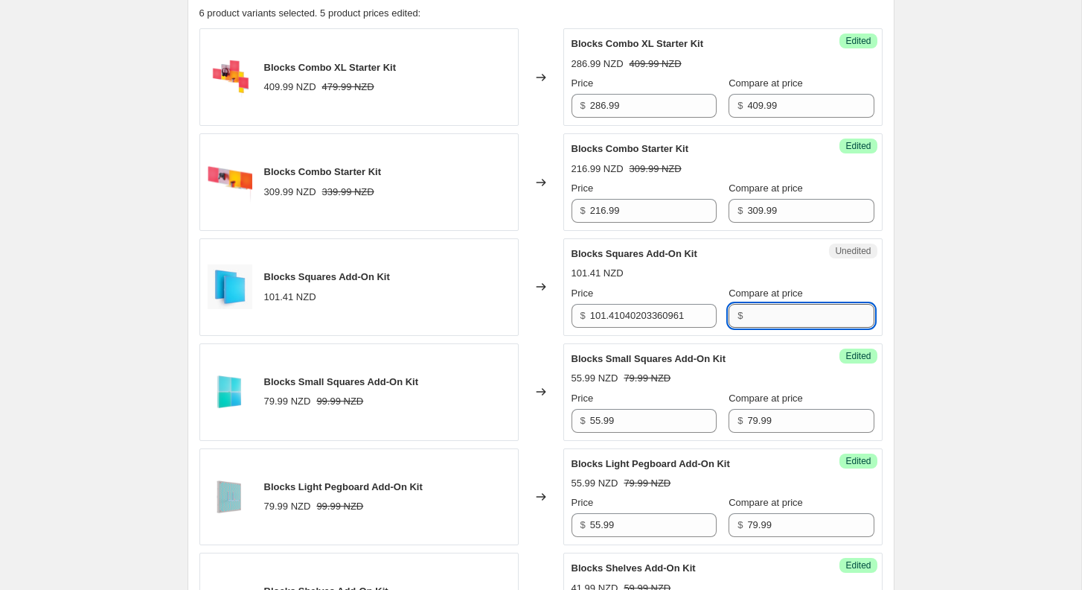
click at [759, 313] on input "Compare at price" at bounding box center [810, 316] width 127 height 24
paste input "99.99"
type input "99.99"
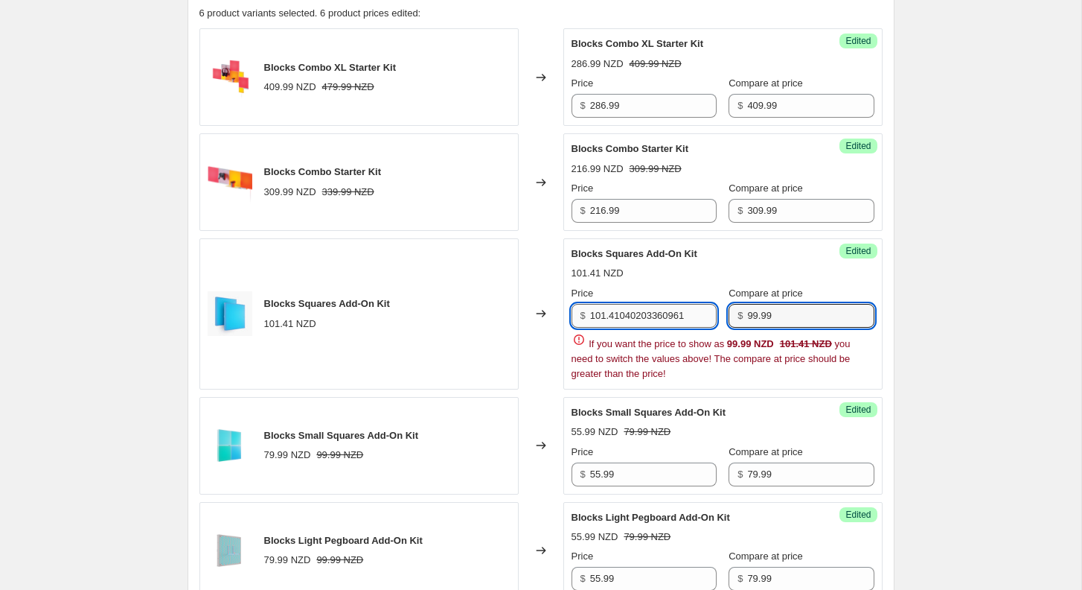
click at [663, 319] on input "101.41040203360961" at bounding box center [653, 316] width 127 height 24
paste input "69.99"
type input "69.99"
click at [934, 287] on div "[[DATE]-[DATE]] NZ [DATE] 1. This page is ready [[DATE]-[DATE]] NZ [DATE] 1 Inf…" at bounding box center [541, 457] width 1082 height 2133
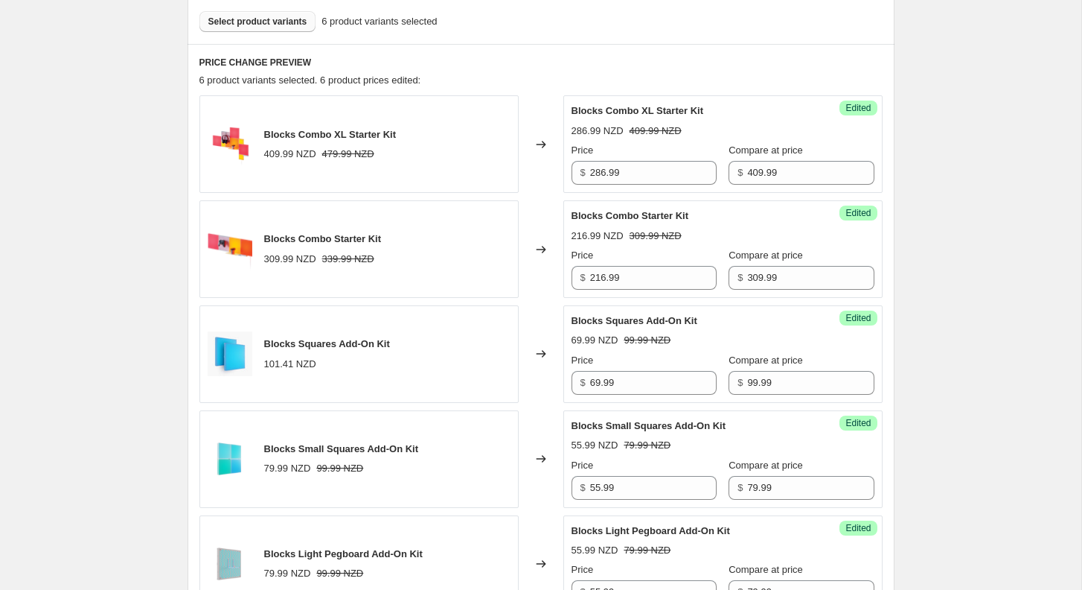
scroll to position [540, 0]
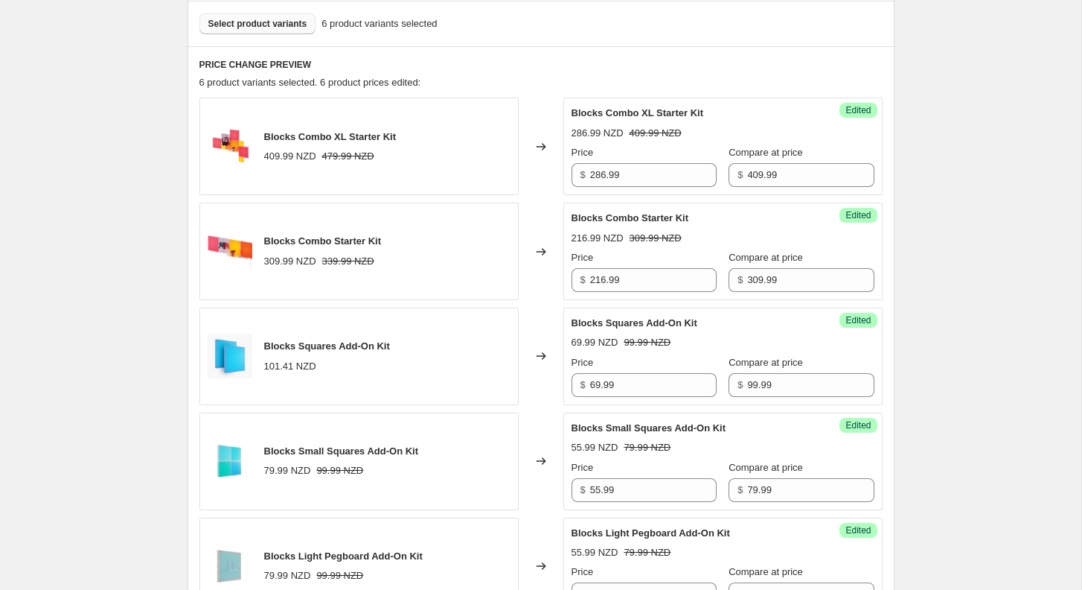
click at [272, 30] on button "Select product variants" at bounding box center [258, 23] width 117 height 21
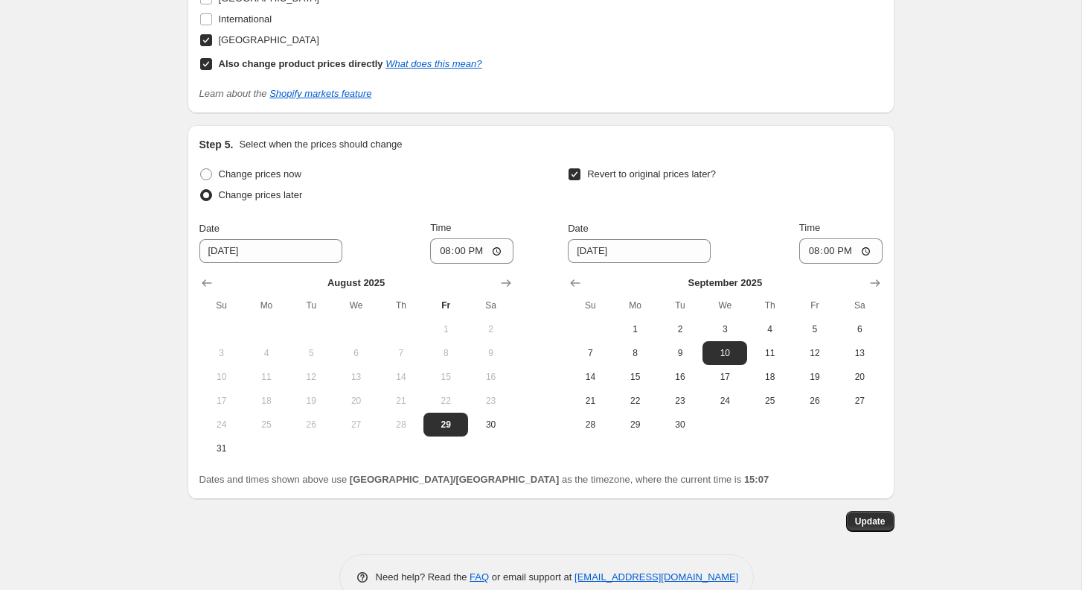
scroll to position [1484, 0]
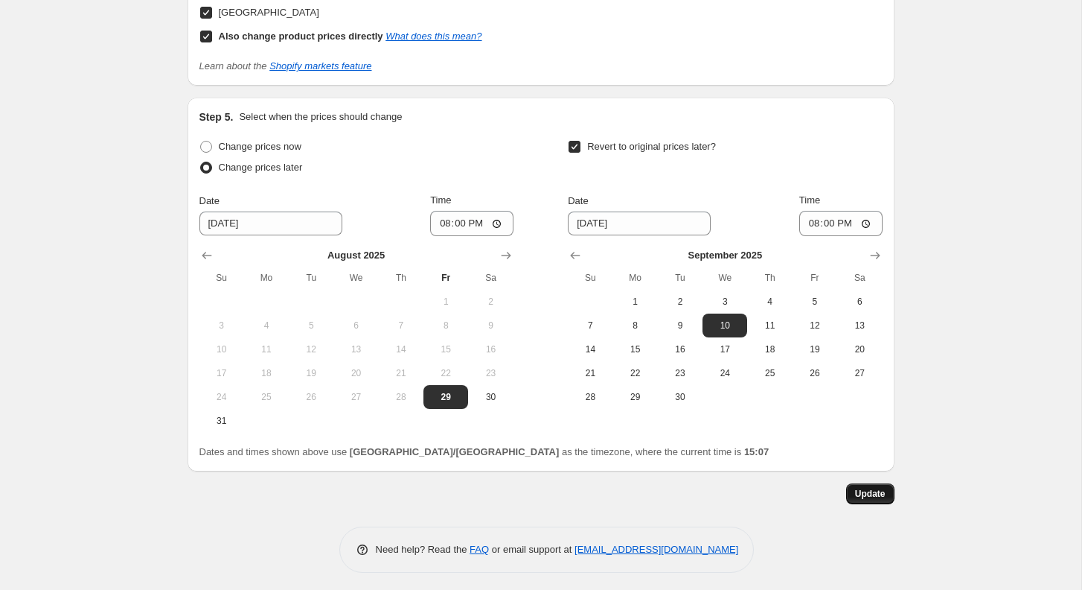
click at [878, 491] on span "Update" at bounding box center [870, 494] width 31 height 12
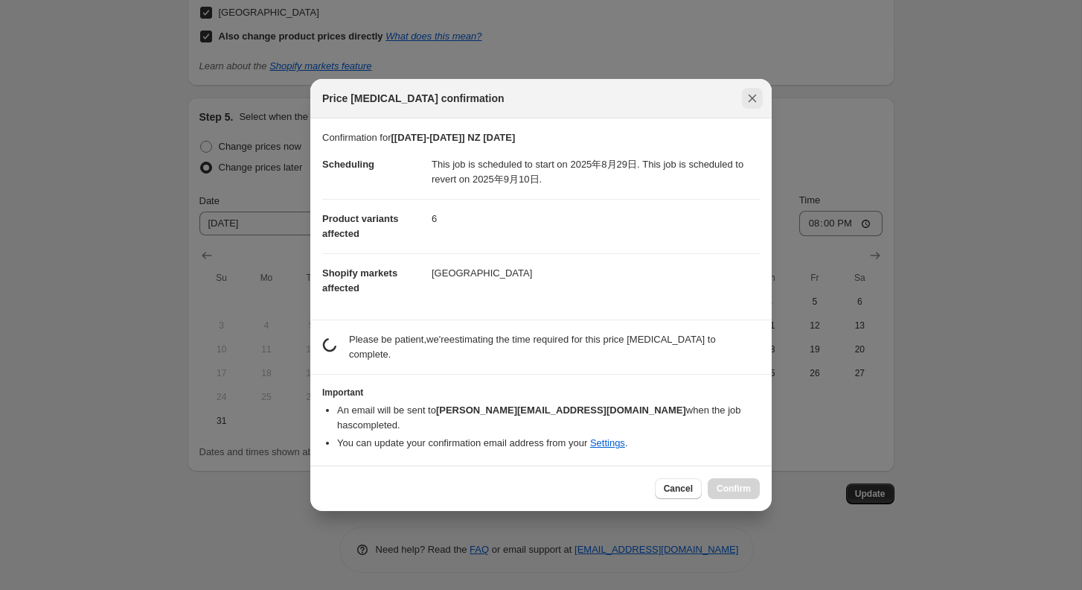
click at [748, 106] on icon "Close" at bounding box center [752, 98] width 15 height 15
type input "[[DATE]-[DATE]] NZ [DATE] 1"
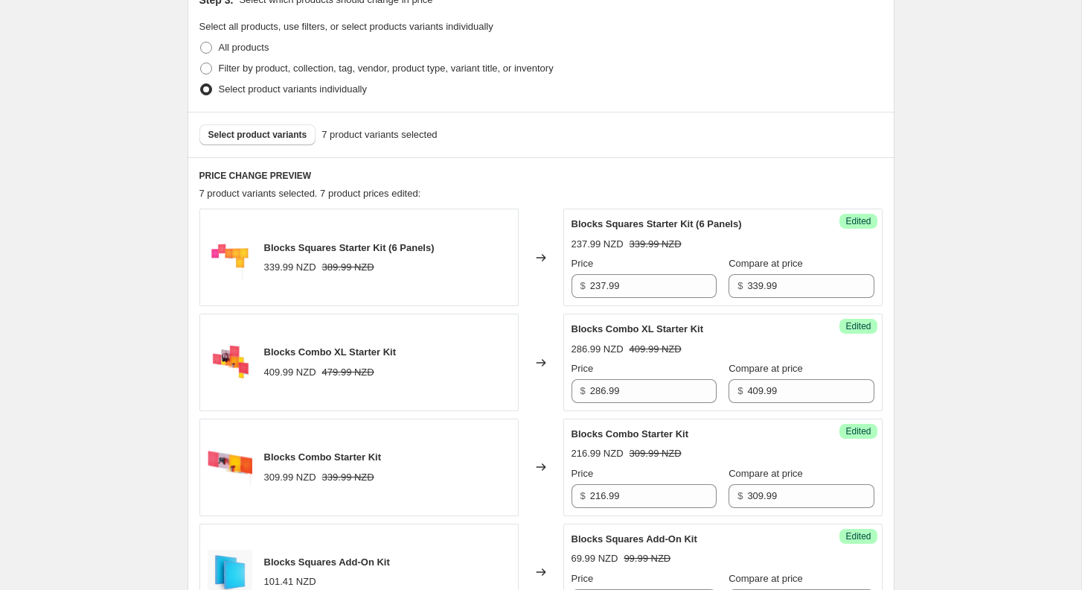
scroll to position [425, 0]
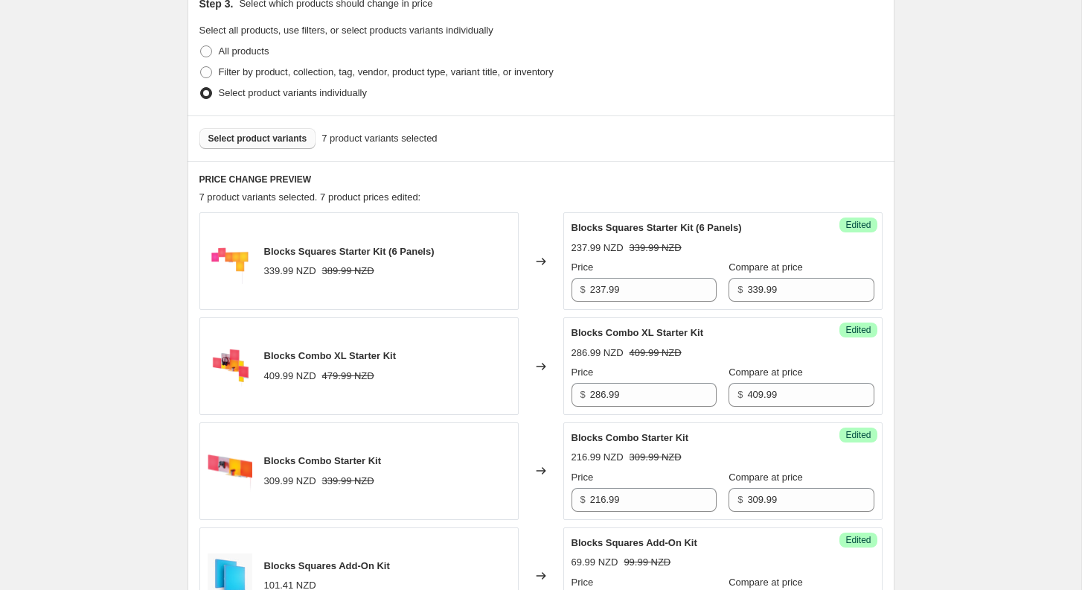
click at [274, 138] on span "Select product variants" at bounding box center [257, 139] width 99 height 12
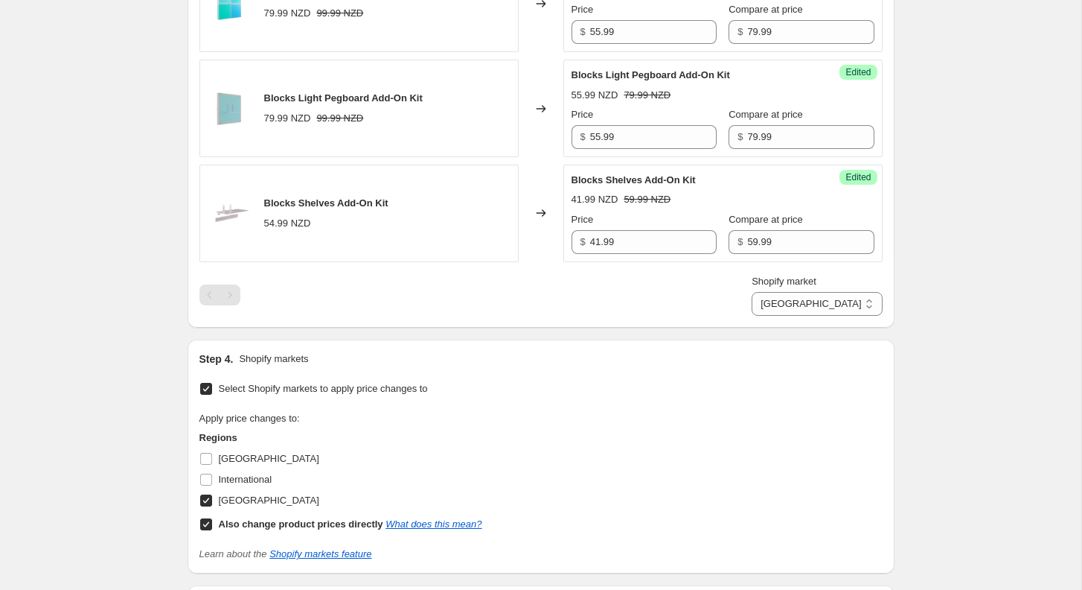
scroll to position [1589, 0]
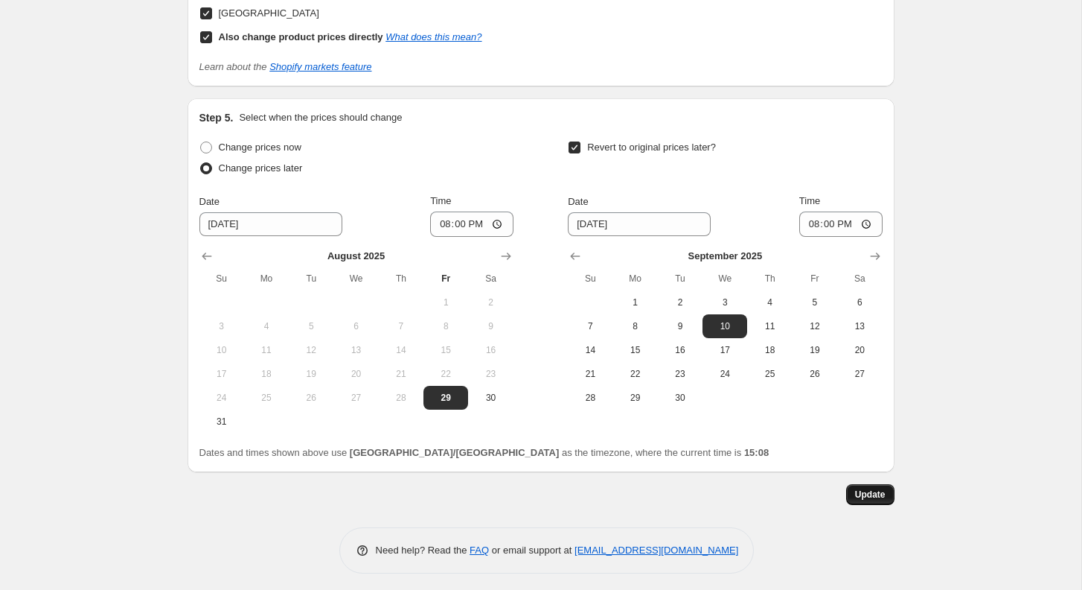
click at [883, 484] on button "Update" at bounding box center [870, 494] width 48 height 21
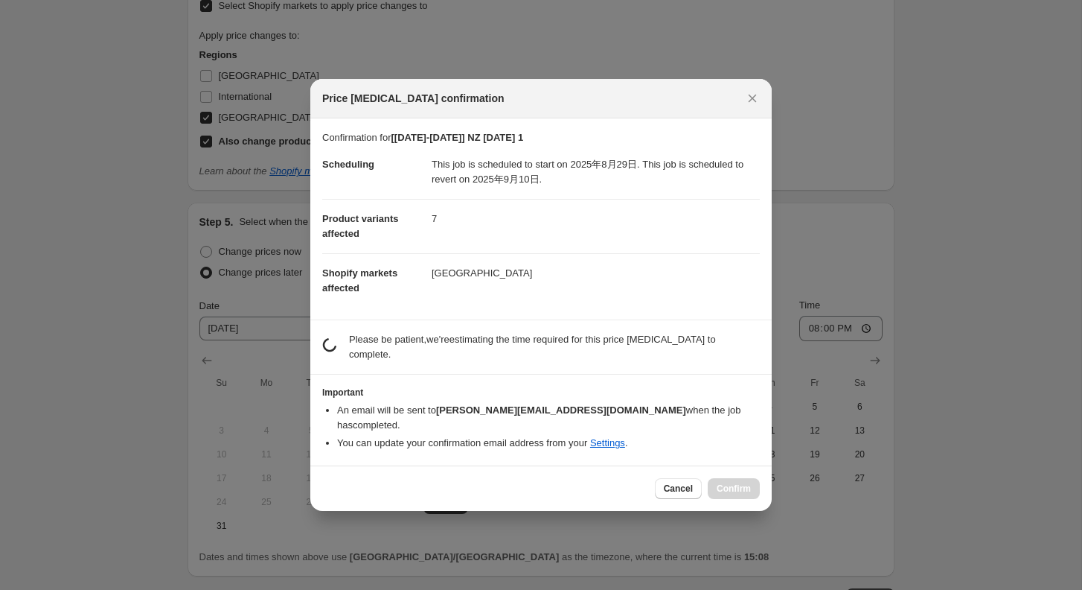
scroll to position [0, 0]
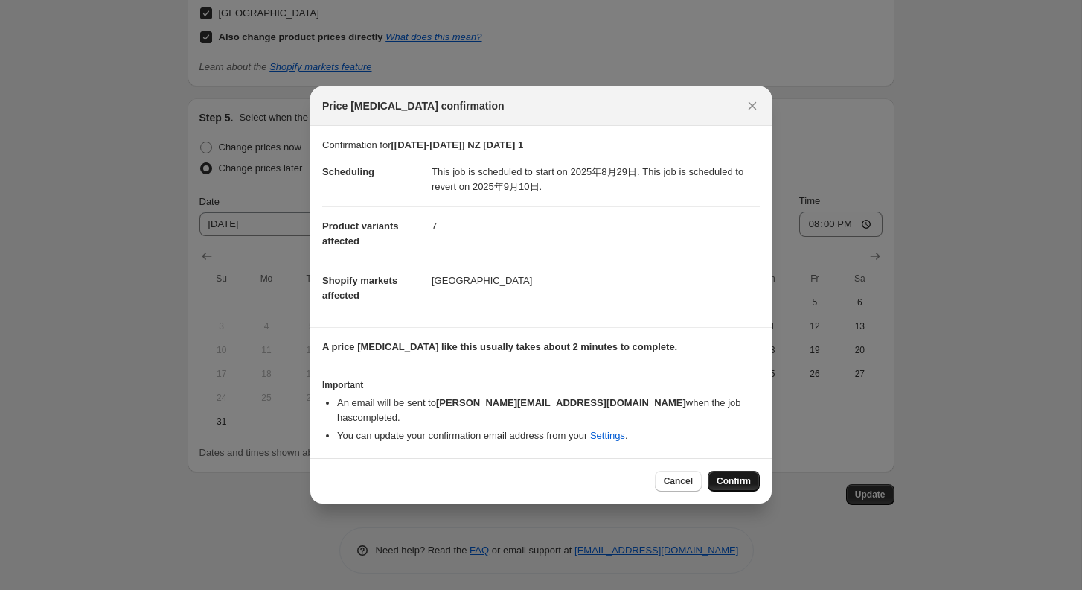
click at [737, 475] on span "Confirm" at bounding box center [734, 481] width 34 height 12
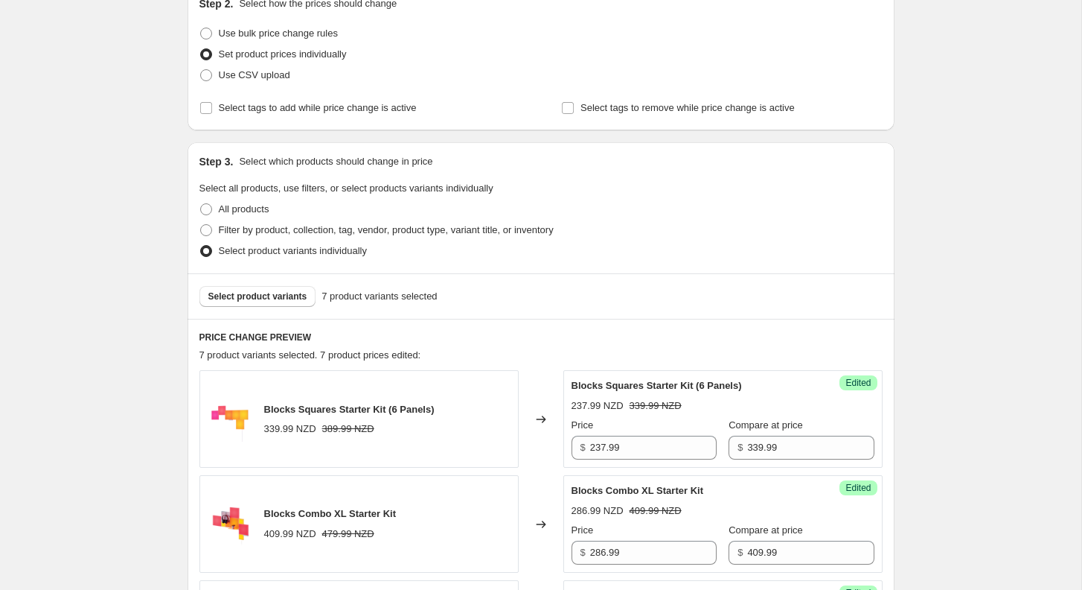
scroll to position [271, 0]
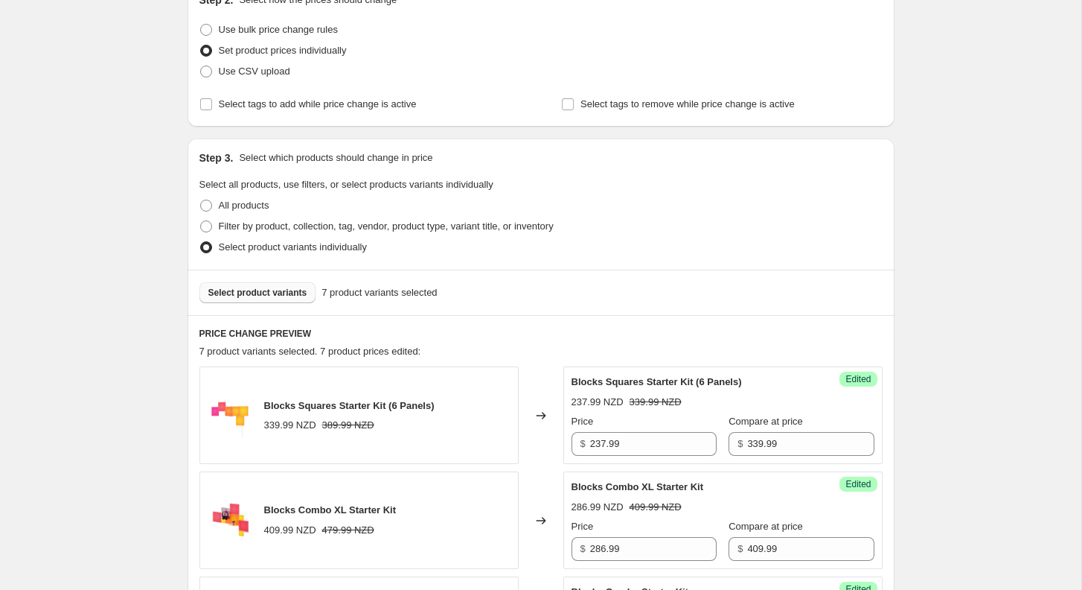
click at [287, 289] on span "Select product variants" at bounding box center [257, 293] width 99 height 12
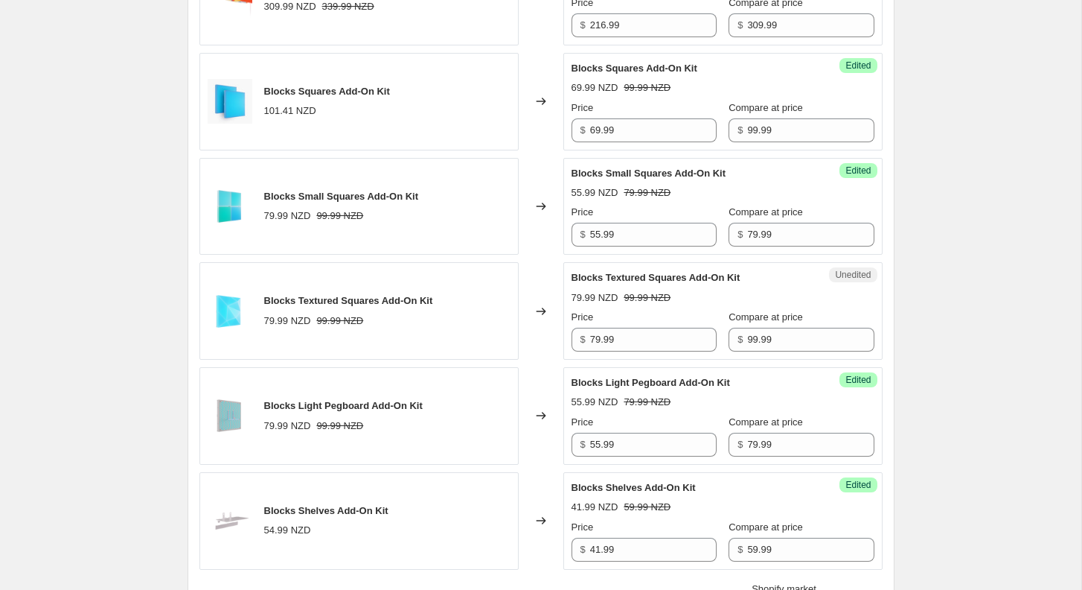
scroll to position [904, 0]
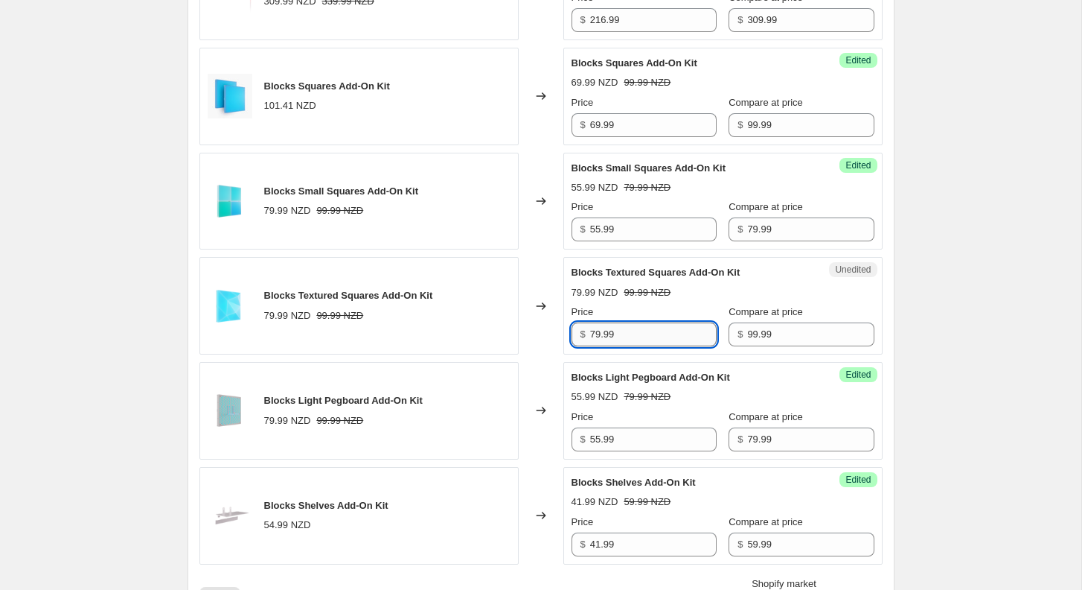
click at [638, 329] on input "79.99" at bounding box center [653, 334] width 127 height 24
paste input "6"
type input "69.99"
click at [1007, 292] on div "[[DATE]-[DATE]] NZ [DATE] 1. This page is ready [[DATE]-[DATE]] NZ [DATE] 1 Inf…" at bounding box center [541, 240] width 1082 height 2289
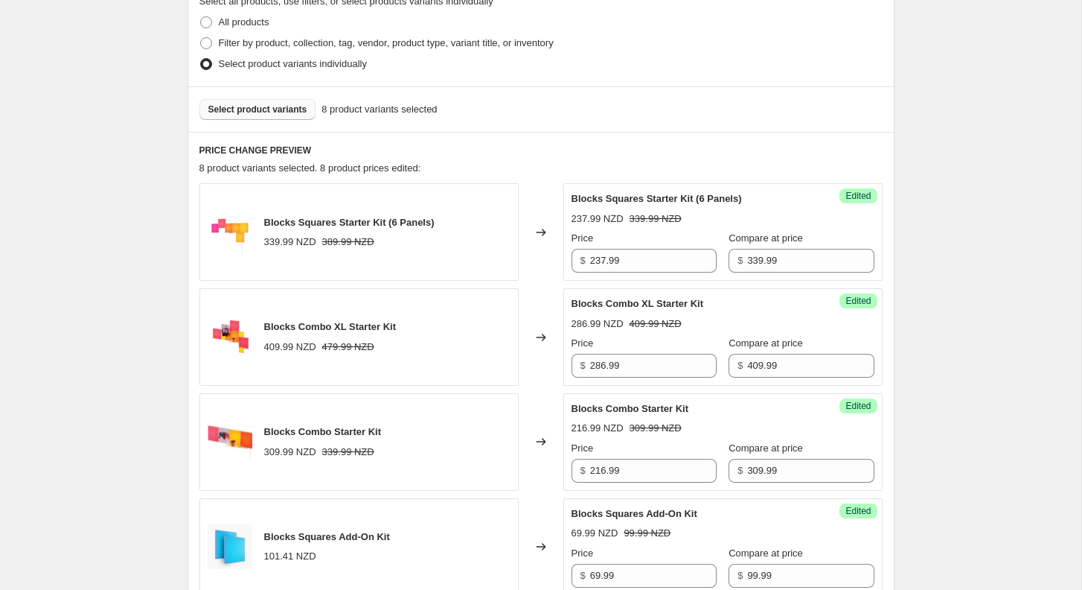
scroll to position [421, 0]
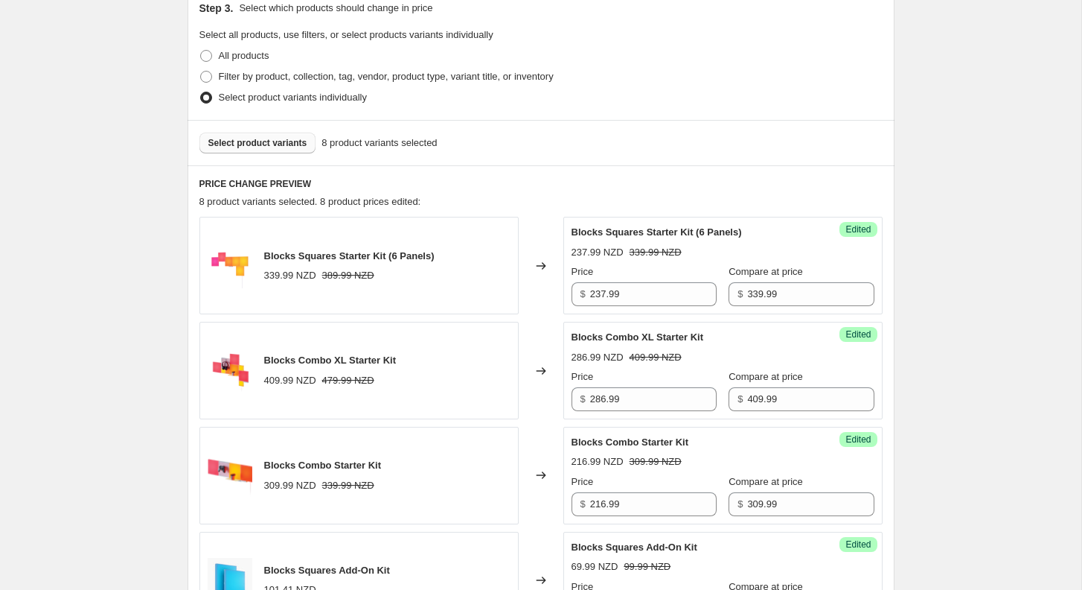
click at [255, 152] on button "Select product variants" at bounding box center [258, 143] width 117 height 21
click at [211, 150] on button "Select product variants" at bounding box center [258, 143] width 117 height 21
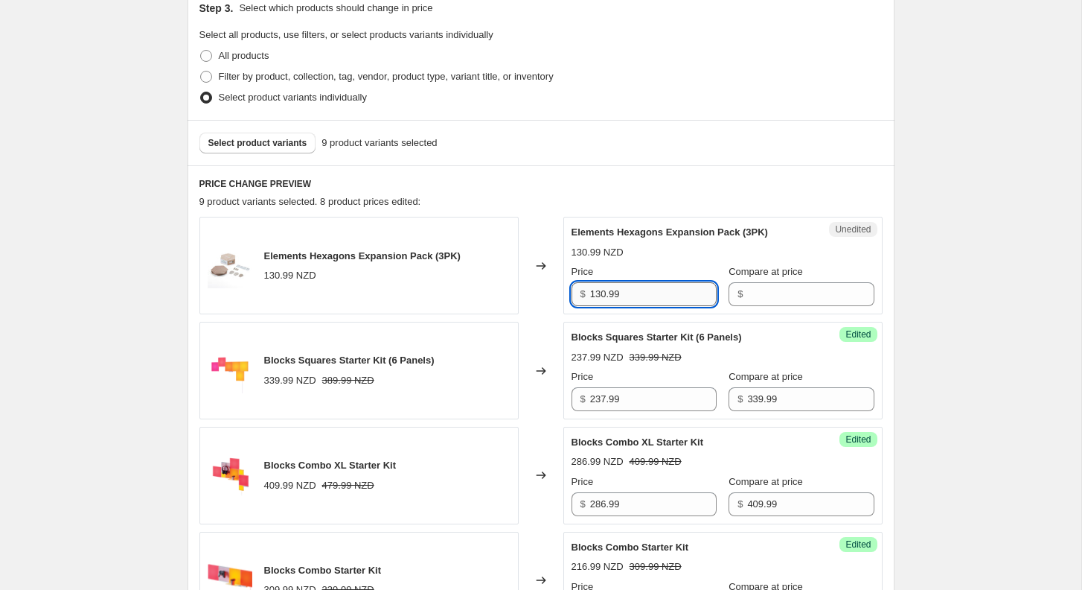
click at [645, 296] on input "130.99" at bounding box center [653, 294] width 127 height 24
click at [754, 290] on input "Compare at price" at bounding box center [810, 294] width 127 height 24
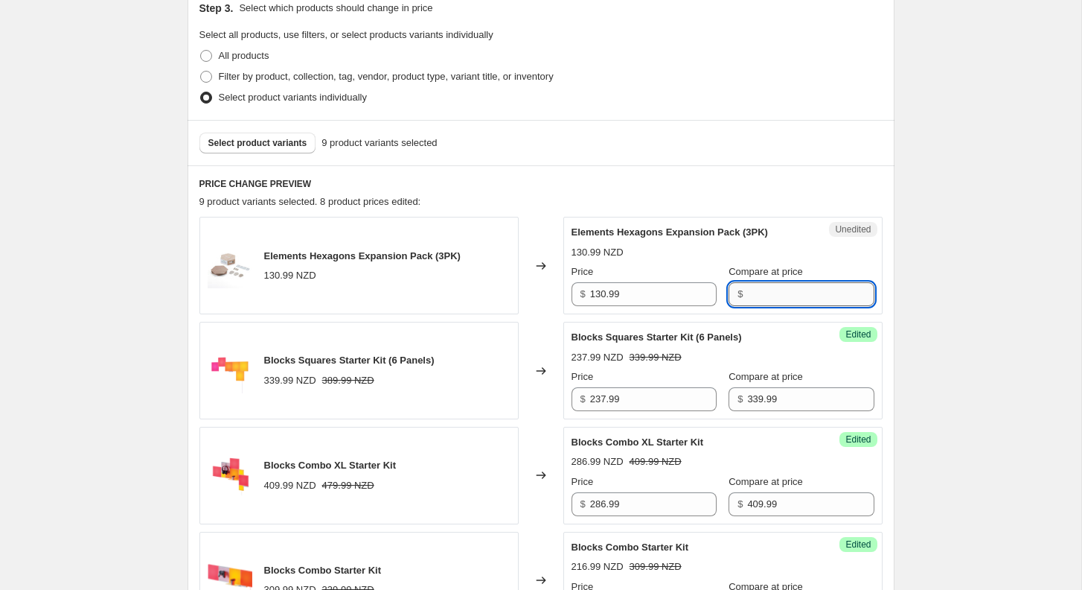
paste input "139.99"
type input "139.99"
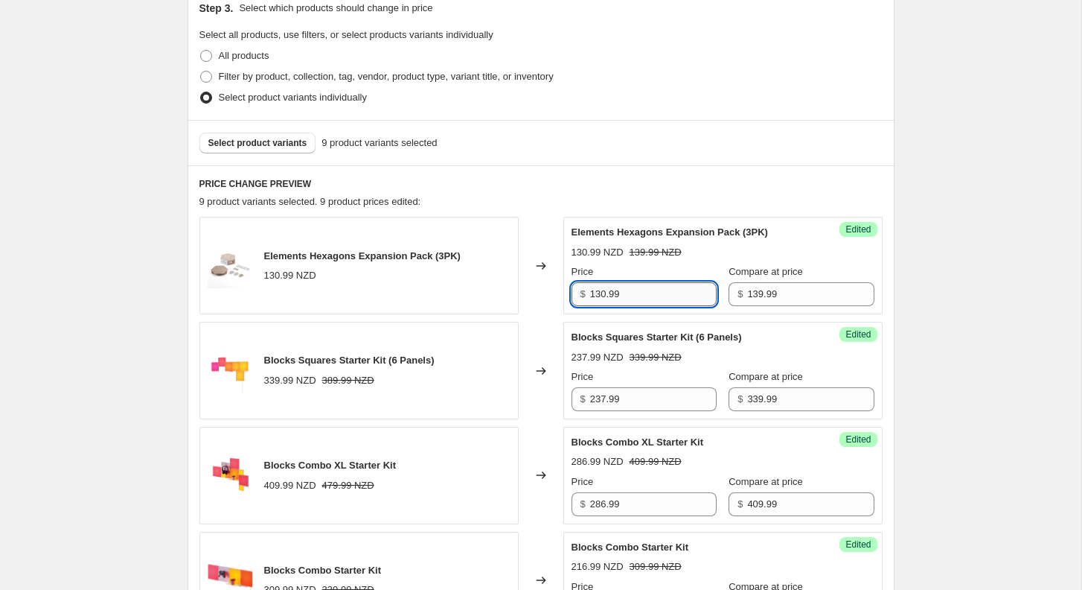
click at [626, 302] on input "130.99" at bounding box center [653, 294] width 127 height 24
paste input "97"
type input "97.99"
click at [823, 225] on div "Elements Hexagons Expansion Pack (3PK) 130.99 NZD 139.99 NZD Price $ 97.99 Comp…" at bounding box center [723, 265] width 303 height 81
click at [275, 142] on span "Select product variants" at bounding box center [257, 143] width 99 height 12
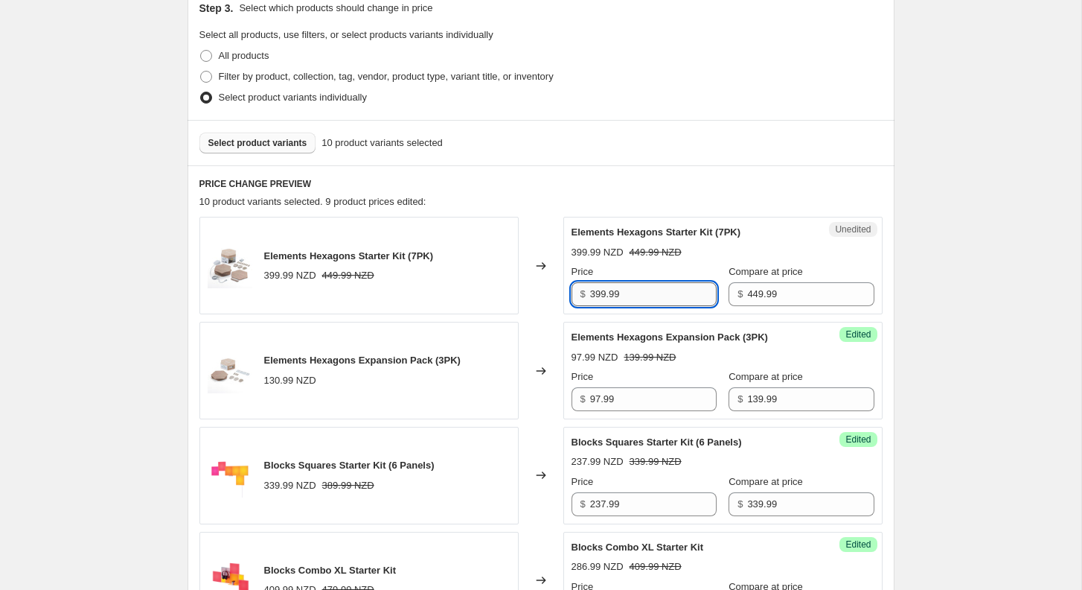
click at [666, 293] on input "399.99" at bounding box center [653, 294] width 127 height 24
type input "399.99"
click at [749, 293] on input "449.99" at bounding box center [810, 294] width 127 height 24
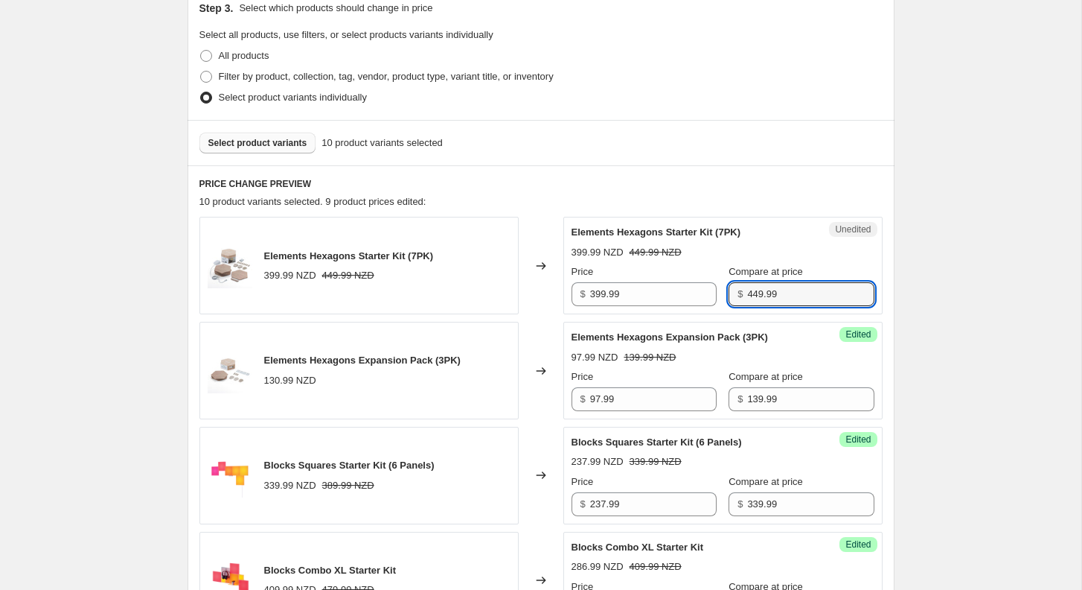
paste input "39"
type input "399.99"
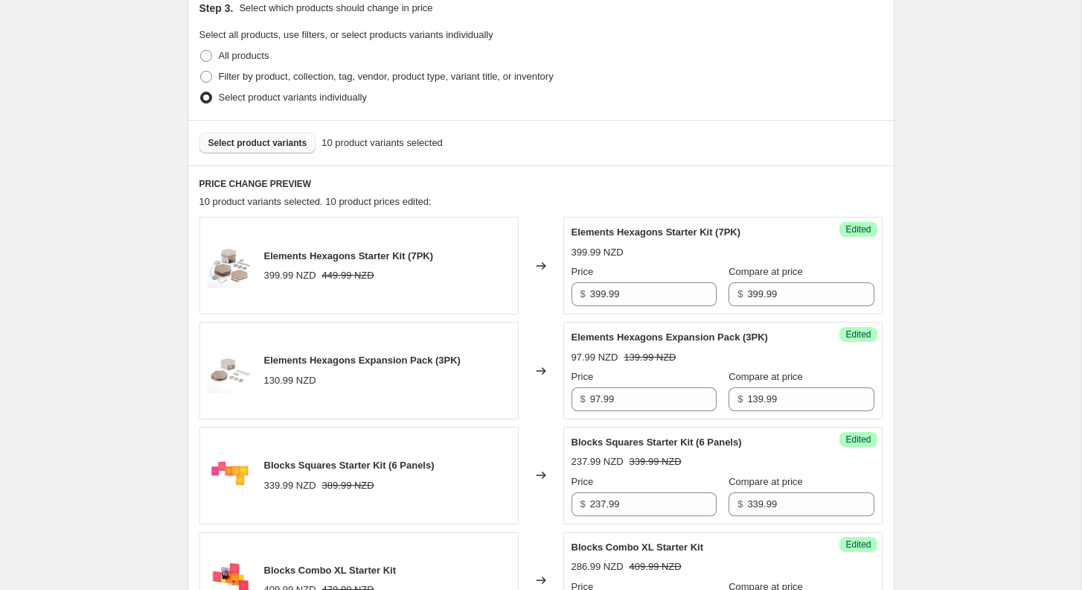
click at [673, 298] on input "399.99" at bounding box center [653, 294] width 127 height 24
paste input "27"
type input "279.99"
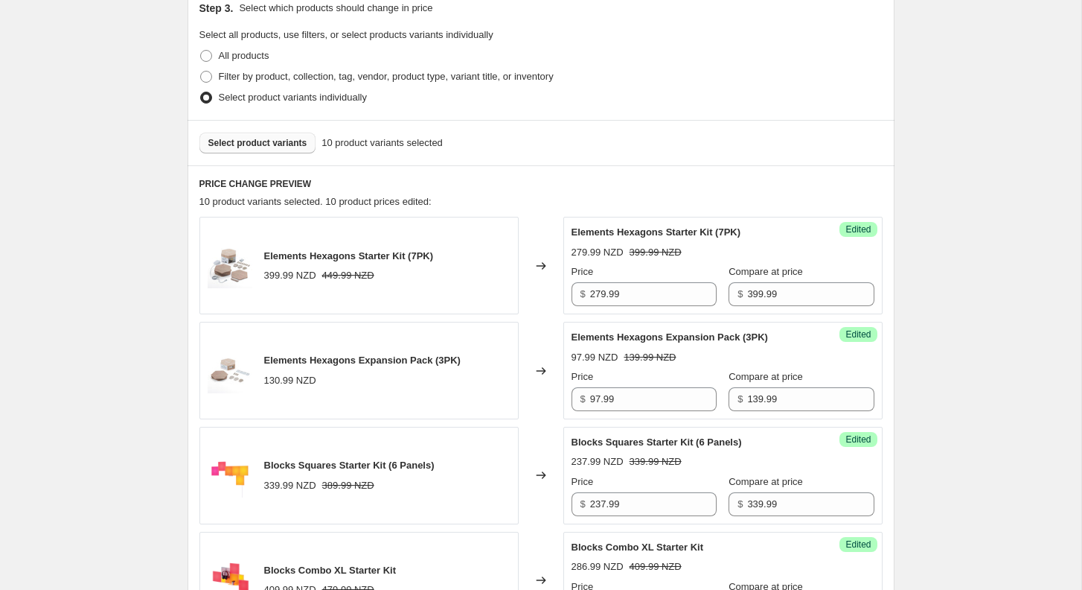
click at [225, 136] on button "Select product variants" at bounding box center [258, 143] width 117 height 21
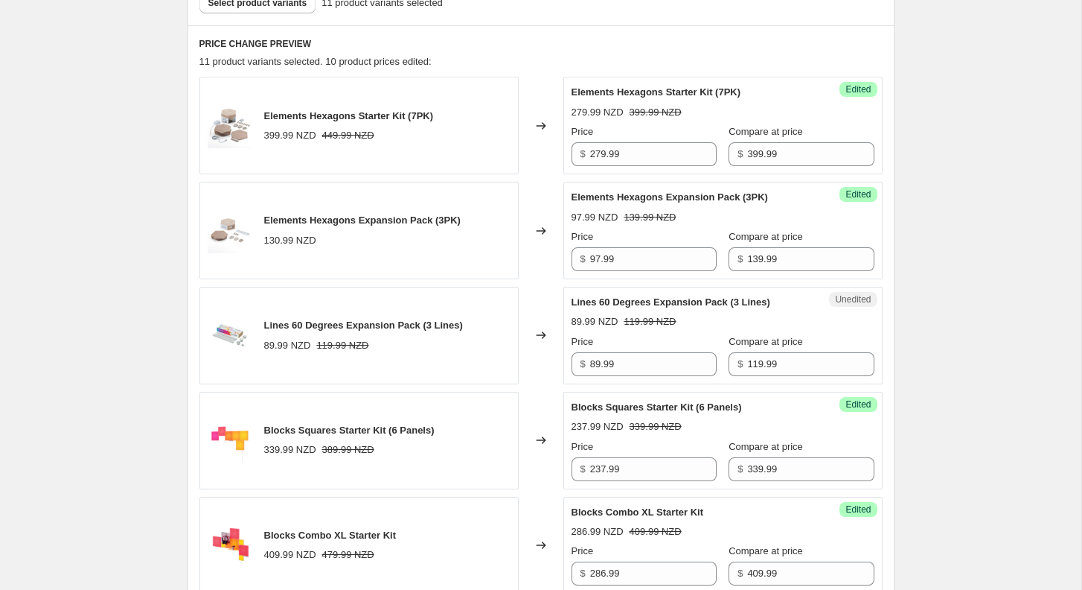
scroll to position [580, 0]
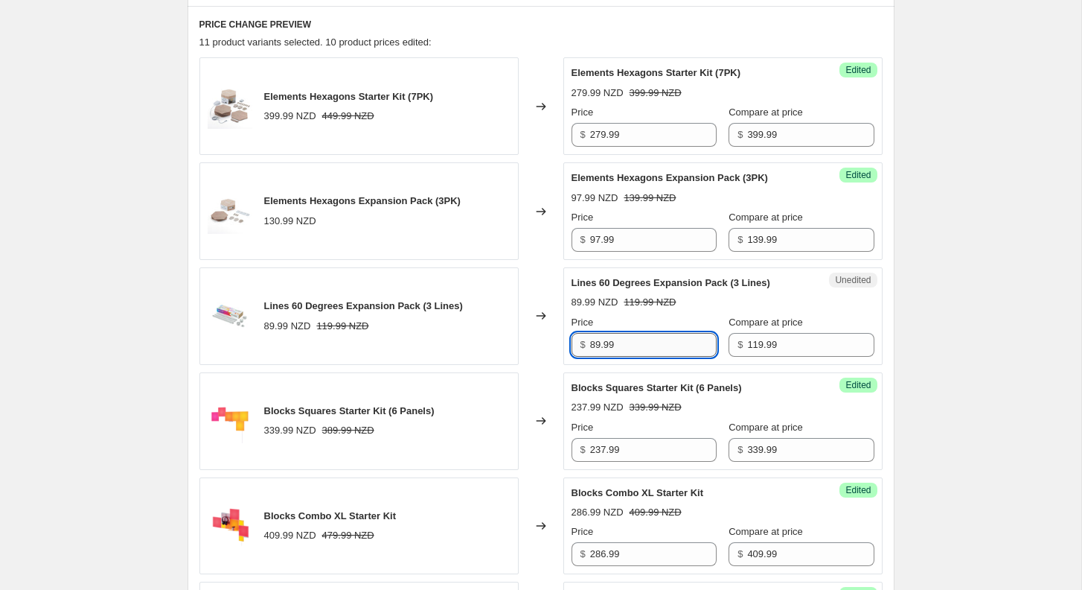
click at [621, 342] on input "89.99" at bounding box center [653, 345] width 127 height 24
type input "89.99"
click at [747, 343] on input "119.99" at bounding box center [810, 345] width 127 height 24
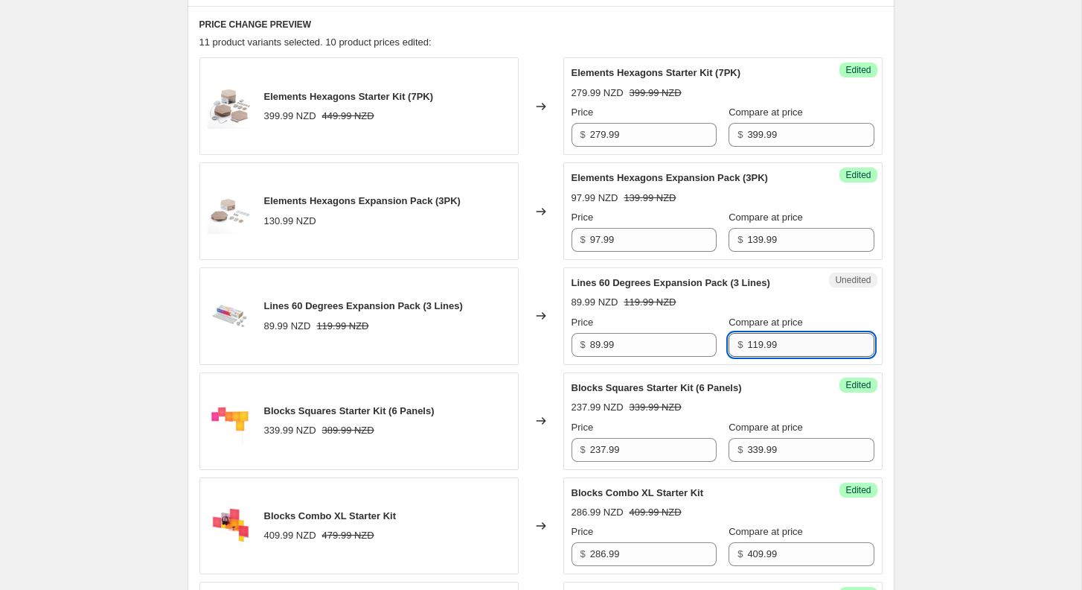
paste input "8"
type input "89.99"
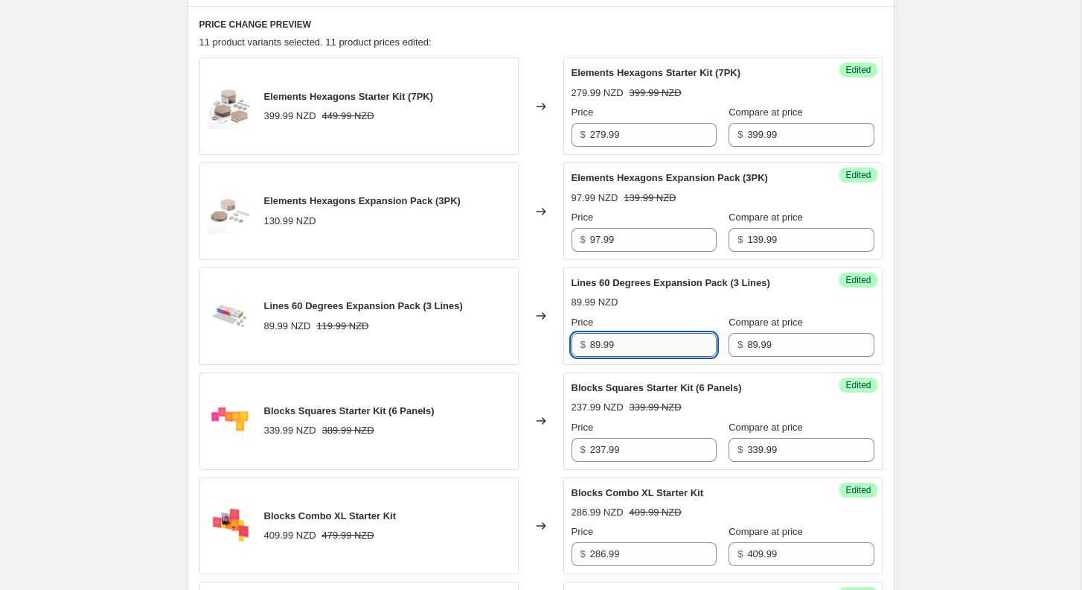
click at [625, 338] on input "89.99" at bounding box center [653, 345] width 127 height 24
paste input "62"
type input "62.99"
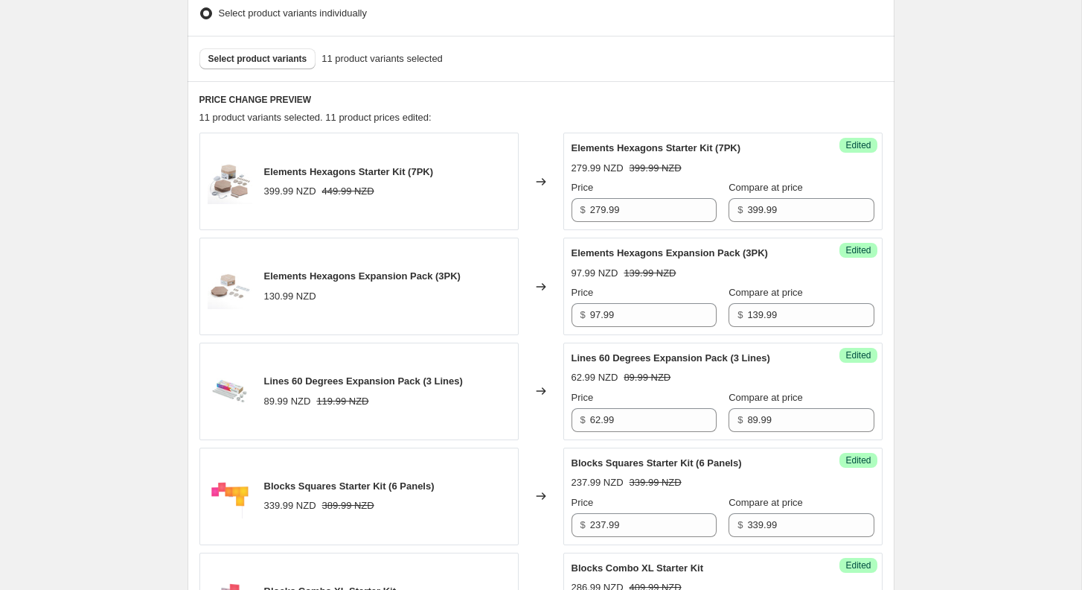
scroll to position [494, 0]
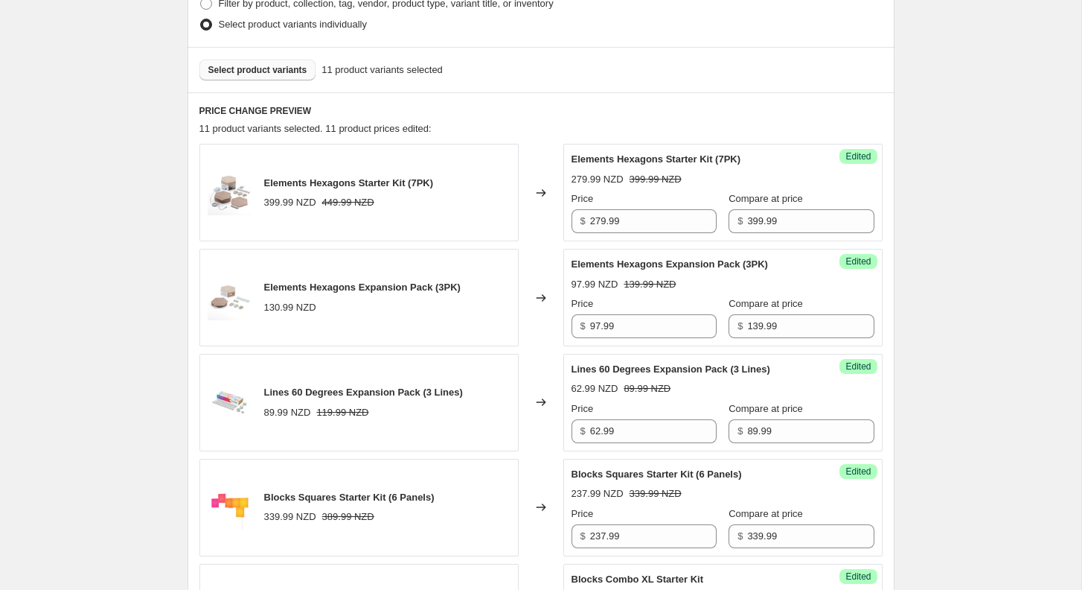
click at [240, 77] on button "Select product variants" at bounding box center [258, 70] width 117 height 21
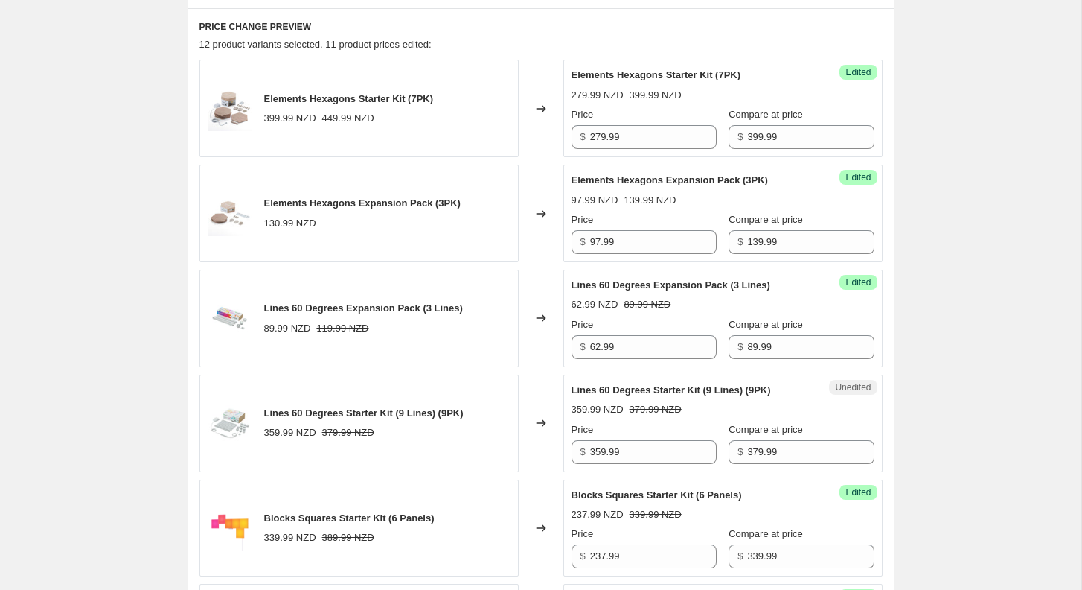
scroll to position [596, 0]
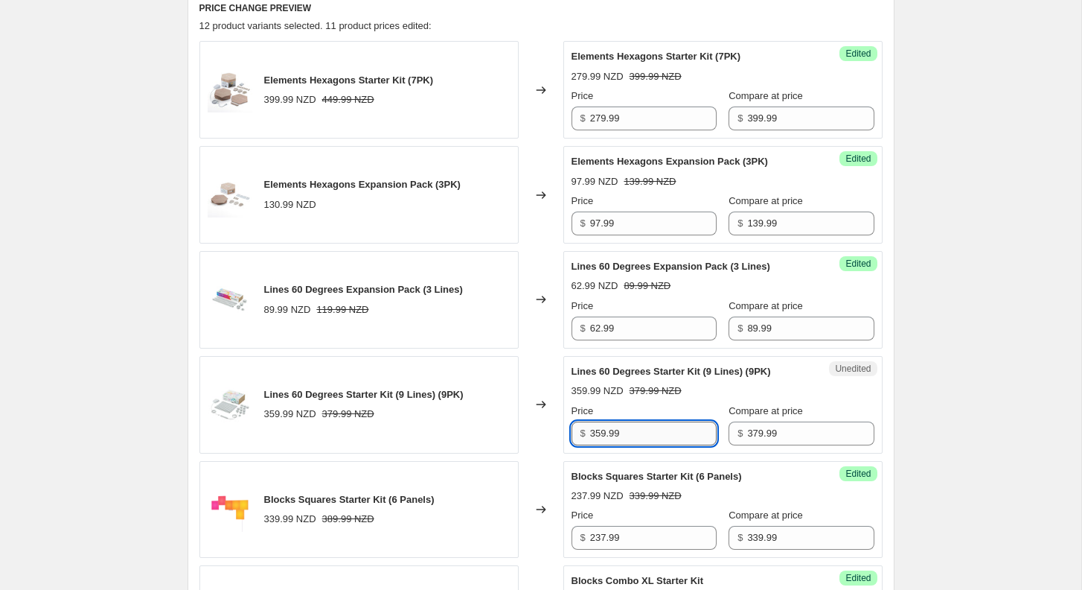
click at [635, 438] on input "359.99" at bounding box center [653, 433] width 127 height 24
type input "359.99"
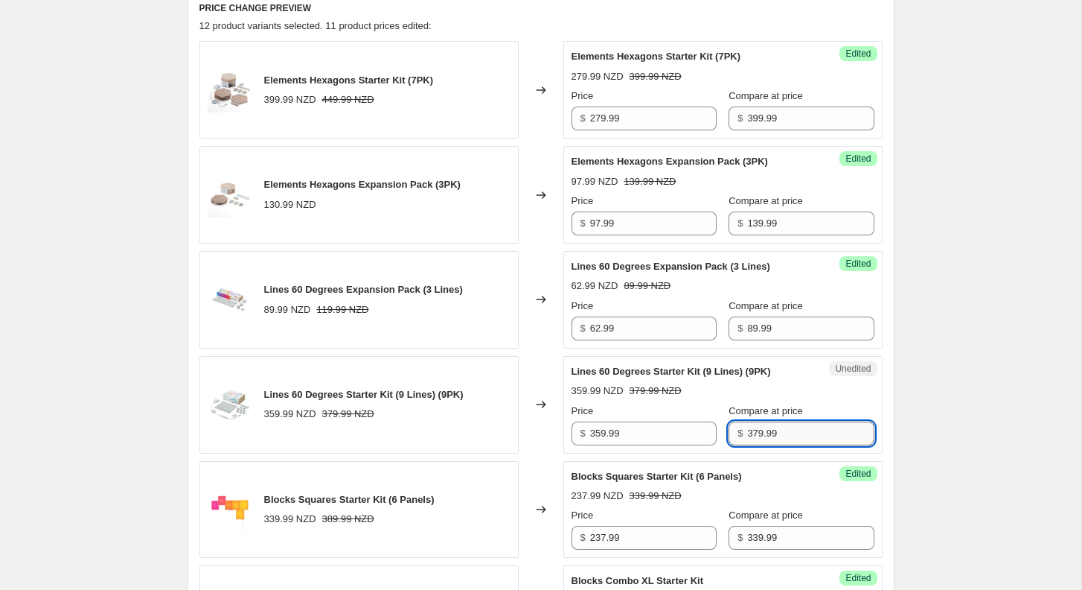
click at [776, 432] on input "379.99" at bounding box center [810, 433] width 127 height 24
paste input "359.99"
click at [765, 429] on input "379.99359.99" at bounding box center [810, 433] width 127 height 24
paste input "text"
type input "359.99"
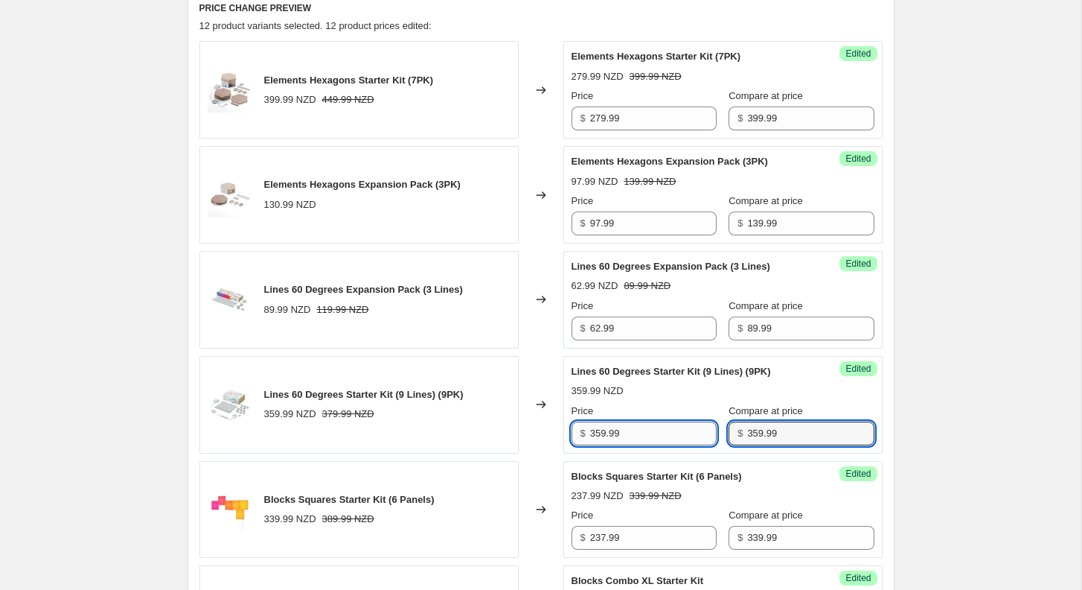
click at [630, 425] on input "359.99" at bounding box center [653, 433] width 127 height 24
paste input "251"
type input "251.99"
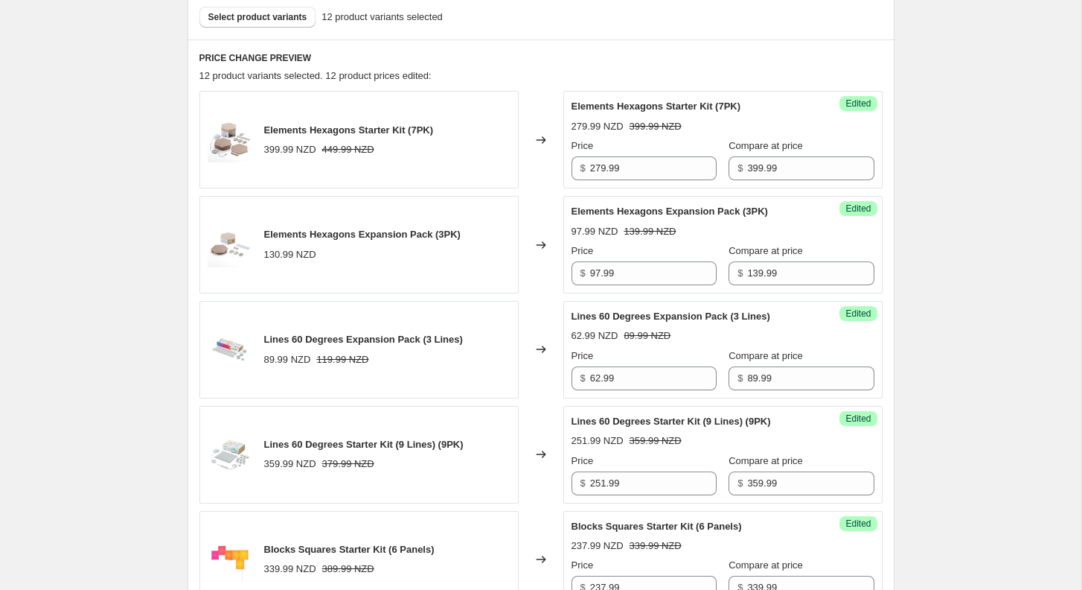
scroll to position [532, 0]
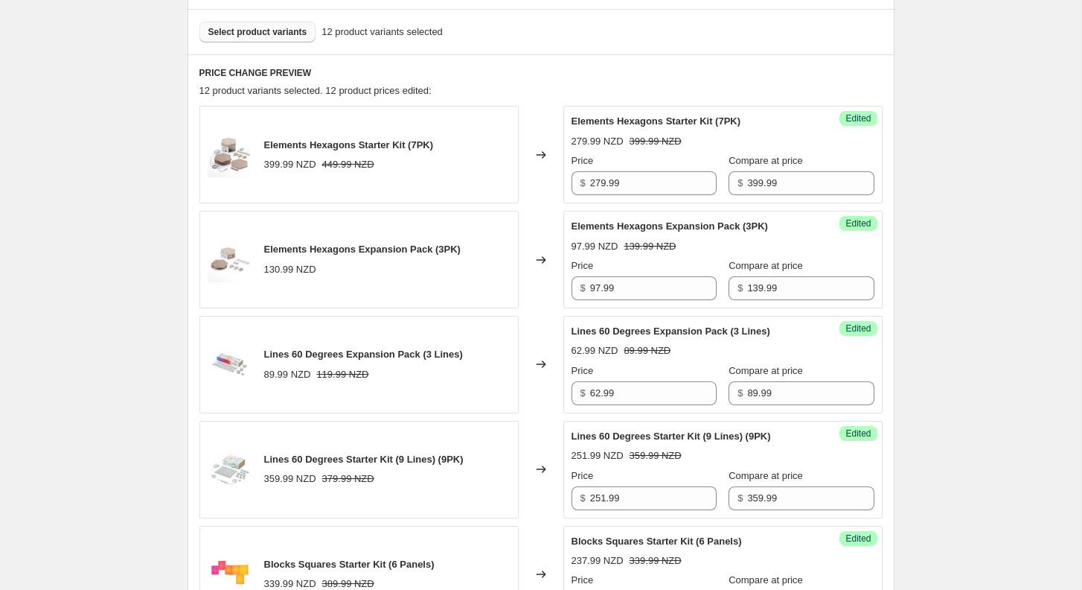
click at [246, 37] on button "Select product variants" at bounding box center [258, 32] width 117 height 21
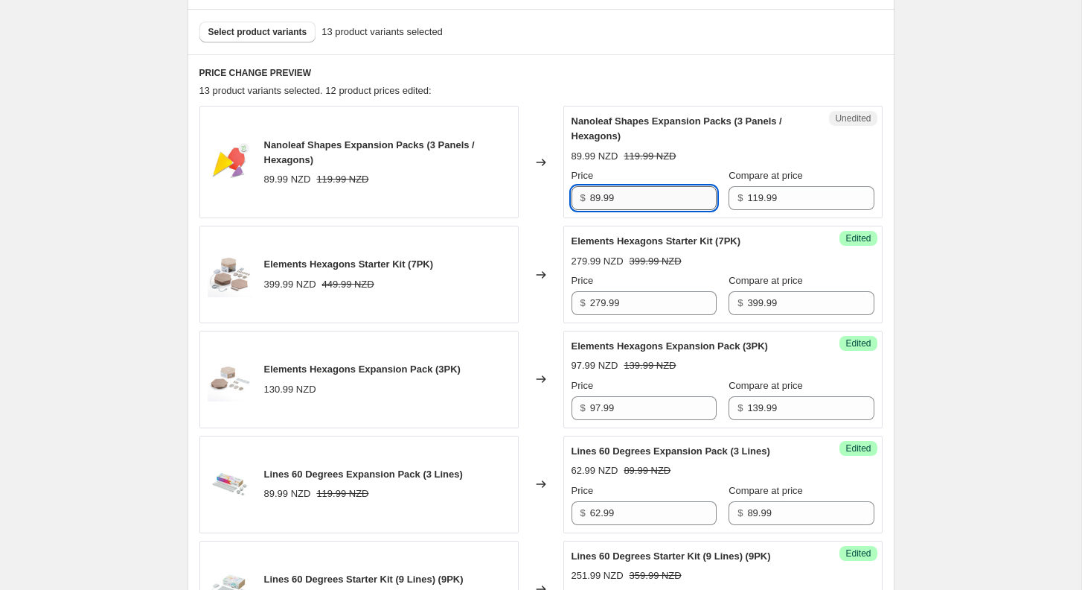
click at [641, 201] on input "89.99" at bounding box center [653, 198] width 127 height 24
type input "89.99"
click at [747, 197] on input "119.99" at bounding box center [810, 198] width 127 height 24
paste input "8"
type input "89.99"
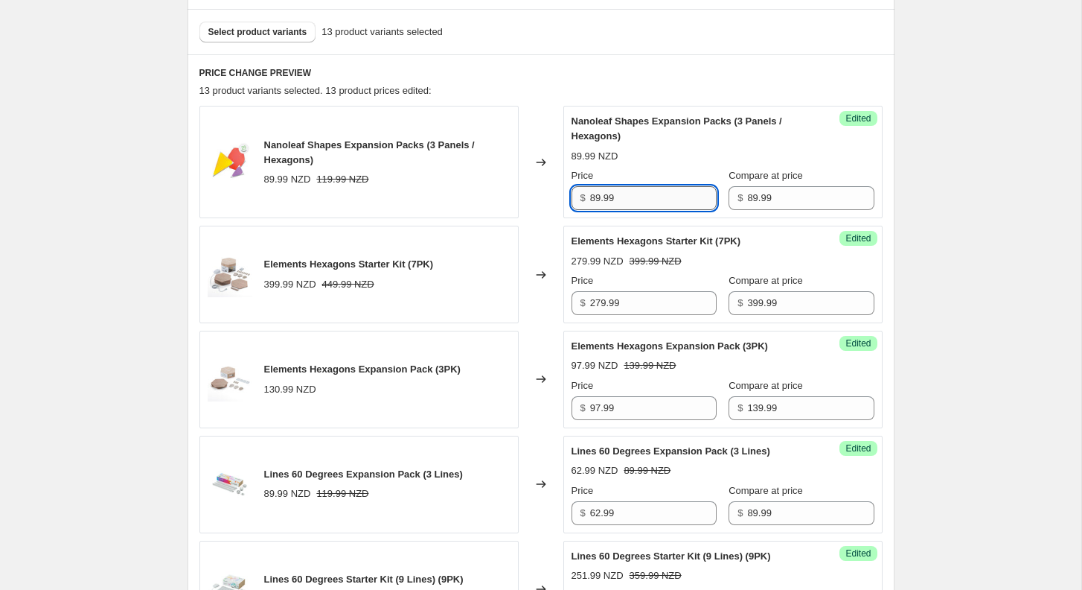
click at [647, 193] on input "89.99" at bounding box center [653, 198] width 127 height 24
paste input "62"
type input "62.99"
click at [871, 179] on div "Success Edited Nanoleaf Shapes Expansion Packs (3 Panels / Hexagons) 62.99 NZD …" at bounding box center [723, 162] width 319 height 112
click at [271, 20] on div "Select product variants 13 product variants selected" at bounding box center [541, 31] width 707 height 45
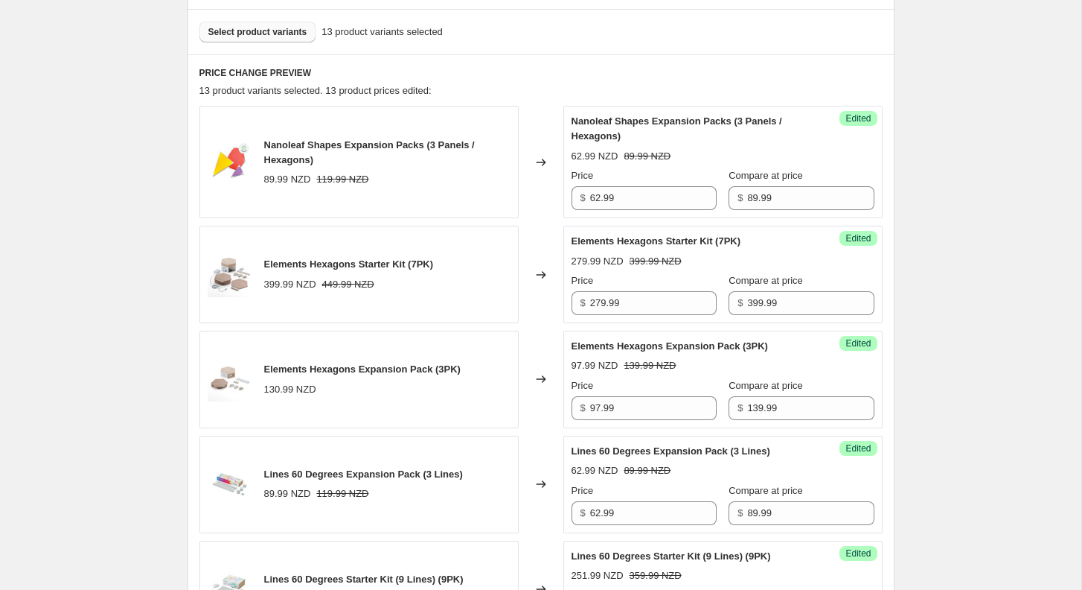
click at [271, 24] on button "Select product variants" at bounding box center [258, 32] width 117 height 21
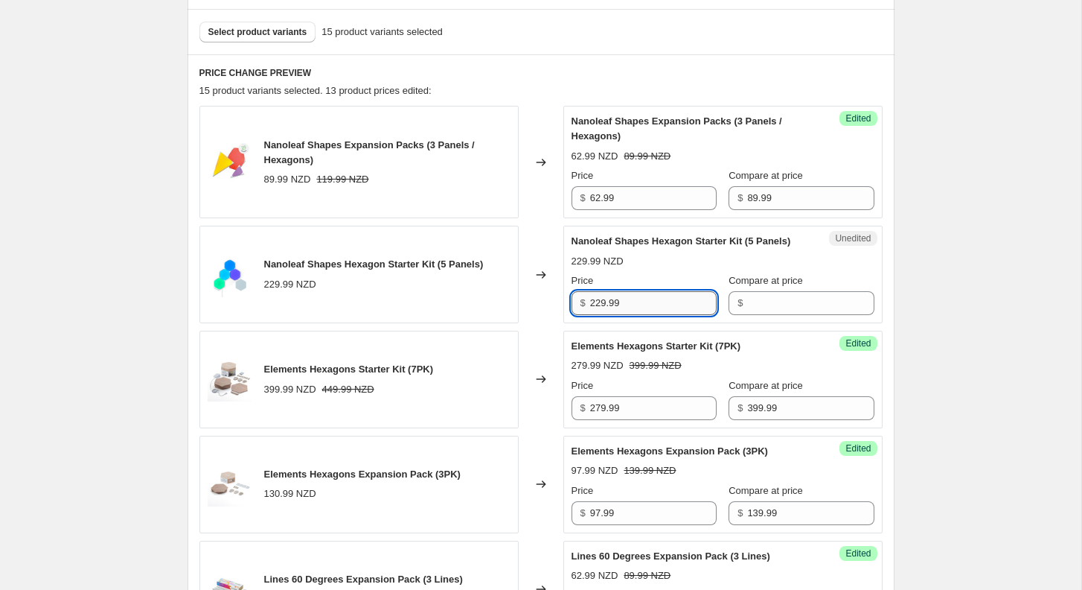
click at [643, 315] on input "229.99" at bounding box center [653, 303] width 127 height 24
type input "229.99"
click at [766, 315] on input "Compare at price" at bounding box center [810, 303] width 127 height 24
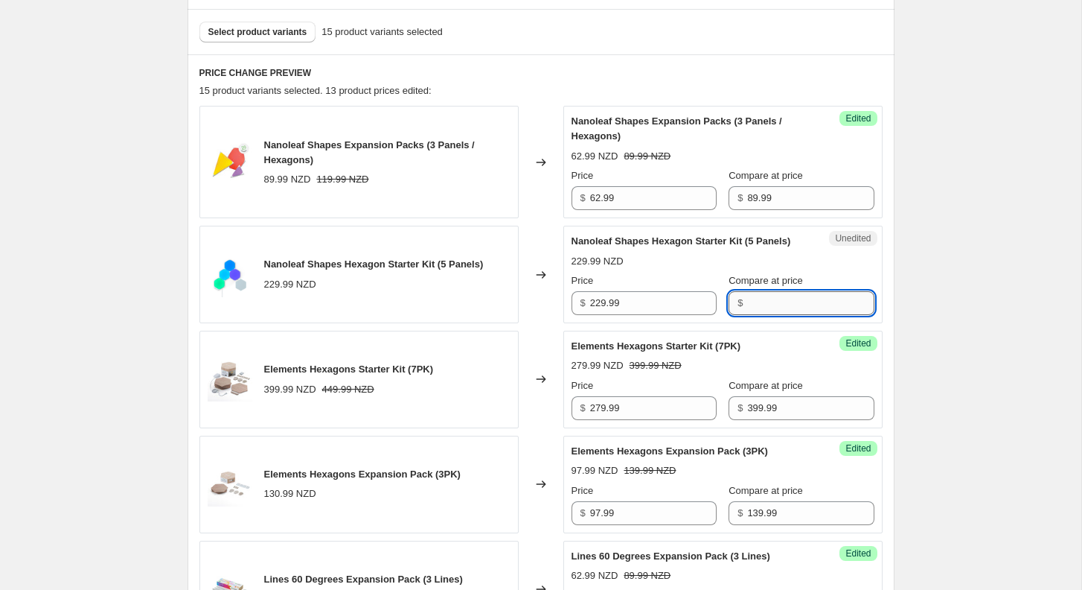
paste input "229.99"
type input "229.99"
click at [645, 315] on input "229.99" at bounding box center [653, 303] width 127 height 24
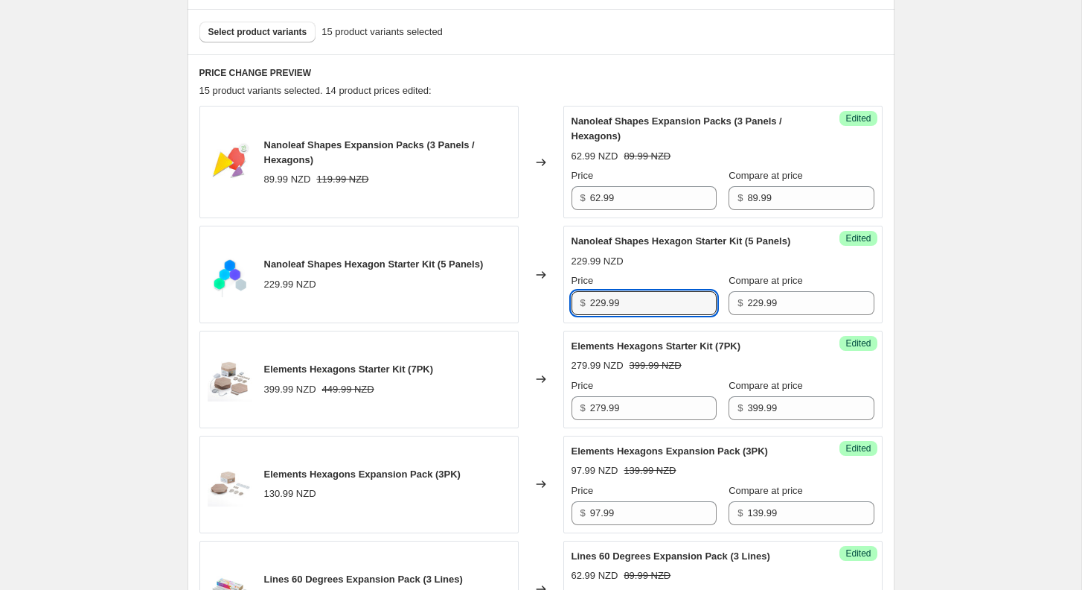
paste input "160"
type input "160.99"
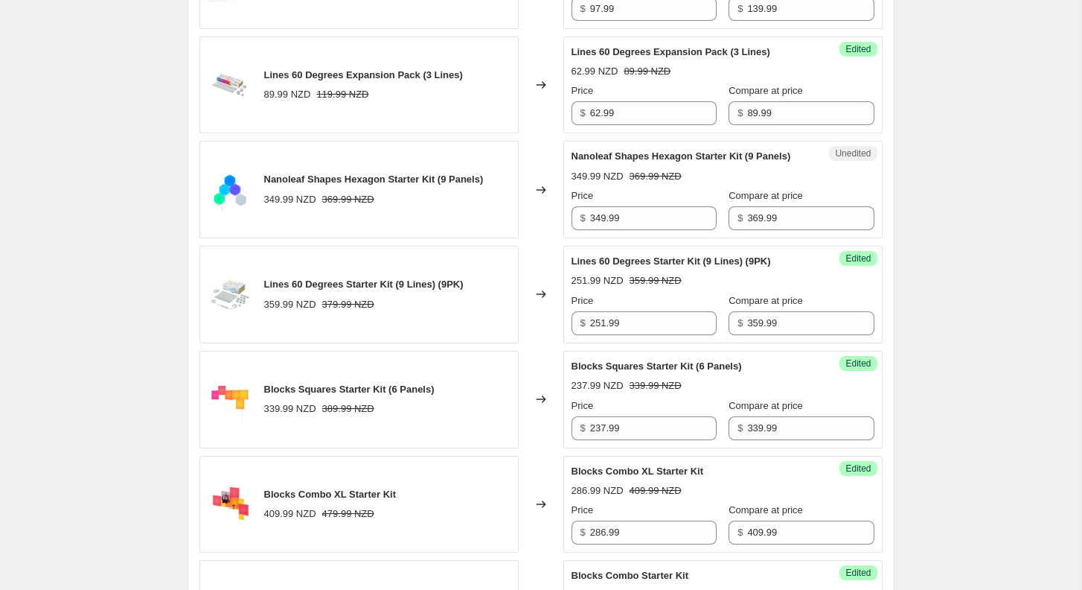
scroll to position [1041, 0]
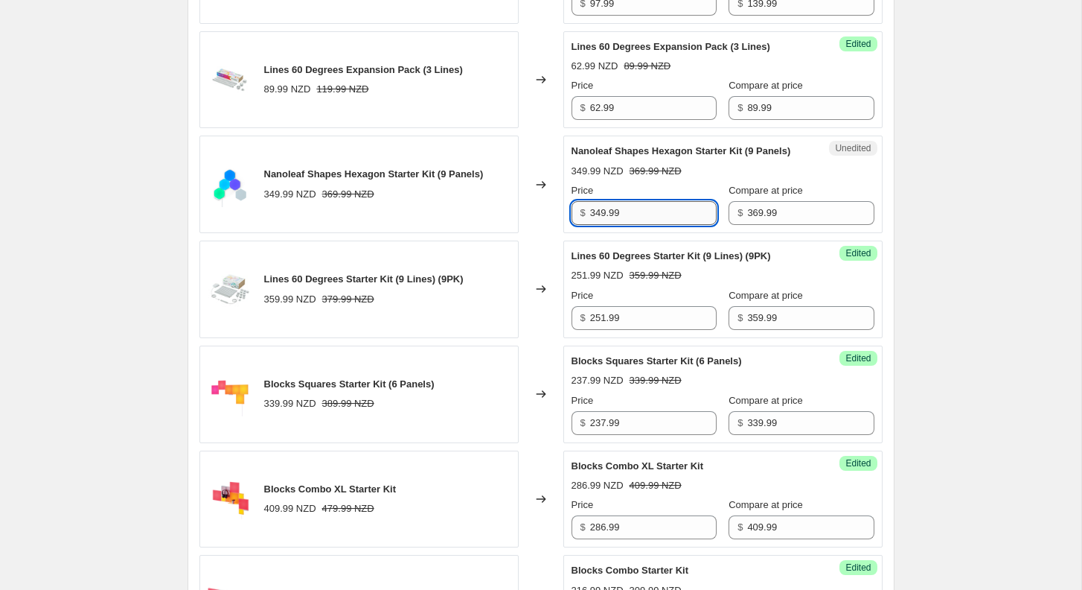
click at [649, 225] on input "349.99" at bounding box center [653, 213] width 127 height 24
type input "349.99"
click at [747, 225] on input "369.99" at bounding box center [810, 213] width 127 height 24
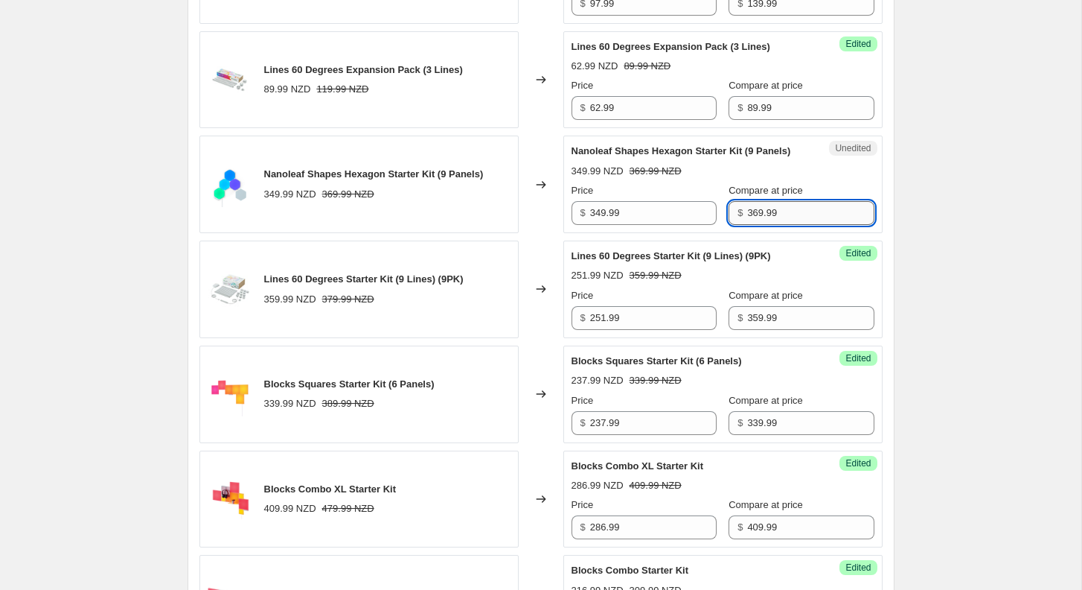
paste input "4"
type input "349.99"
click at [657, 225] on input "349.99" at bounding box center [653, 213] width 127 height 24
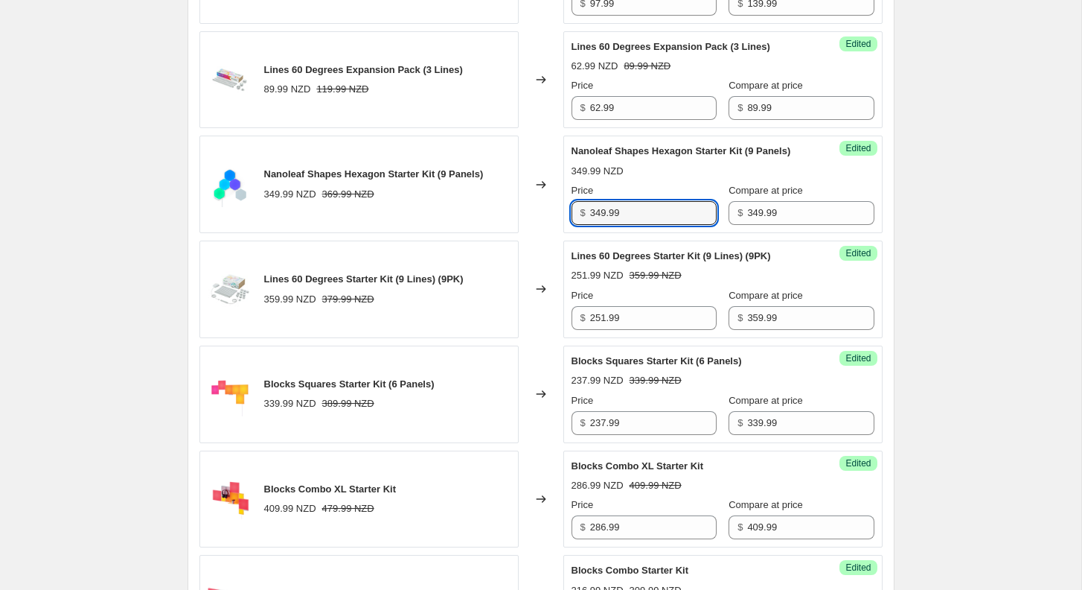
paste input "244"
type input "244.99"
click at [884, 185] on div "PRICE CHANGE PREVIEW 15 product variants selected. 15 product prices edited: Na…" at bounding box center [541, 393] width 707 height 1697
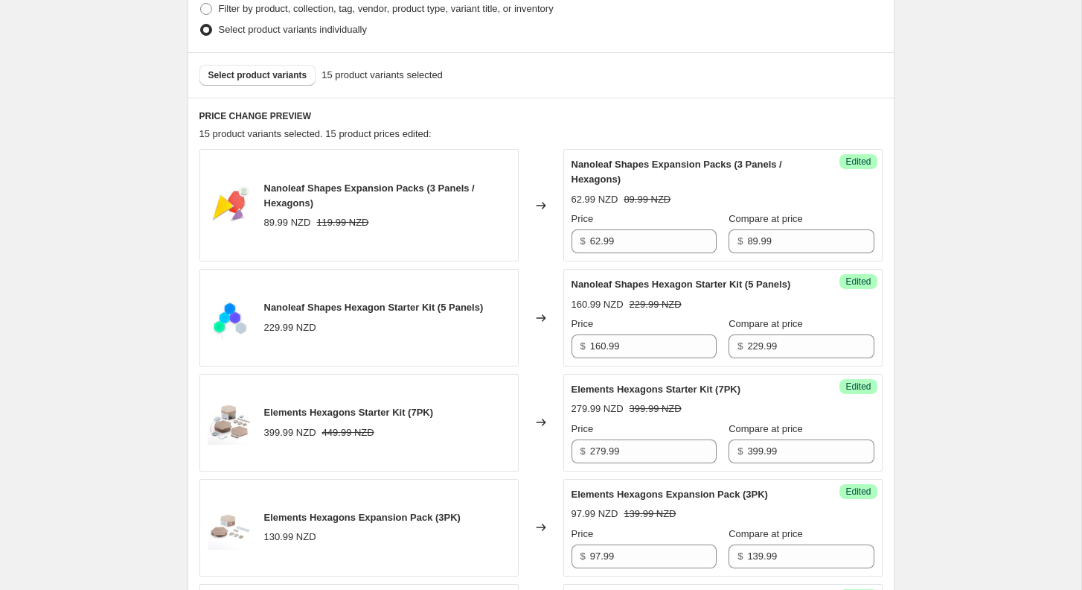
scroll to position [480, 0]
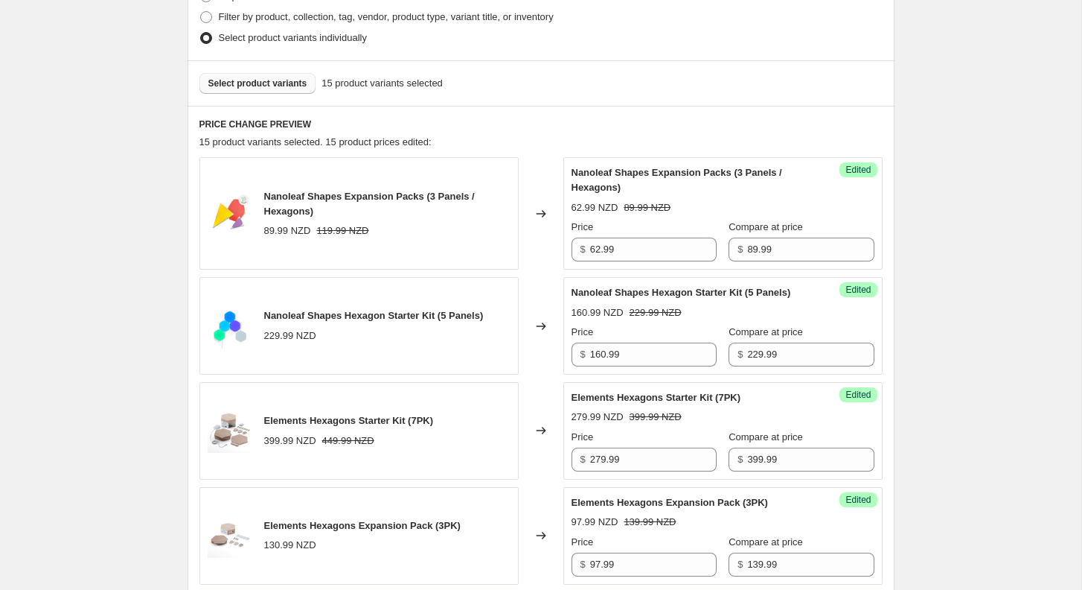
click at [278, 86] on span "Select product variants" at bounding box center [257, 83] width 99 height 12
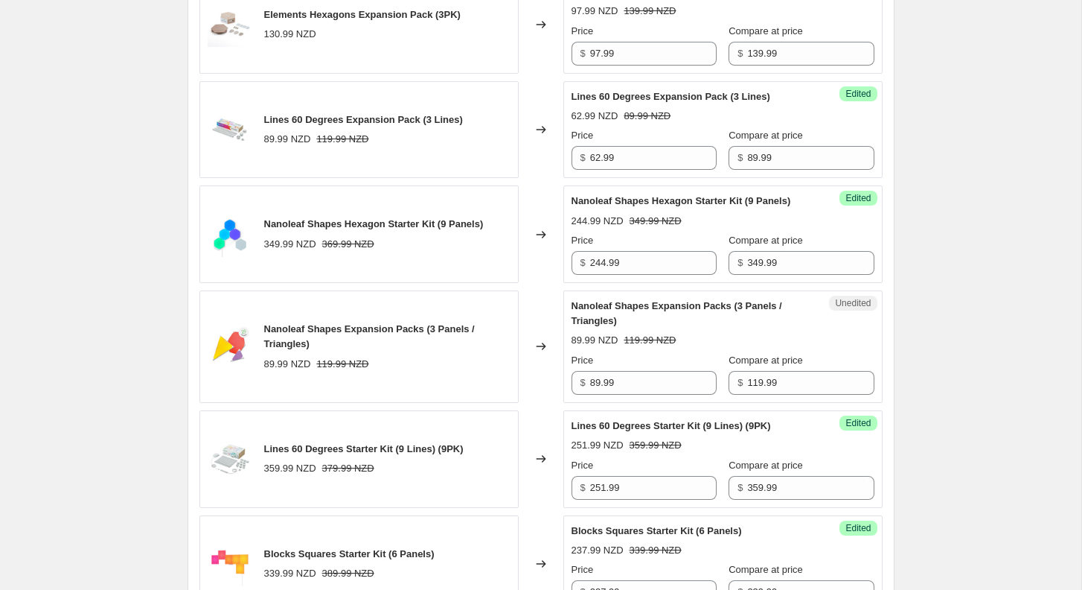
scroll to position [998, 0]
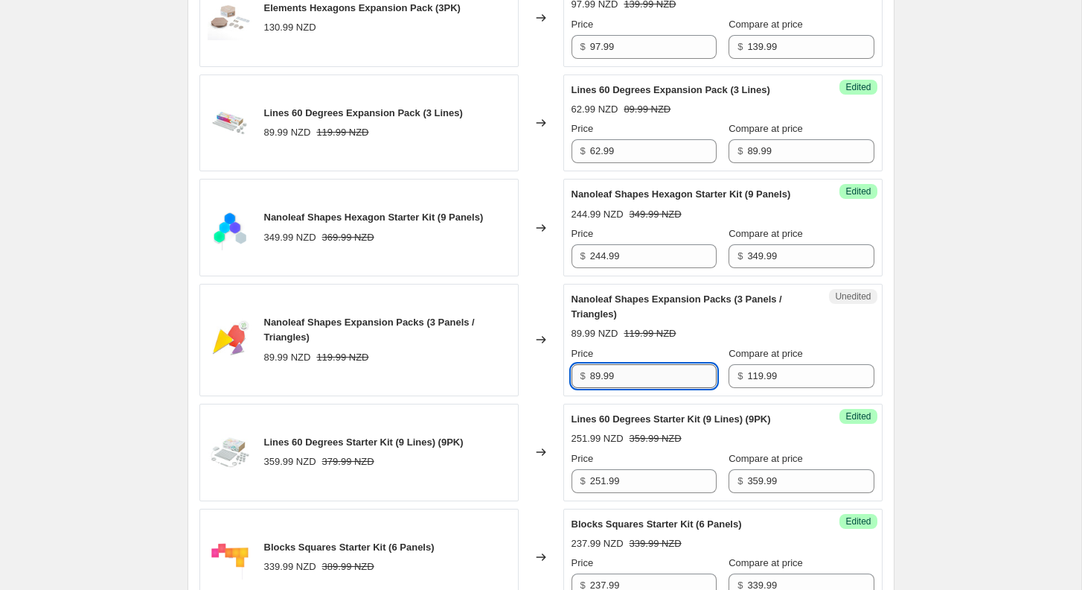
click at [663, 388] on input "89.99" at bounding box center [653, 376] width 127 height 24
type input "89.99"
click at [774, 388] on input "119.99" at bounding box center [810, 376] width 127 height 24
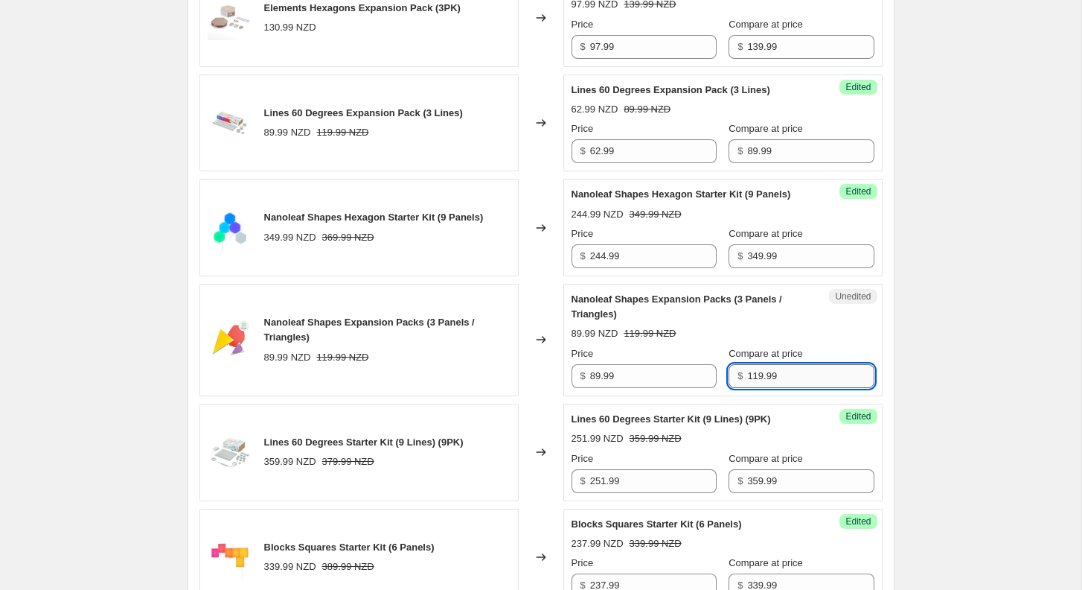
paste input "8"
type input "89.99"
click at [625, 388] on input "89.99" at bounding box center [653, 376] width 127 height 24
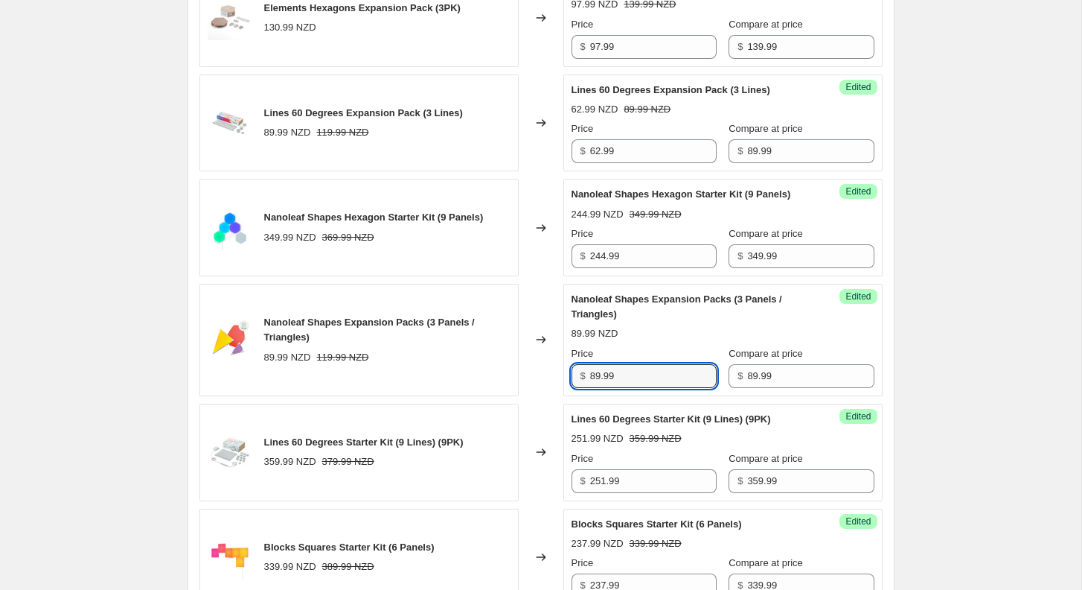
paste input "62"
type input "62.99"
click at [914, 377] on div "[[DATE]-[DATE]] NZ [DATE] 1. This page is ready [[DATE]-[DATE]] NZ [DATE] 1 Inf…" at bounding box center [541, 580] width 1082 height 3157
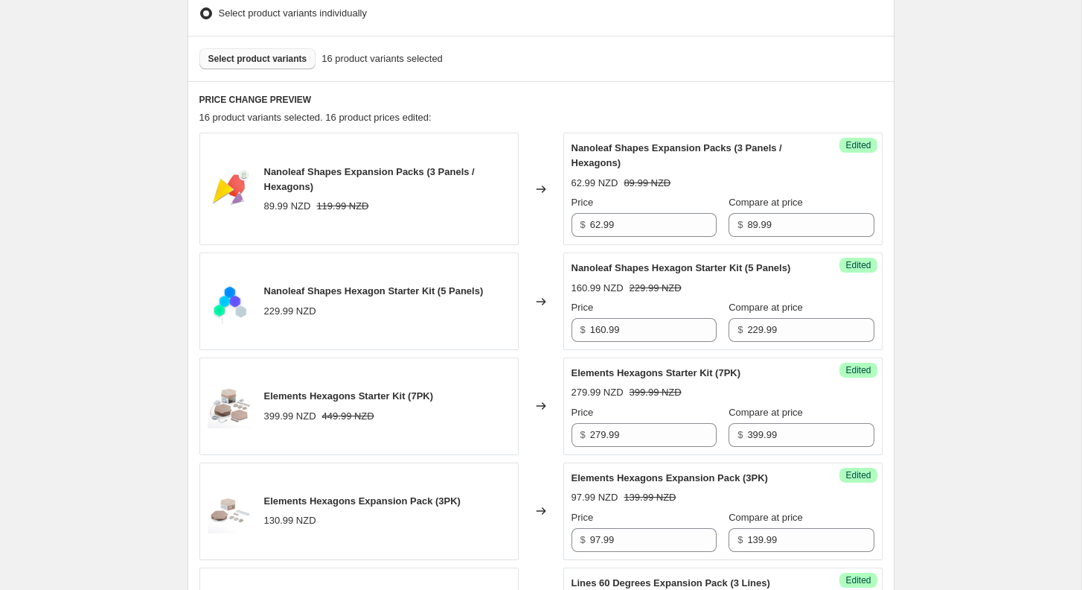
scroll to position [472, 0]
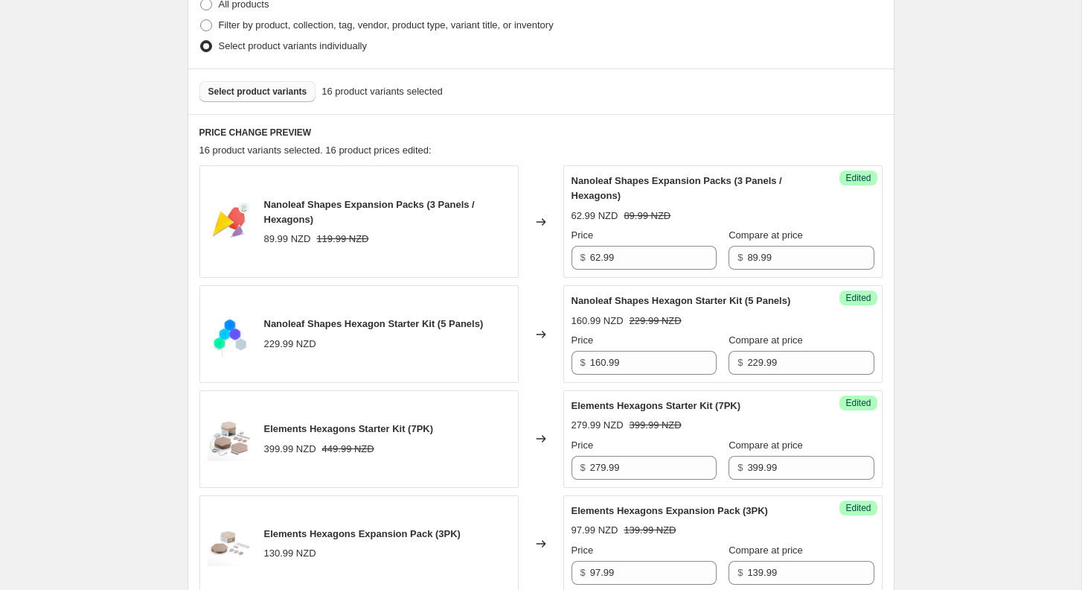
click at [264, 92] on span "Select product variants" at bounding box center [257, 92] width 99 height 12
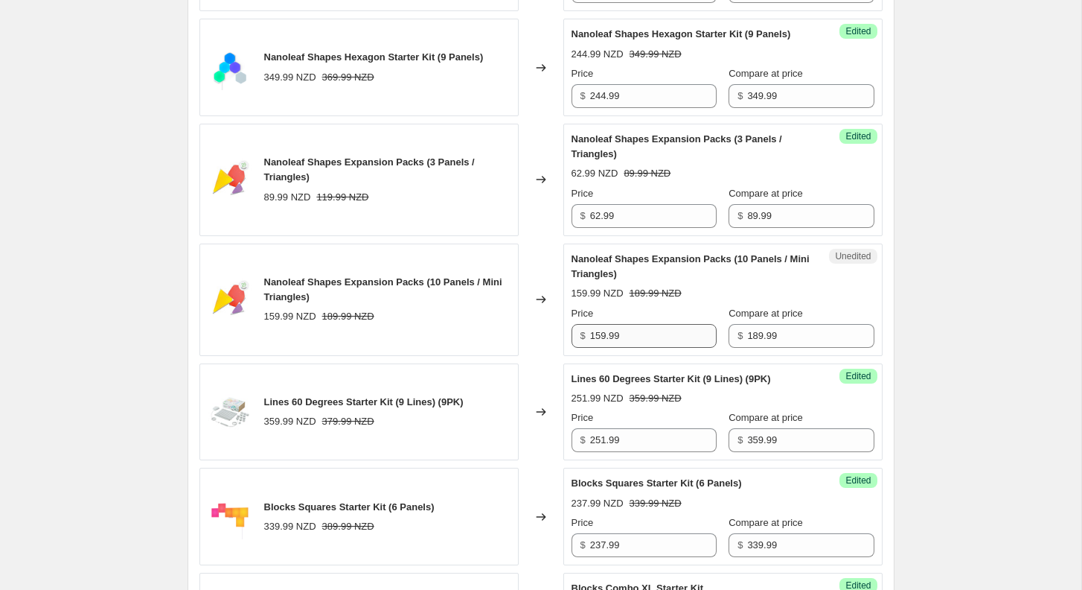
scroll to position [1164, 0]
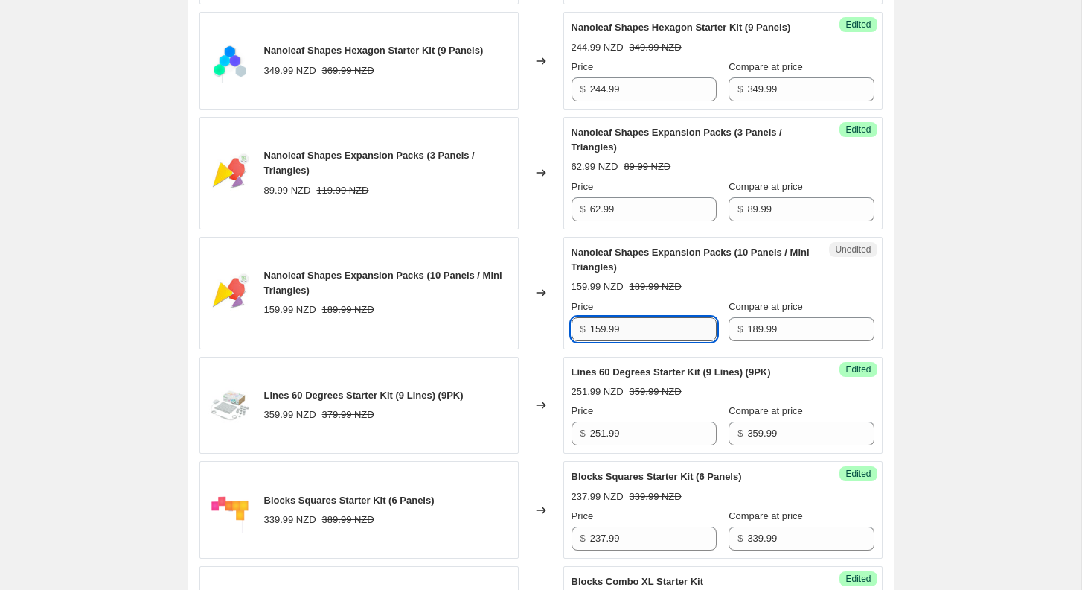
click at [653, 341] on input "159.99" at bounding box center [653, 329] width 127 height 24
type input "159.99"
click at [759, 341] on input "189.99" at bounding box center [810, 329] width 127 height 24
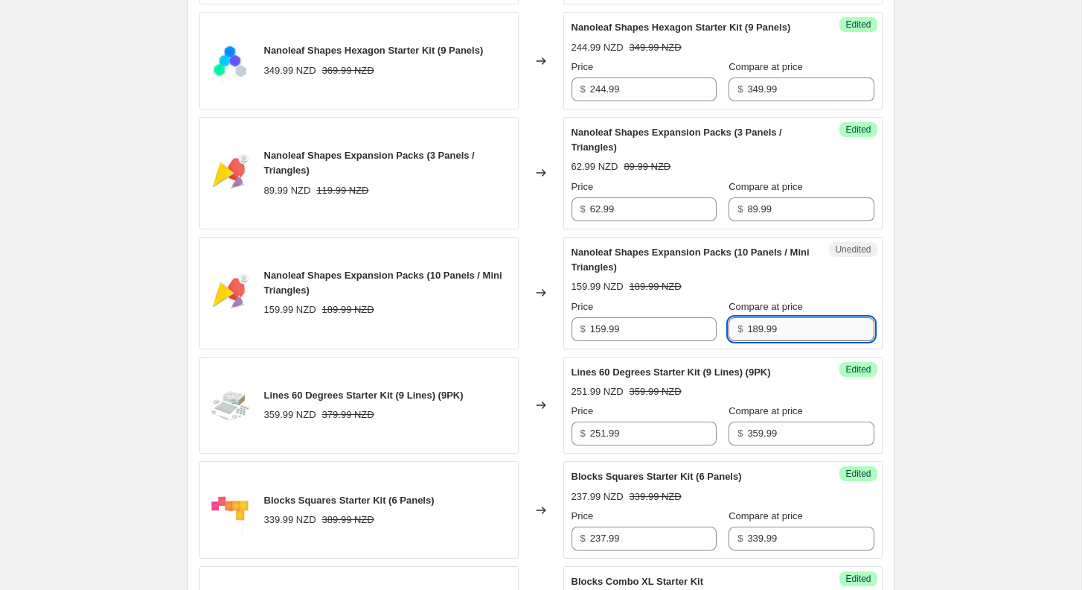
paste input "5"
type input "159.99"
click at [677, 341] on input "159.99" at bounding box center [653, 329] width 127 height 24
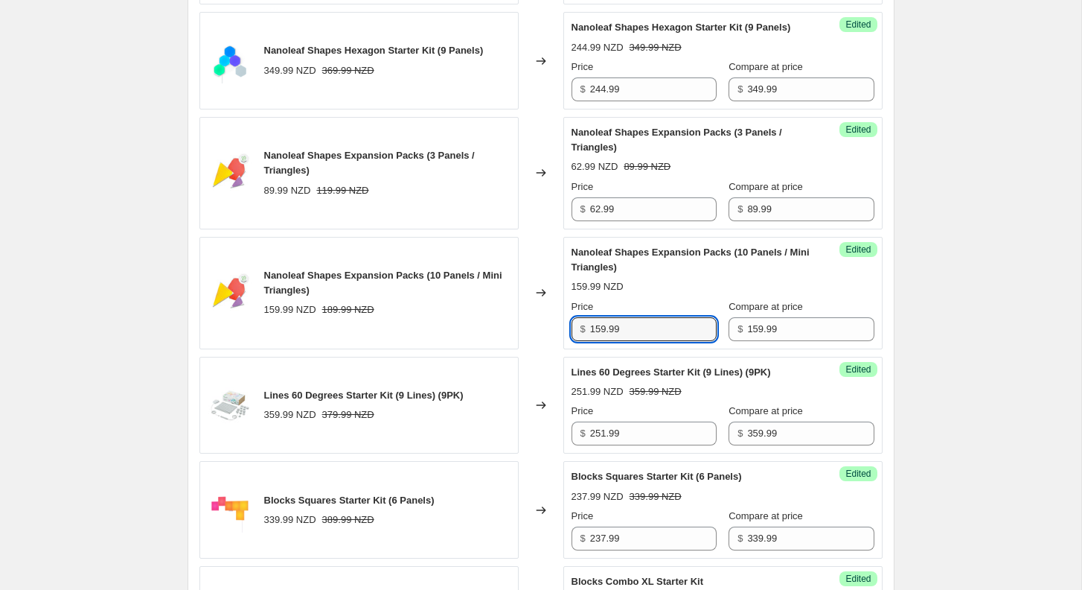
paste input "11"
type input "111.99"
click at [919, 308] on div "[[DATE]-[DATE]] NZ [DATE] 1. This page is ready [[DATE]-[DATE]] NZ [DATE] 1 Inf…" at bounding box center [541, 474] width 1082 height 3277
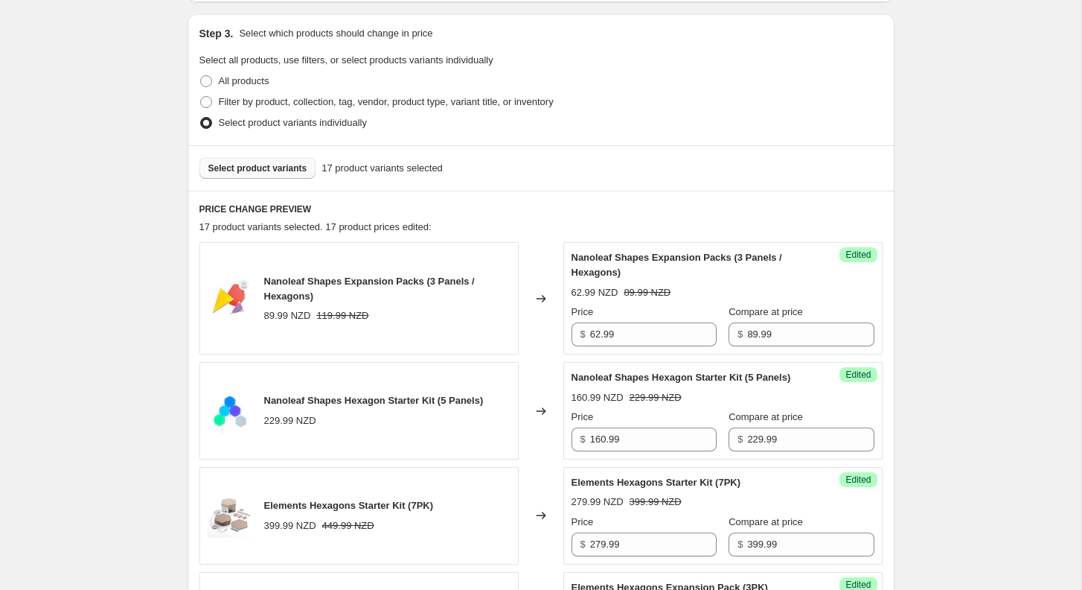
scroll to position [379, 0]
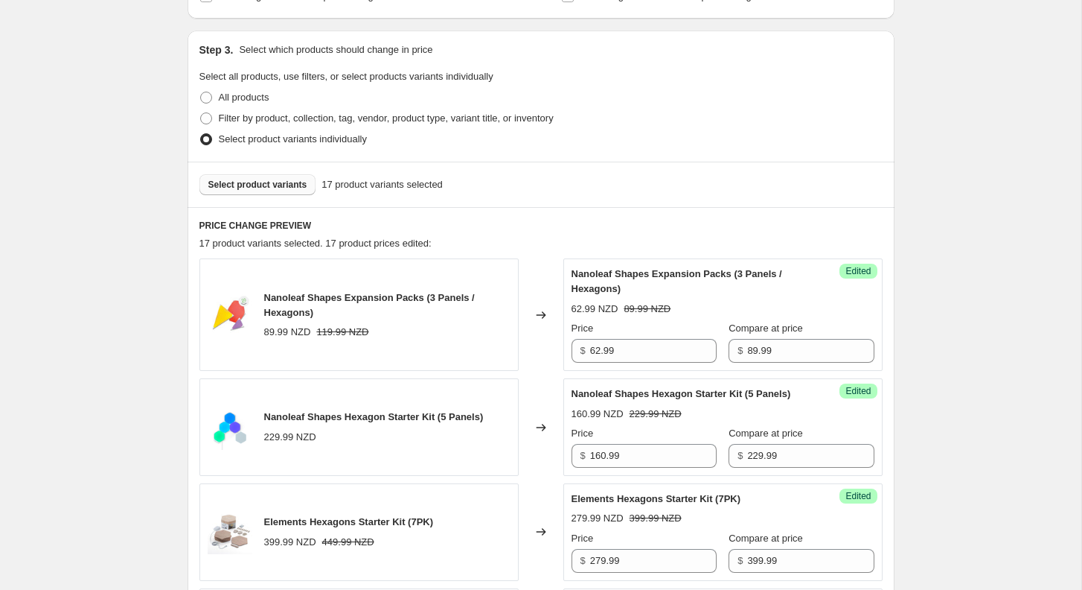
click at [246, 191] on button "Select product variants" at bounding box center [258, 184] width 117 height 21
click at [231, 176] on button "Select product variants" at bounding box center [258, 184] width 117 height 21
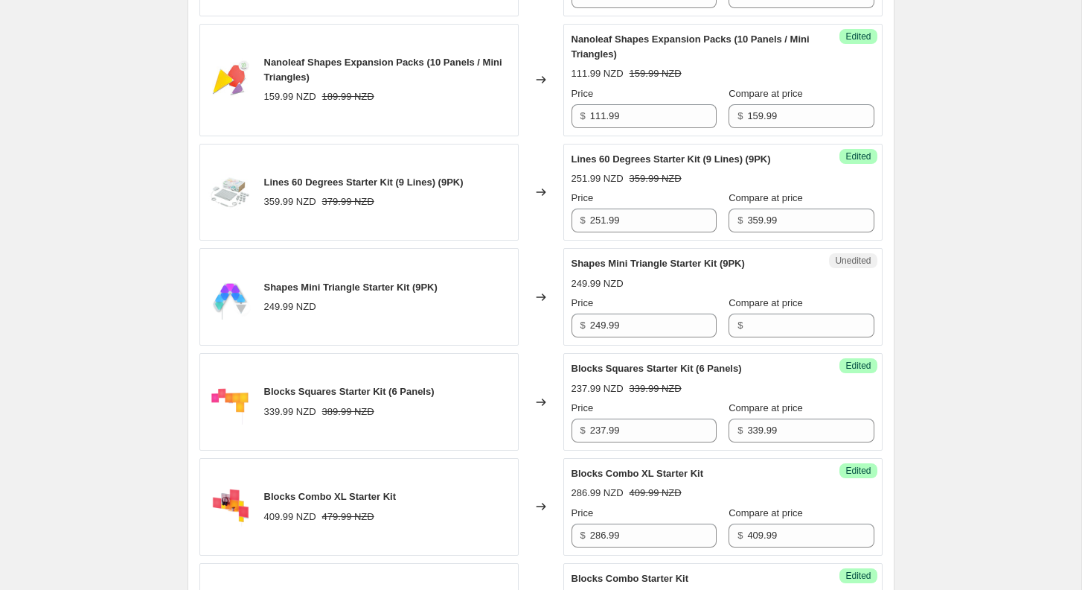
scroll to position [1378, 0]
click at [589, 336] on div "$ 249.99" at bounding box center [644, 325] width 145 height 24
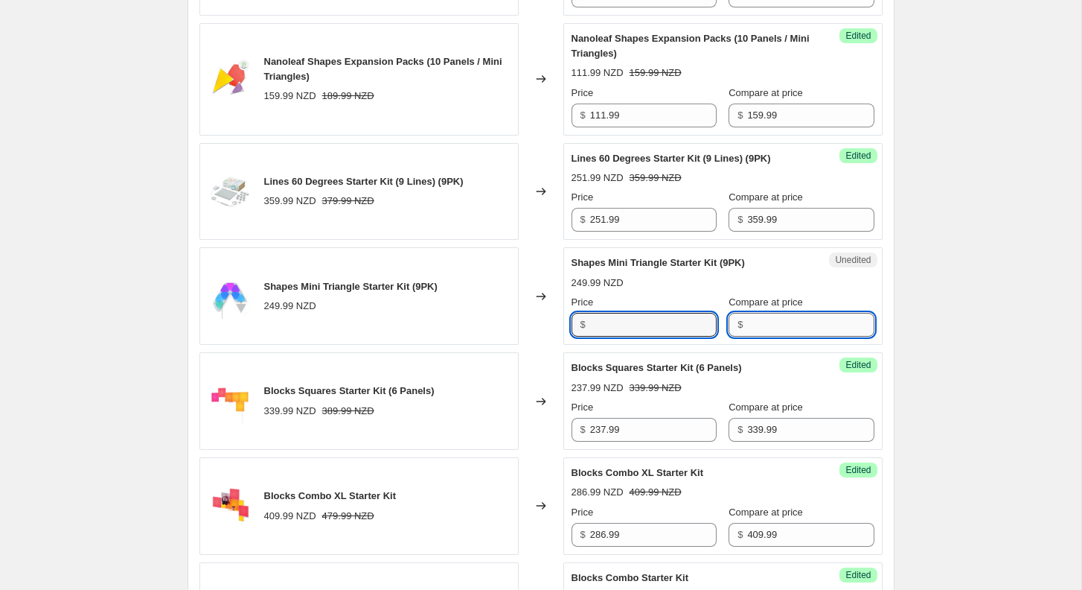
type input "249.99"
click at [797, 336] on input "Compare at price" at bounding box center [810, 325] width 127 height 24
paste input "249.99"
type input "249.99"
click at [657, 336] on input "249.99" at bounding box center [653, 325] width 127 height 24
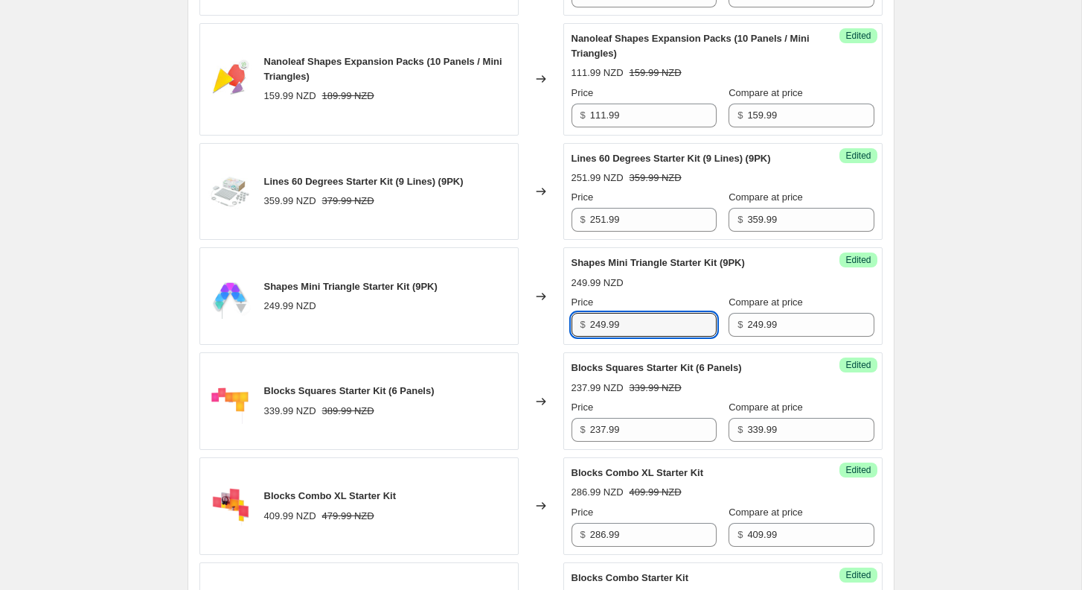
paste input "174"
type input "174.99"
click at [901, 326] on div "[[DATE]-[DATE]] NZ [DATE] 1. This page is ready [[DATE]-[DATE]] NZ [DATE] 1 Inf…" at bounding box center [541, 313] width 743 height 3382
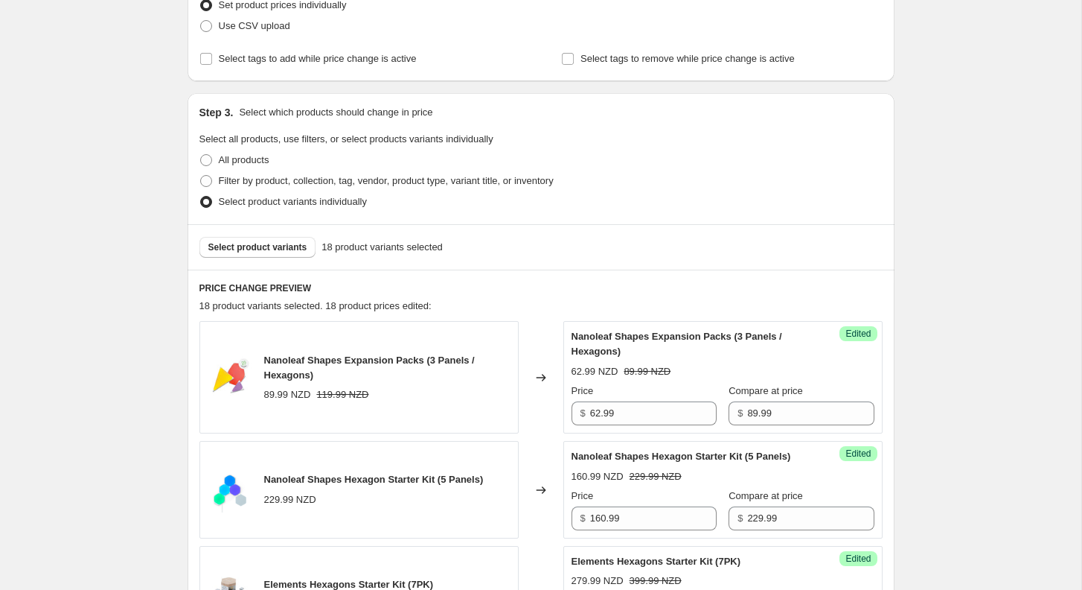
scroll to position [297, 0]
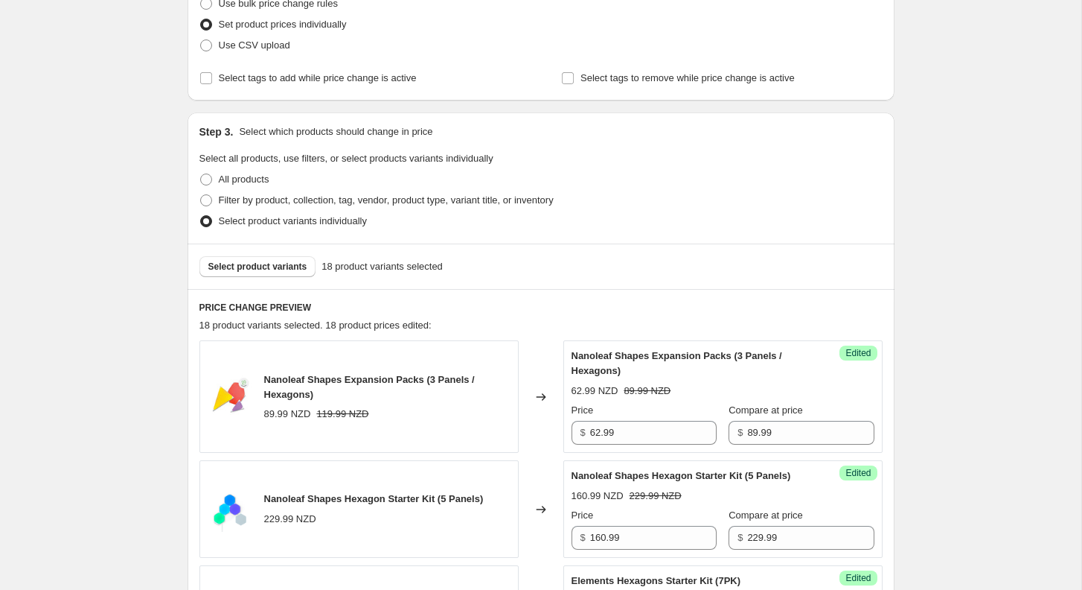
click at [288, 255] on div "Select product variants 18 product variants selected" at bounding box center [541, 265] width 707 height 45
click at [289, 265] on span "Select product variants" at bounding box center [257, 267] width 99 height 12
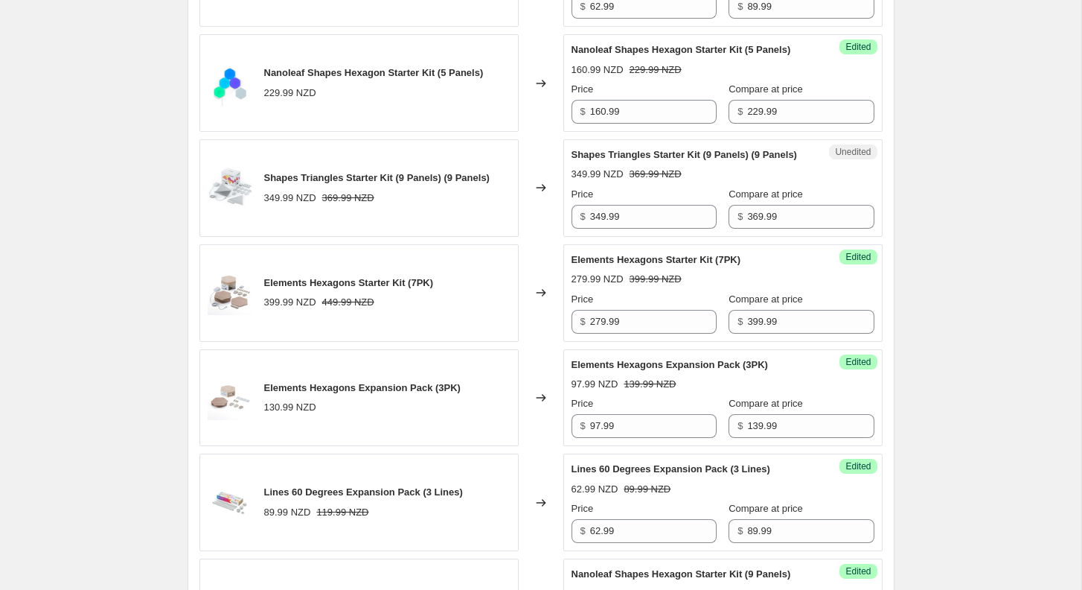
scroll to position [695, 0]
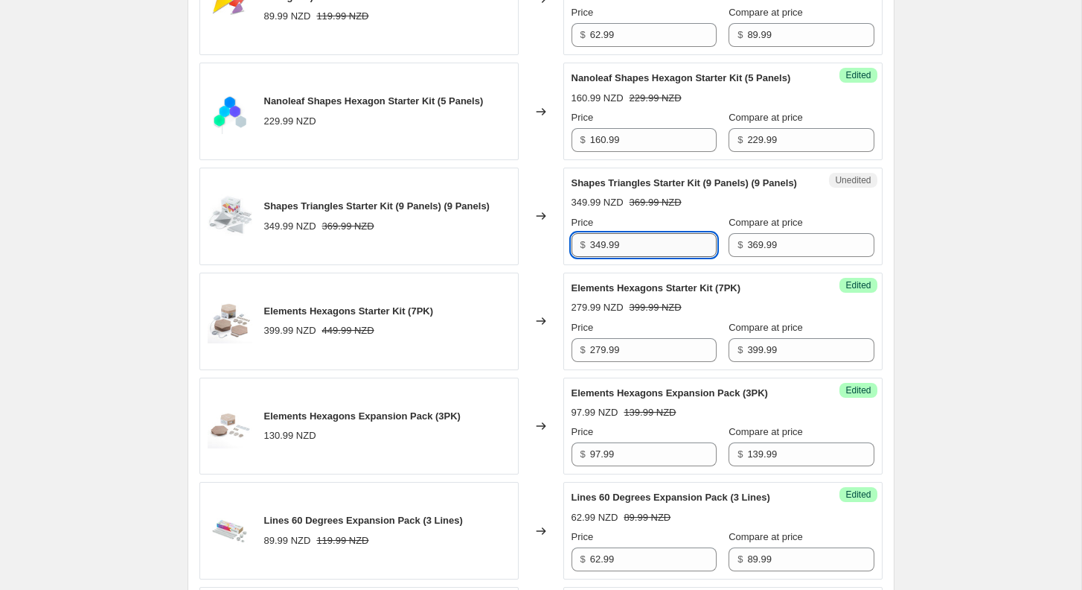
click at [654, 257] on input "349.99" at bounding box center [653, 245] width 127 height 24
type input "349.99"
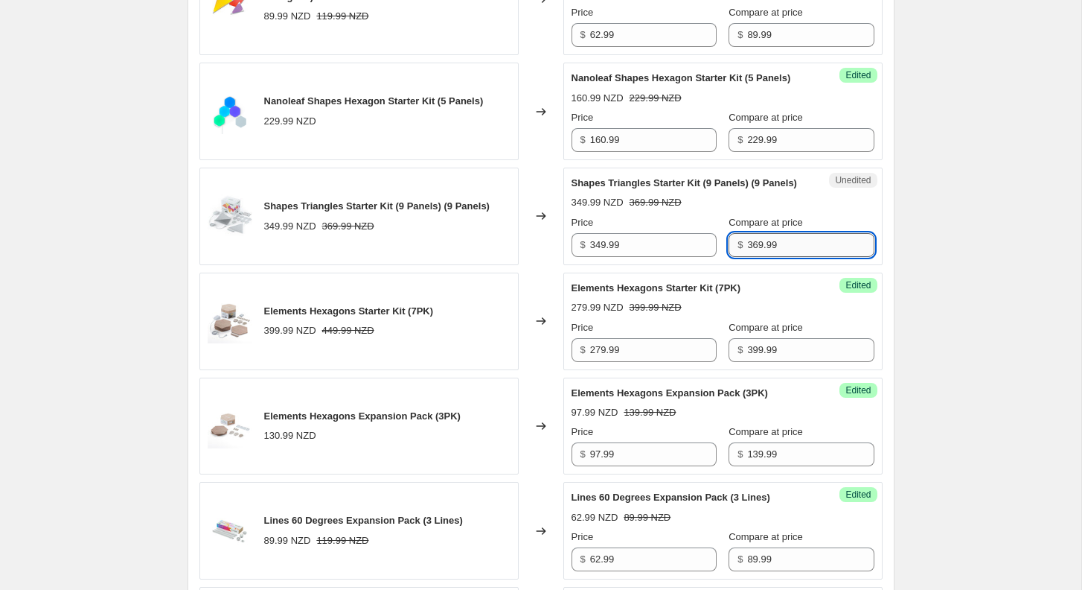
click at [752, 257] on input "369.99" at bounding box center [810, 245] width 127 height 24
paste input "4"
type input "349.99"
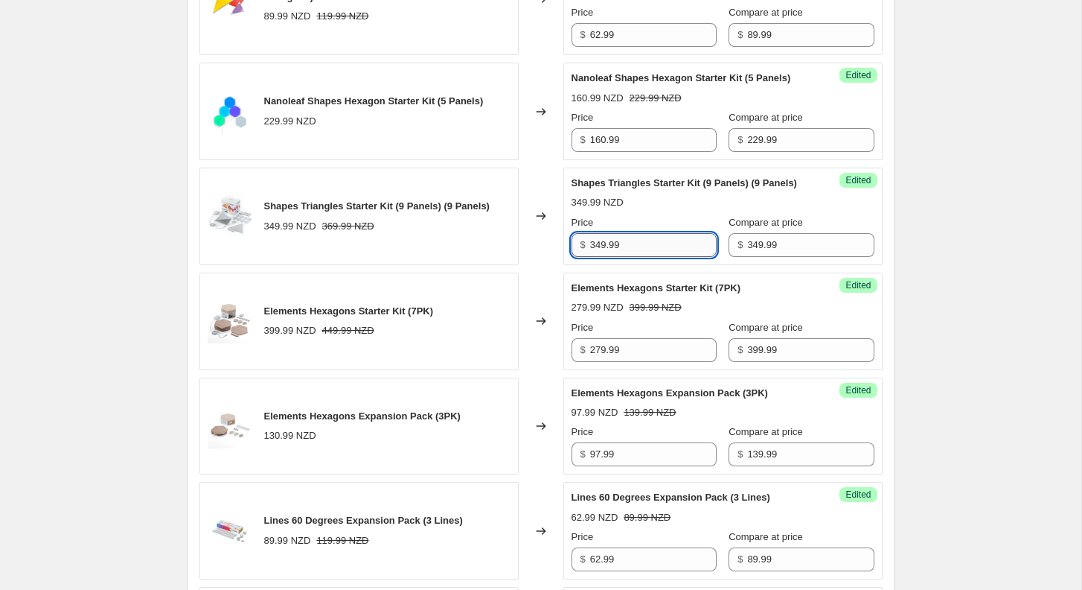
click at [668, 257] on input "349.99" at bounding box center [653, 245] width 127 height 24
paste input "244"
type input "244.99"
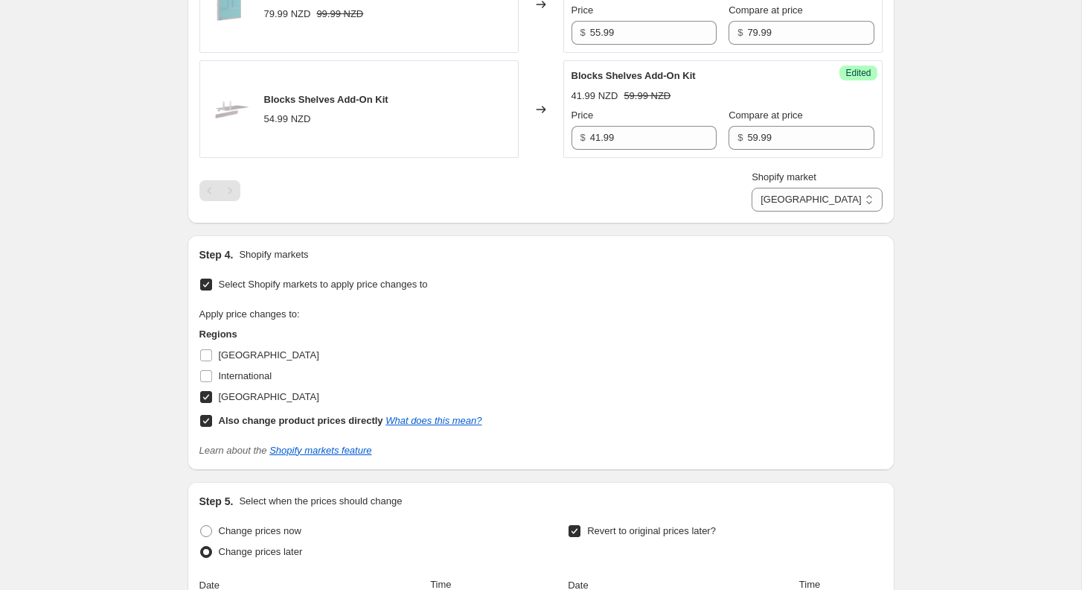
scroll to position [2929, 0]
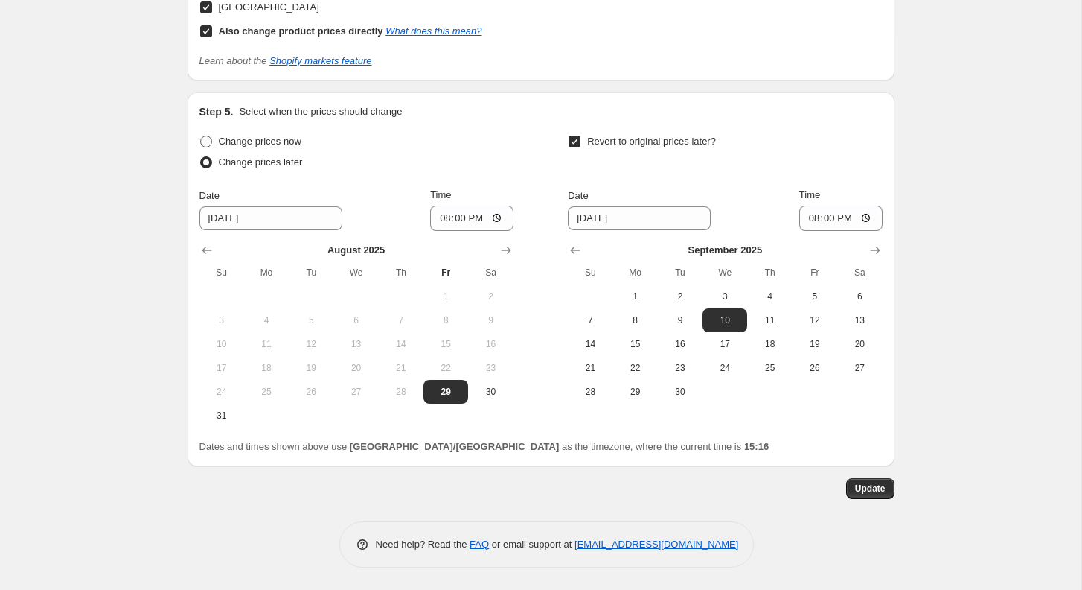
click at [226, 144] on span "Change prices now" at bounding box center [260, 140] width 83 height 11
click at [201, 136] on input "Change prices now" at bounding box center [200, 135] width 1 height 1
radio input "true"
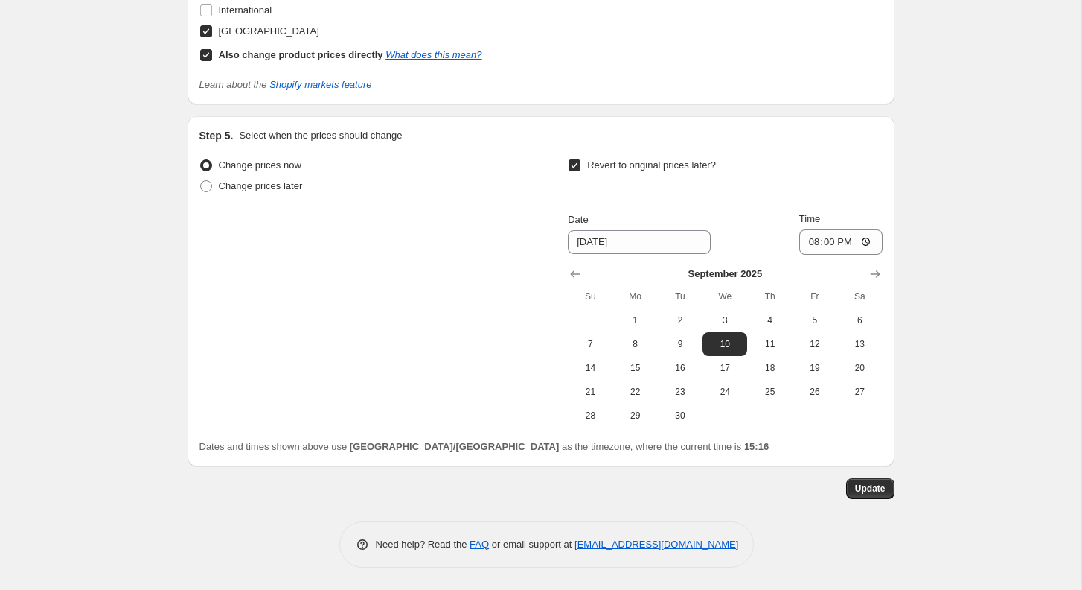
scroll to position [2906, 0]
click at [884, 490] on span "Update" at bounding box center [870, 488] width 31 height 12
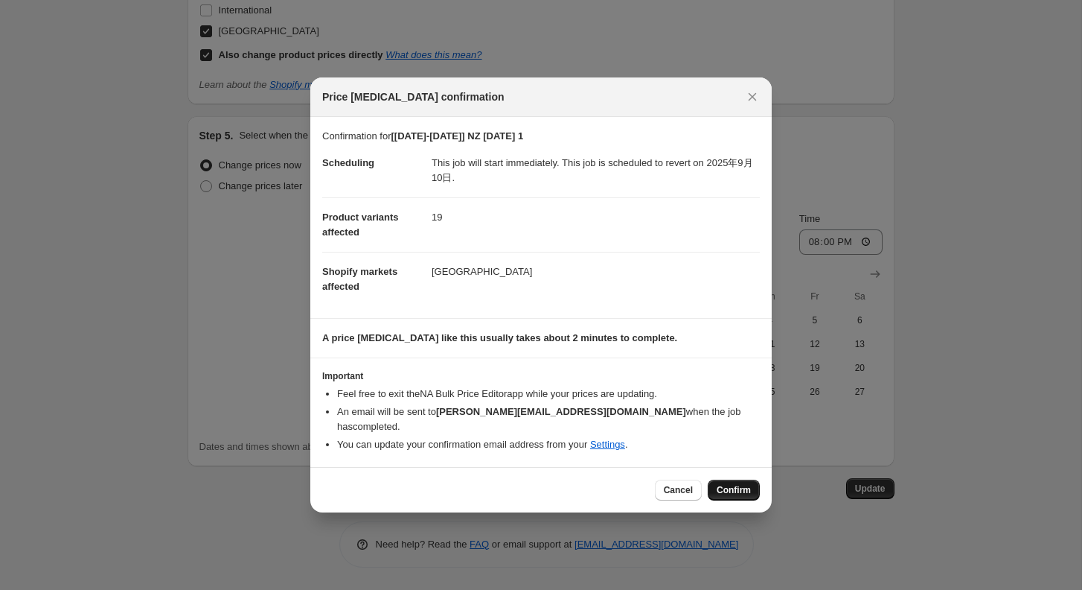
click at [735, 484] on span "Confirm" at bounding box center [734, 490] width 34 height 12
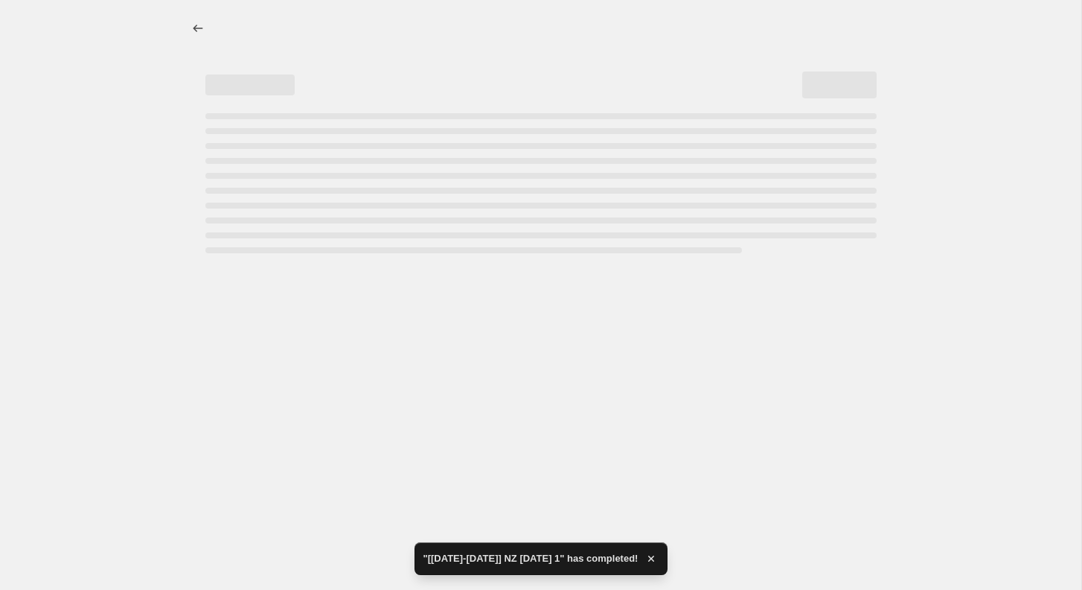
select select "577568906"
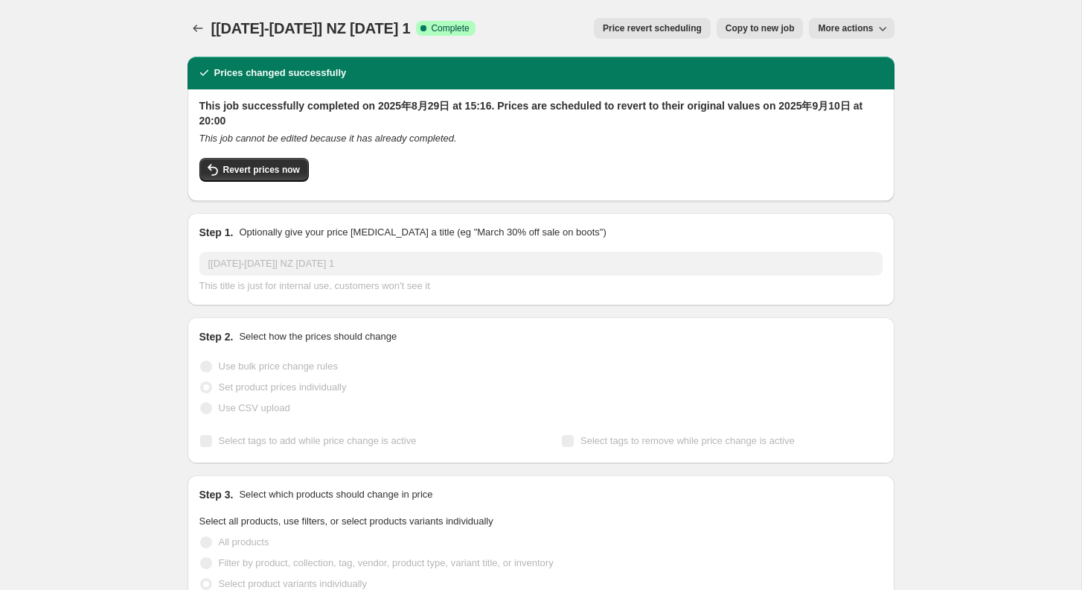
click at [205, 29] on button "Price change jobs" at bounding box center [198, 28] width 21 height 21
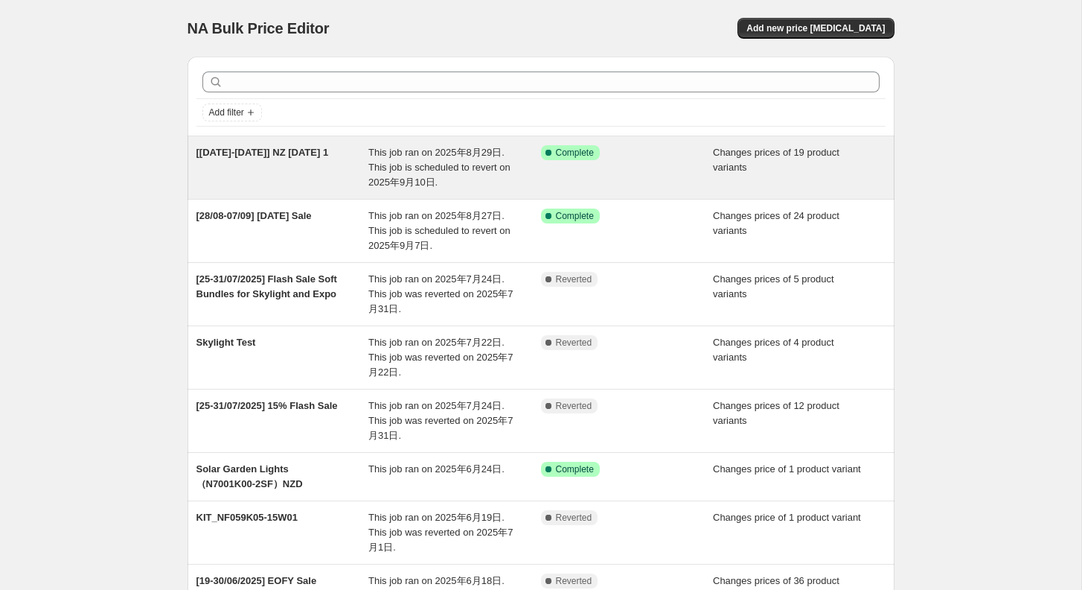
click at [299, 167] on div "[[DATE]-[DATE]] NZ [DATE] 1" at bounding box center [283, 167] width 173 height 45
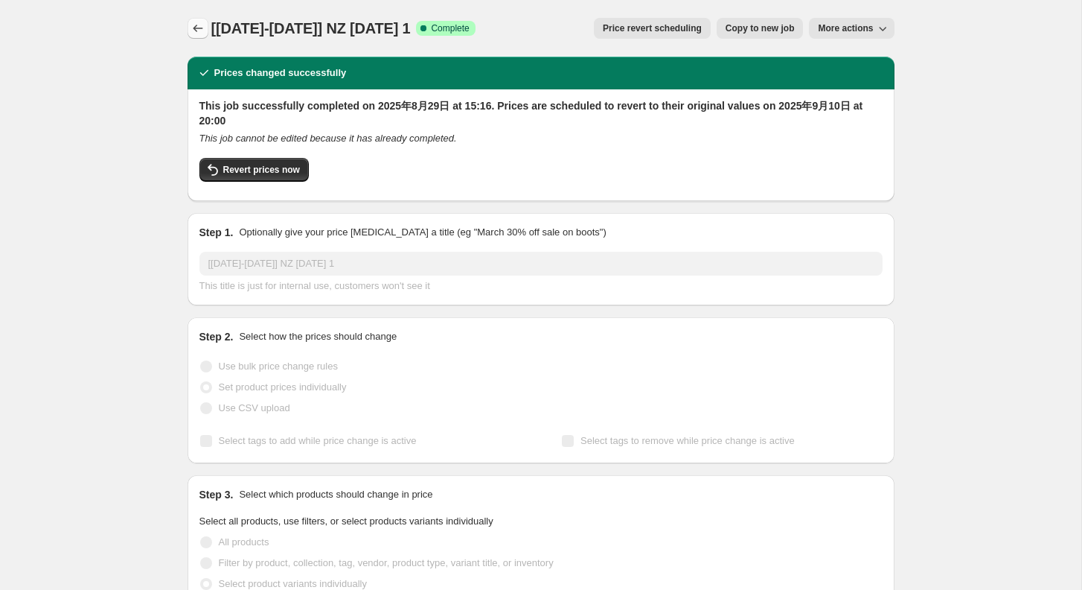
click at [196, 25] on icon "Price change jobs" at bounding box center [198, 28] width 15 height 15
